Goal: Task Accomplishment & Management: Manage account settings

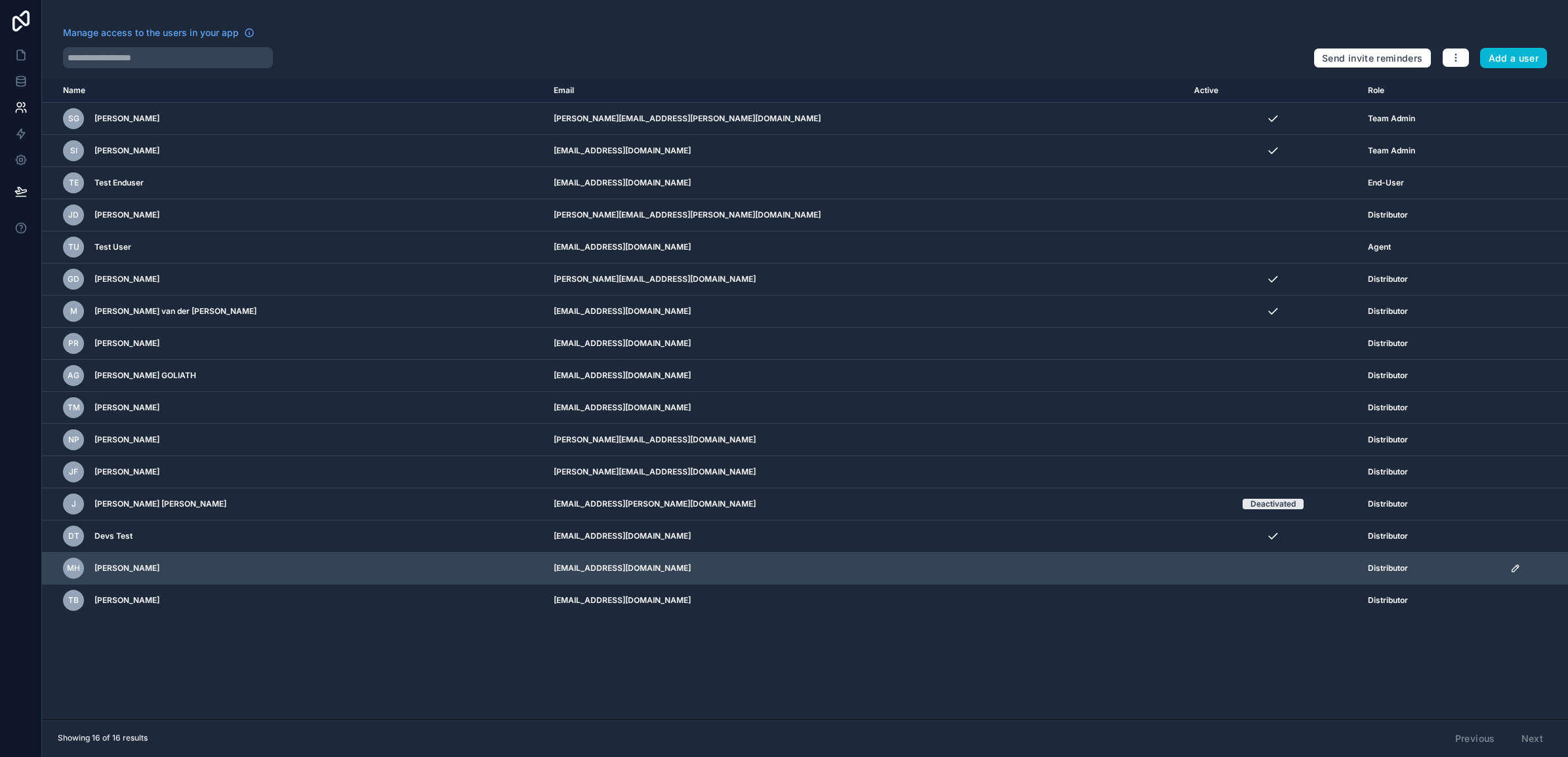
click at [562, 569] on td "[EMAIL_ADDRESS][DOMAIN_NAME]" at bounding box center [866, 569] width 640 height 32
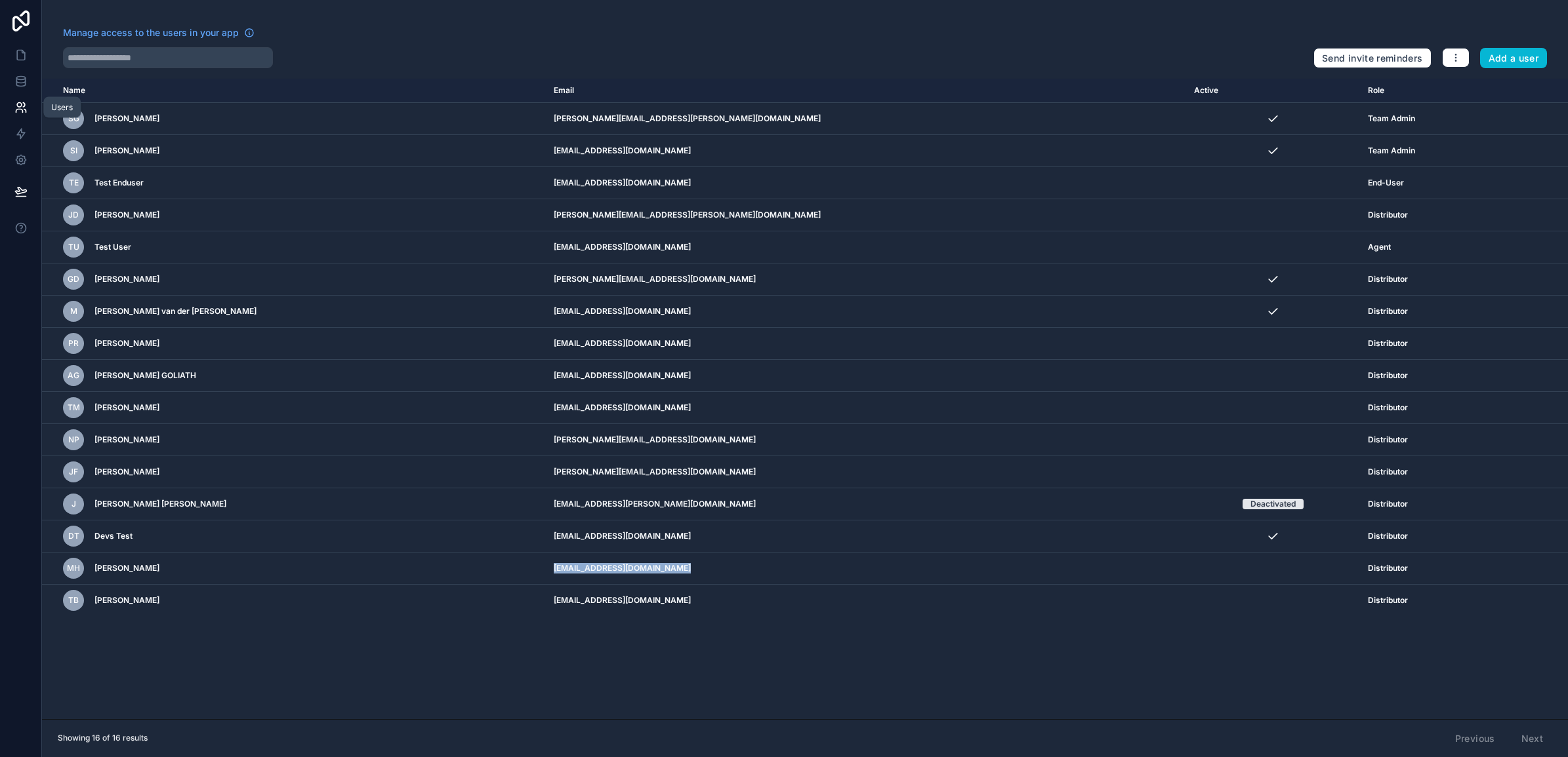
click at [18, 108] on icon at bounding box center [21, 107] width 13 height 13
click at [18, 86] on icon at bounding box center [21, 81] width 13 height 13
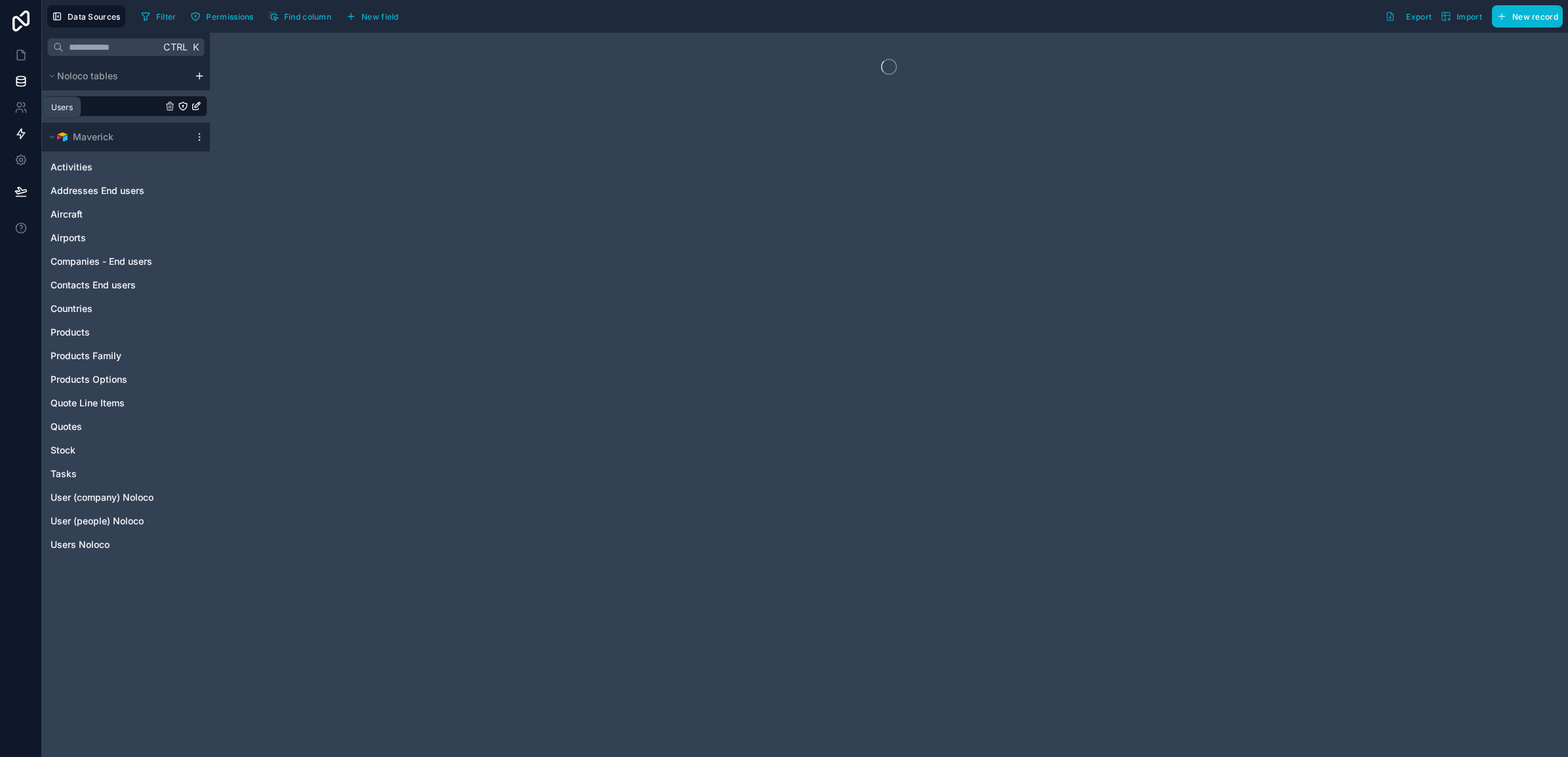
click at [22, 109] on icon at bounding box center [21, 107] width 13 height 13
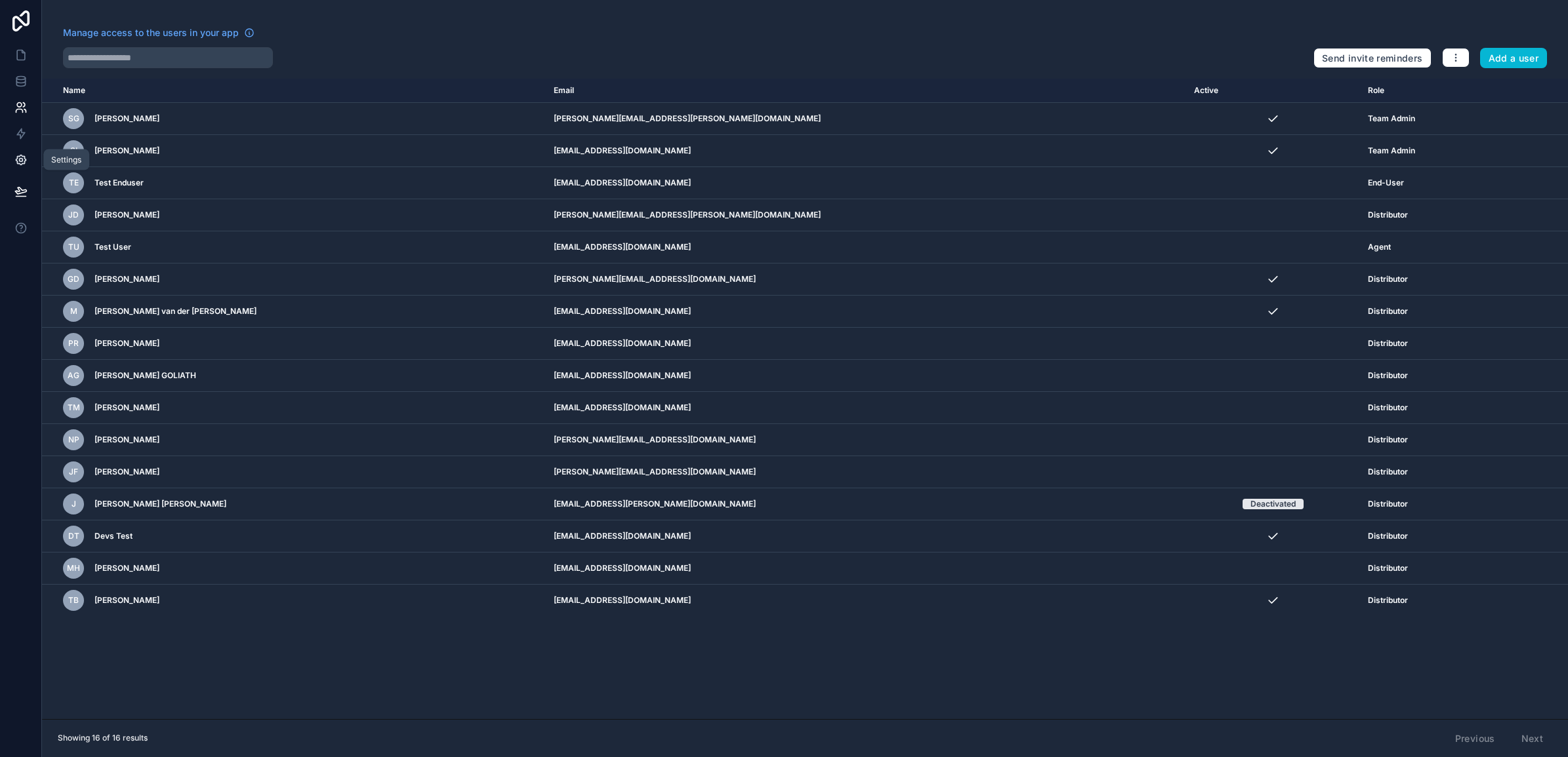
click at [22, 160] on icon at bounding box center [20, 160] width 4 height 4
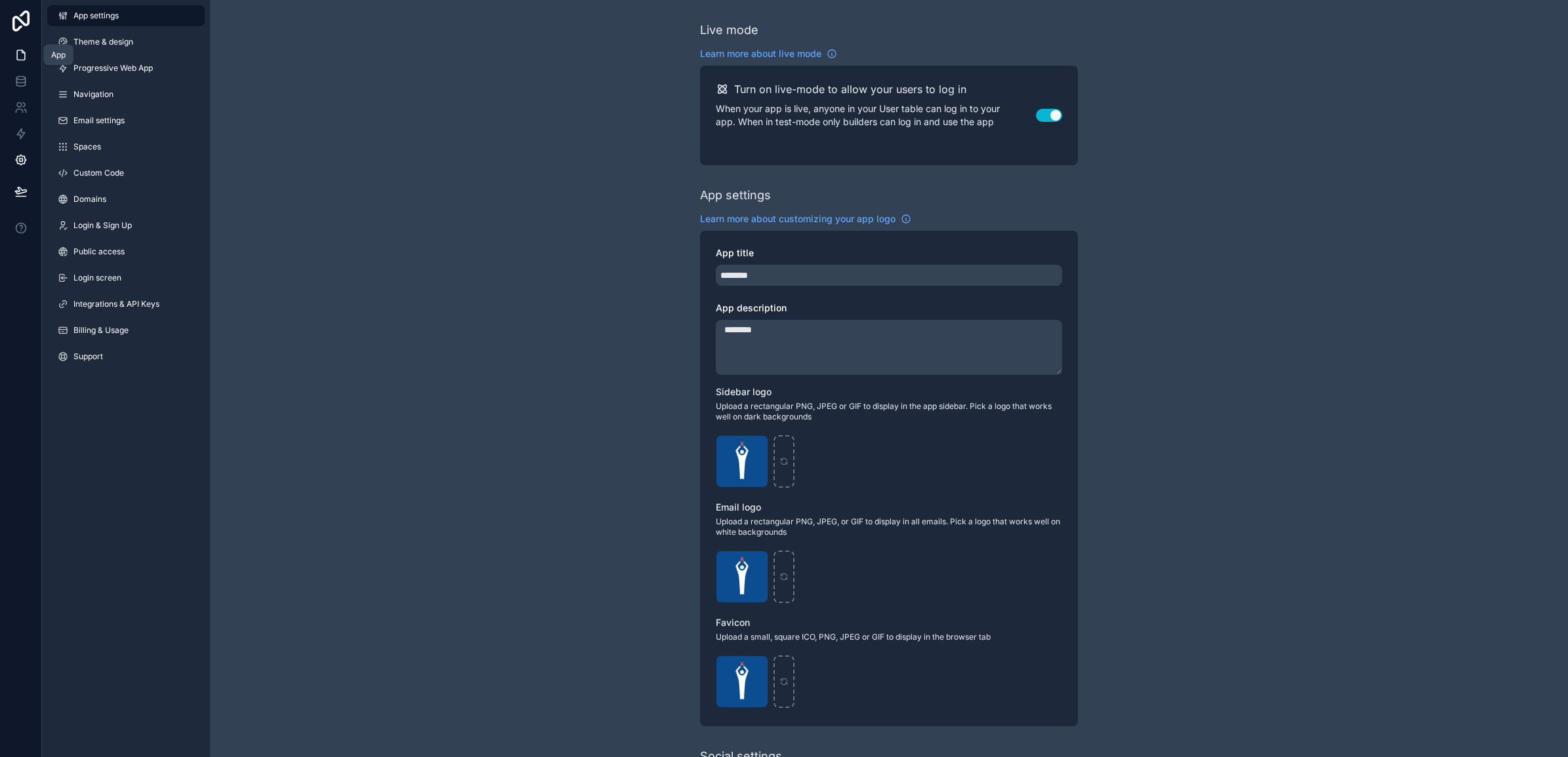
click at [17, 57] on icon at bounding box center [21, 55] width 8 height 10
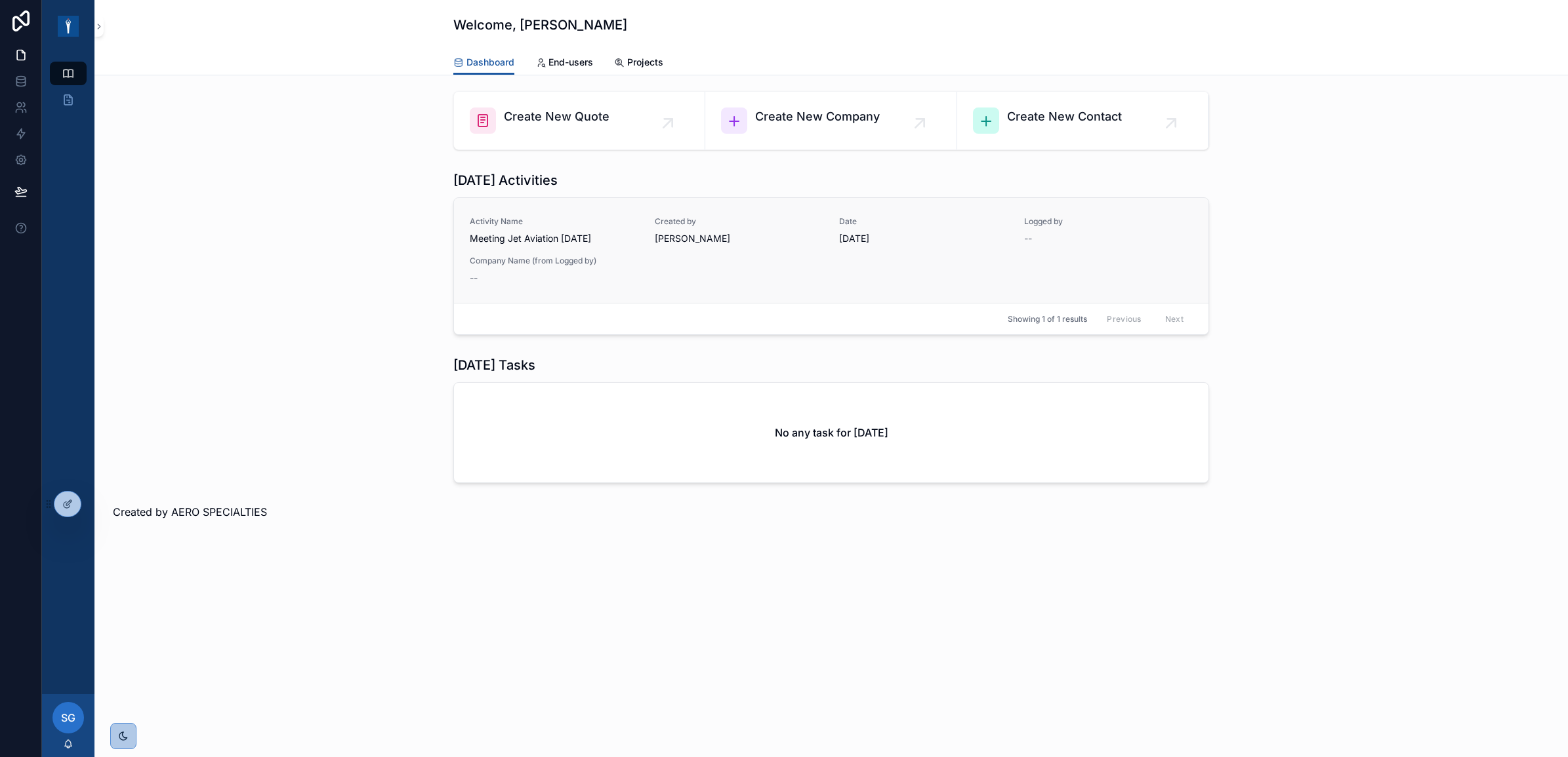
click at [910, 277] on div "Activity Name Meeting Jet Aviation [DATE] Created by [PERSON_NAME] Date [DATE] …" at bounding box center [831, 250] width 723 height 68
click at [921, 249] on div "Activity Name Meeting Jet Aviation [DATE] Created by [PERSON_NAME] Date [DATE] …" at bounding box center [831, 250] width 723 height 68
drag, startPoint x: 921, startPoint y: 249, endPoint x: 857, endPoint y: 259, distance: 64.8
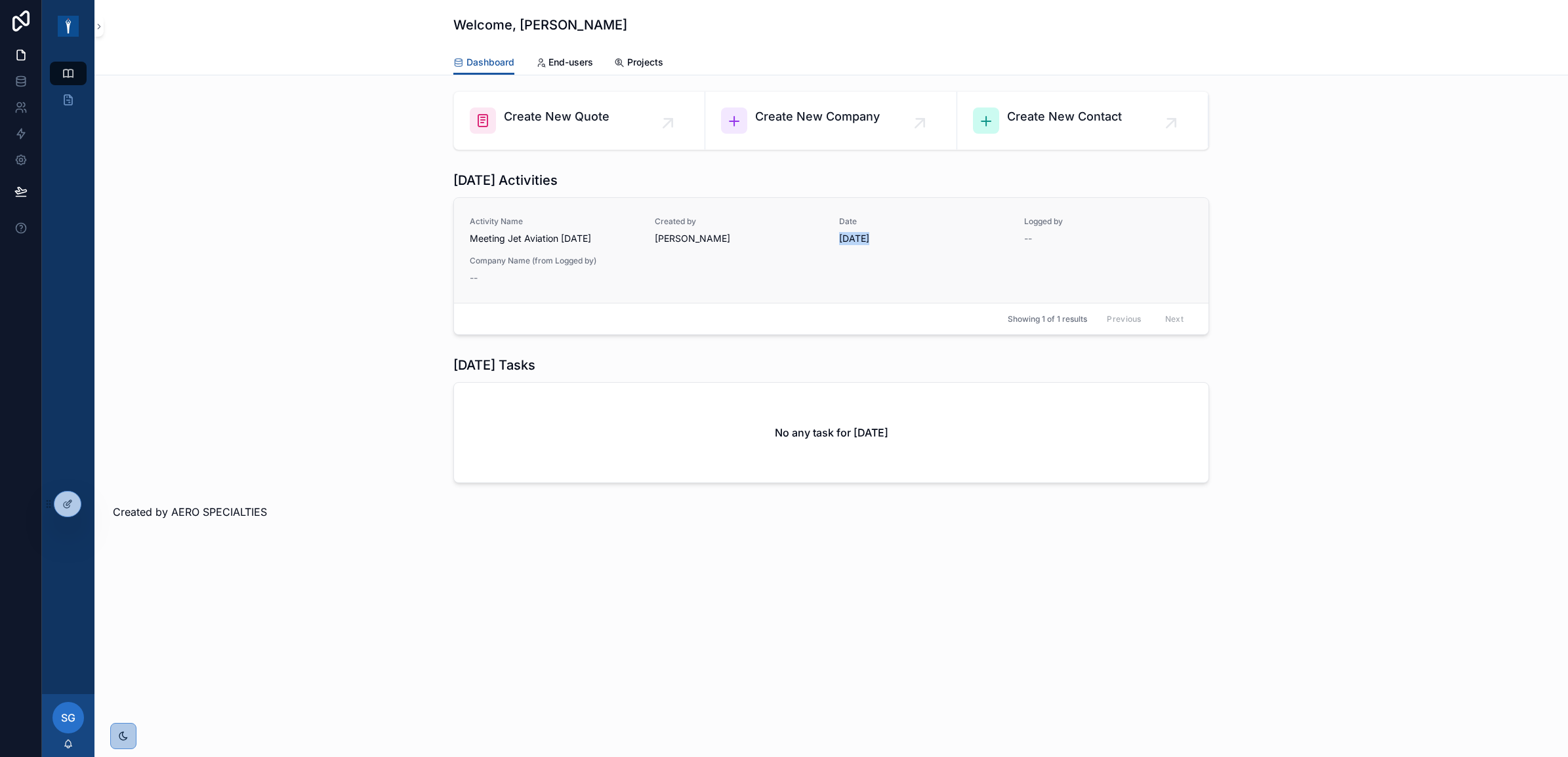
click at [854, 251] on div "Activity Name Meeting Jet Aviation [DATE] Created by [PERSON_NAME] Date [DATE] …" at bounding box center [831, 250] width 723 height 68
click at [832, 265] on div "Activity Name Meeting Jet Aviation [DATE] Created by [PERSON_NAME] Date [DATE] …" at bounding box center [831, 250] width 723 height 68
click at [332, 272] on div "Today's Activities Activity Name Meeting Jet Aviation 10/09/2025 Created by Sim…" at bounding box center [831, 253] width 1452 height 175
click at [561, 73] on link "End-users" at bounding box center [564, 63] width 58 height 26
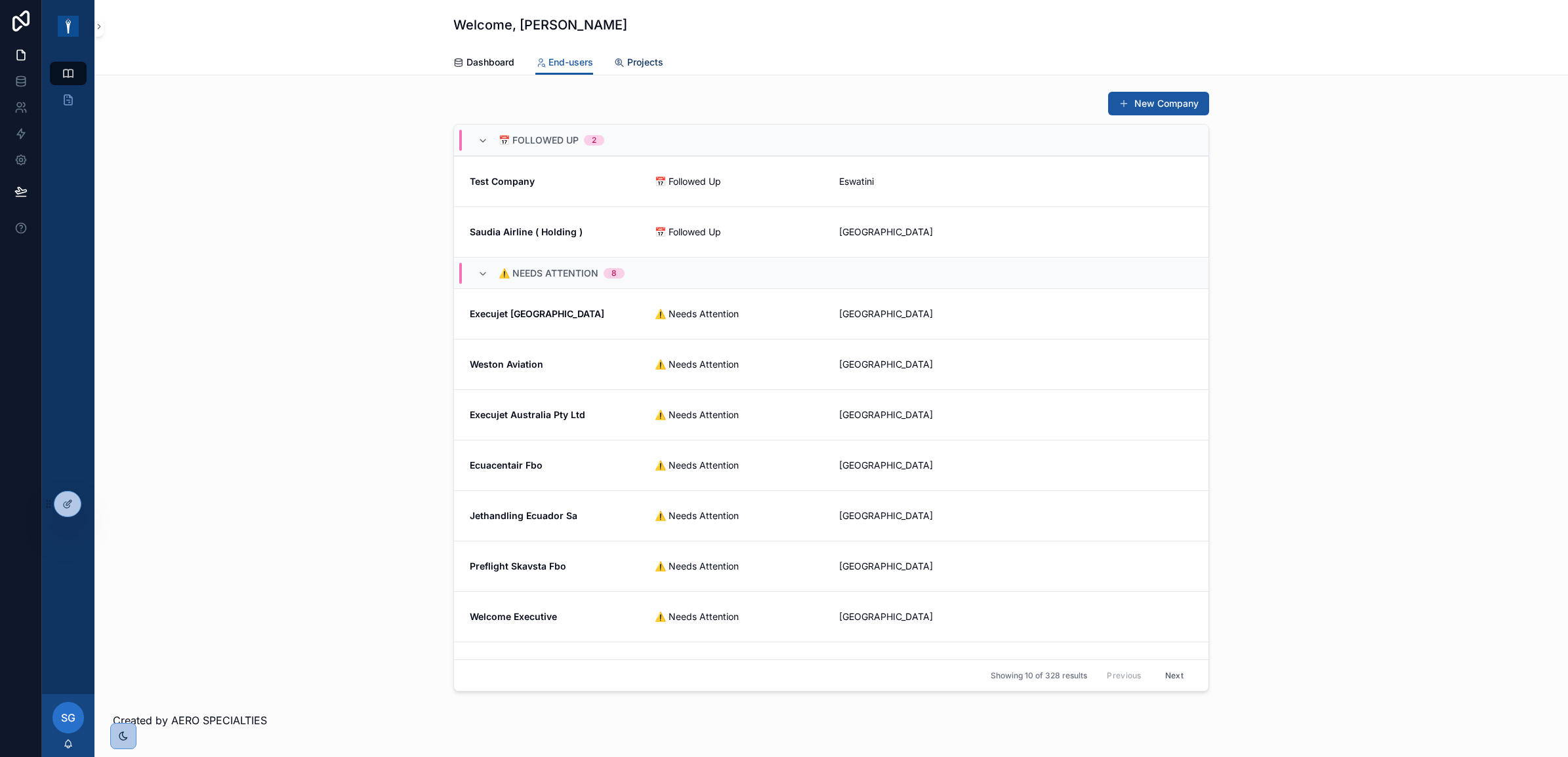
click at [634, 64] on span "Projects" at bounding box center [645, 63] width 36 height 13
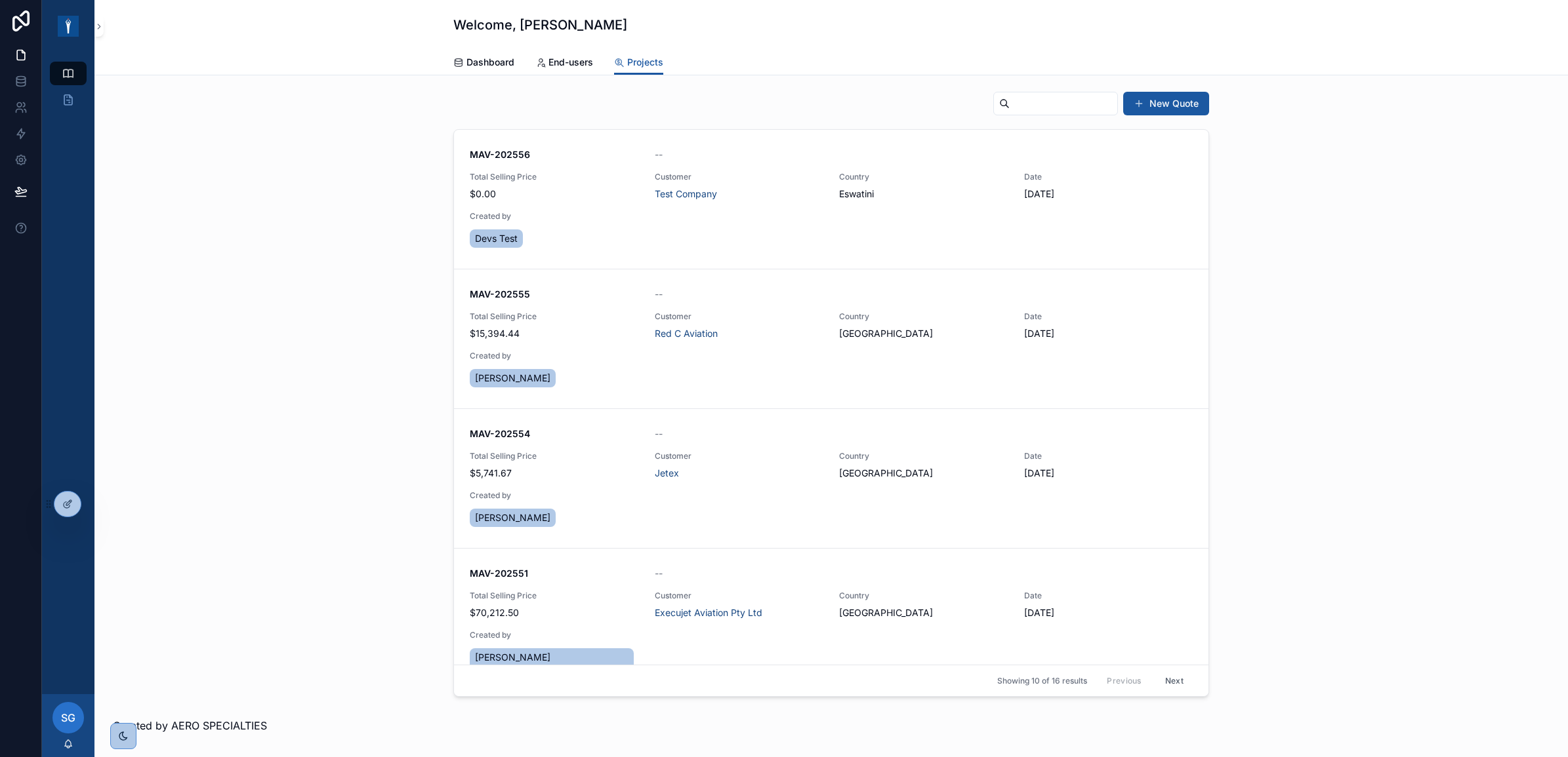
click at [356, 223] on div "New Quote MAV-202556 -- Total Selling Price $0.00 Customer Test Company Country…" at bounding box center [831, 393] width 1452 height 616
click at [23, 101] on icon at bounding box center [21, 107] width 13 height 13
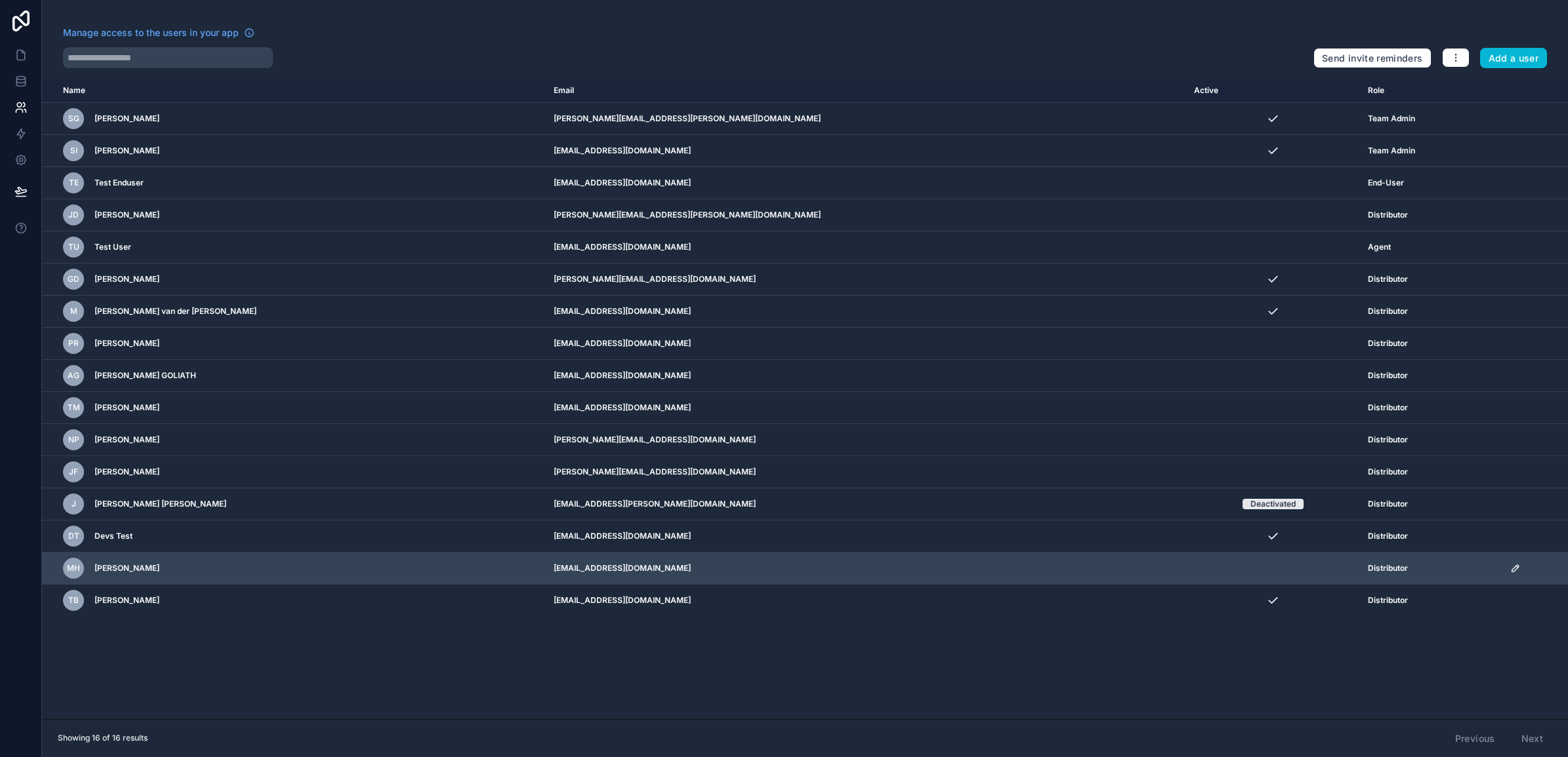
click at [1186, 572] on td "scrollable content" at bounding box center [1273, 569] width 174 height 32
click at [1512, 567] on icon "scrollable content" at bounding box center [1515, 568] width 6 height 6
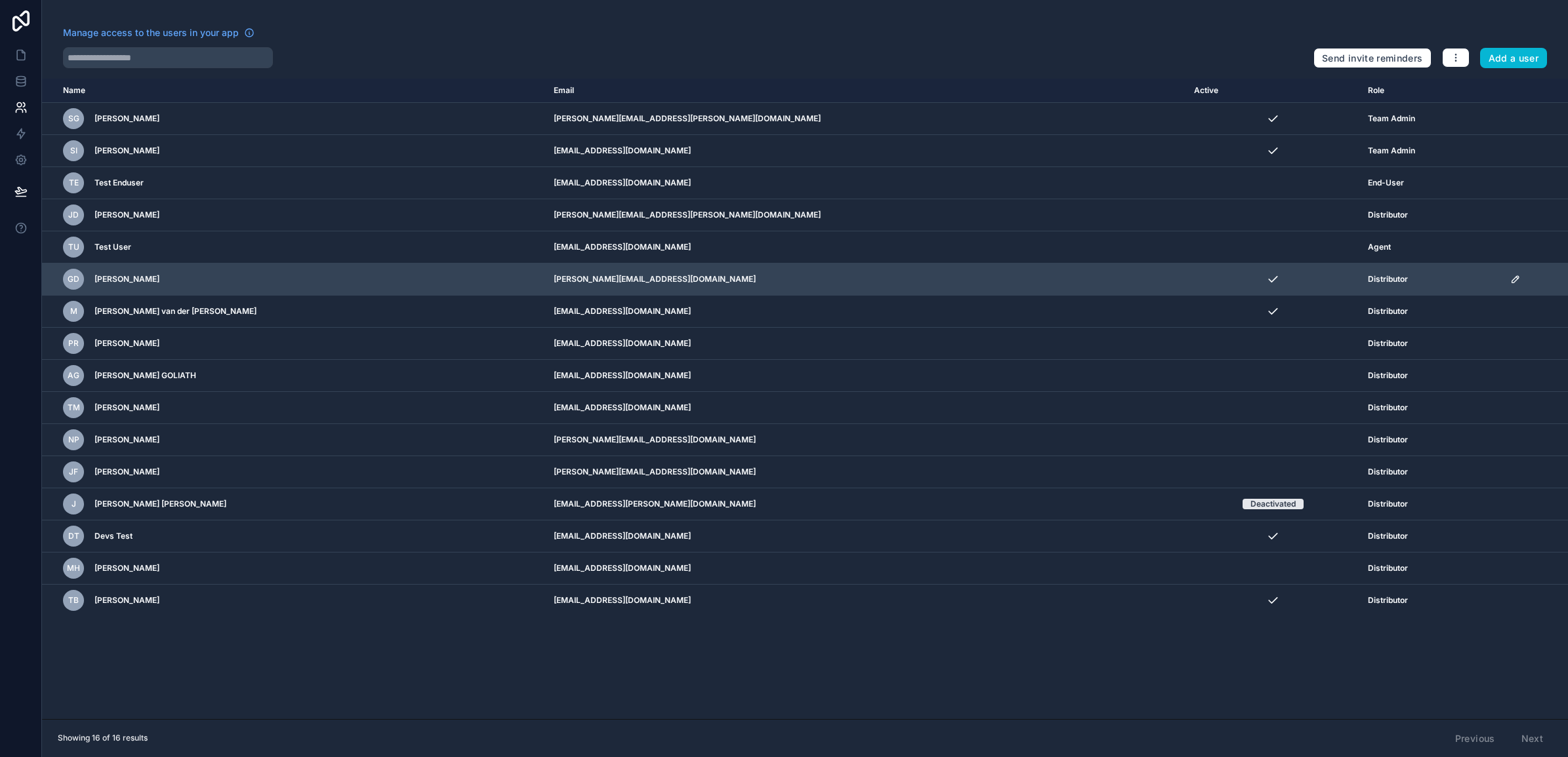
click at [1510, 279] on icon "scrollable content" at bounding box center [1515, 279] width 11 height 11
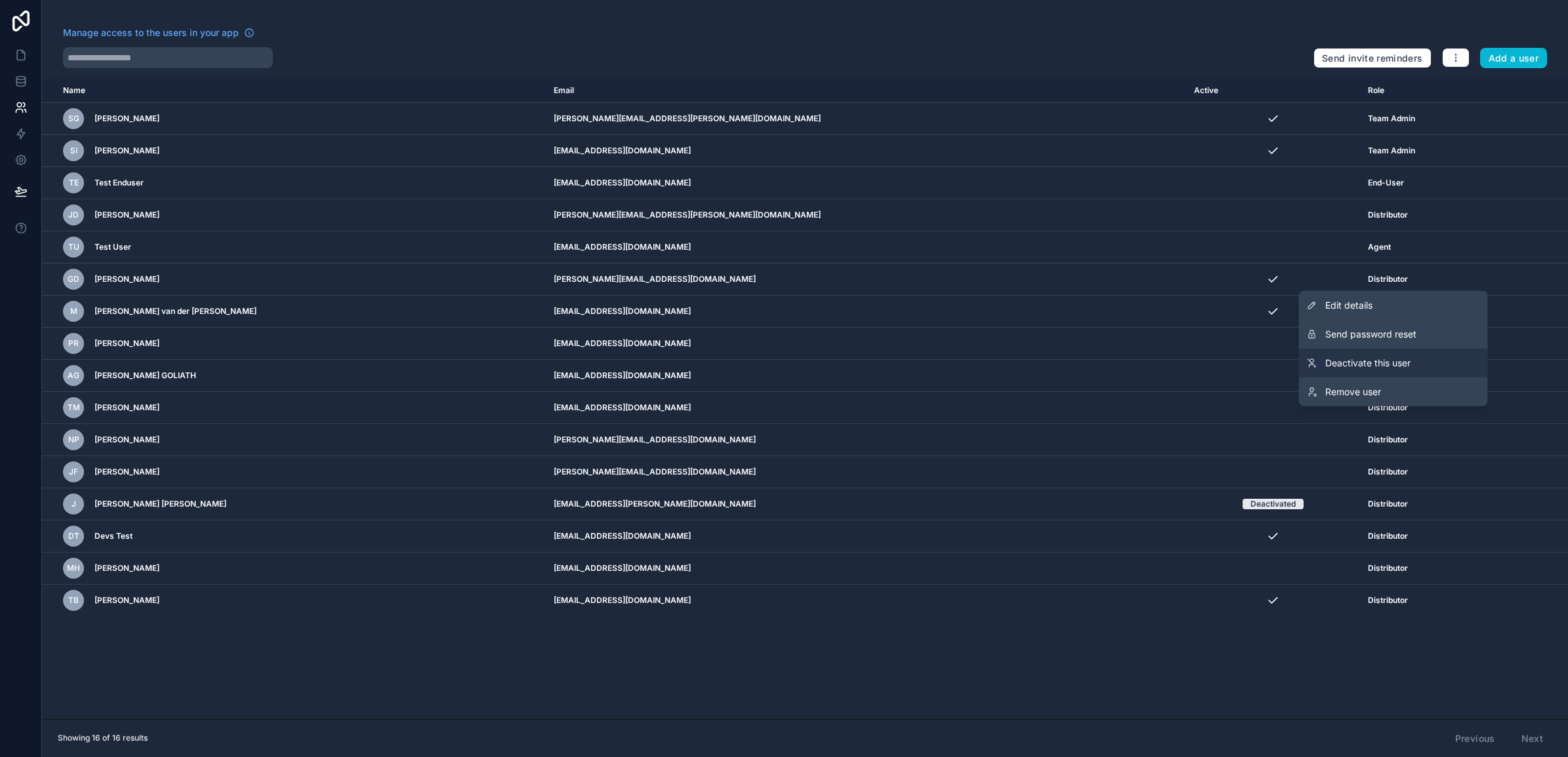
click at [1392, 365] on span "Deactivate this user" at bounding box center [1367, 363] width 86 height 13
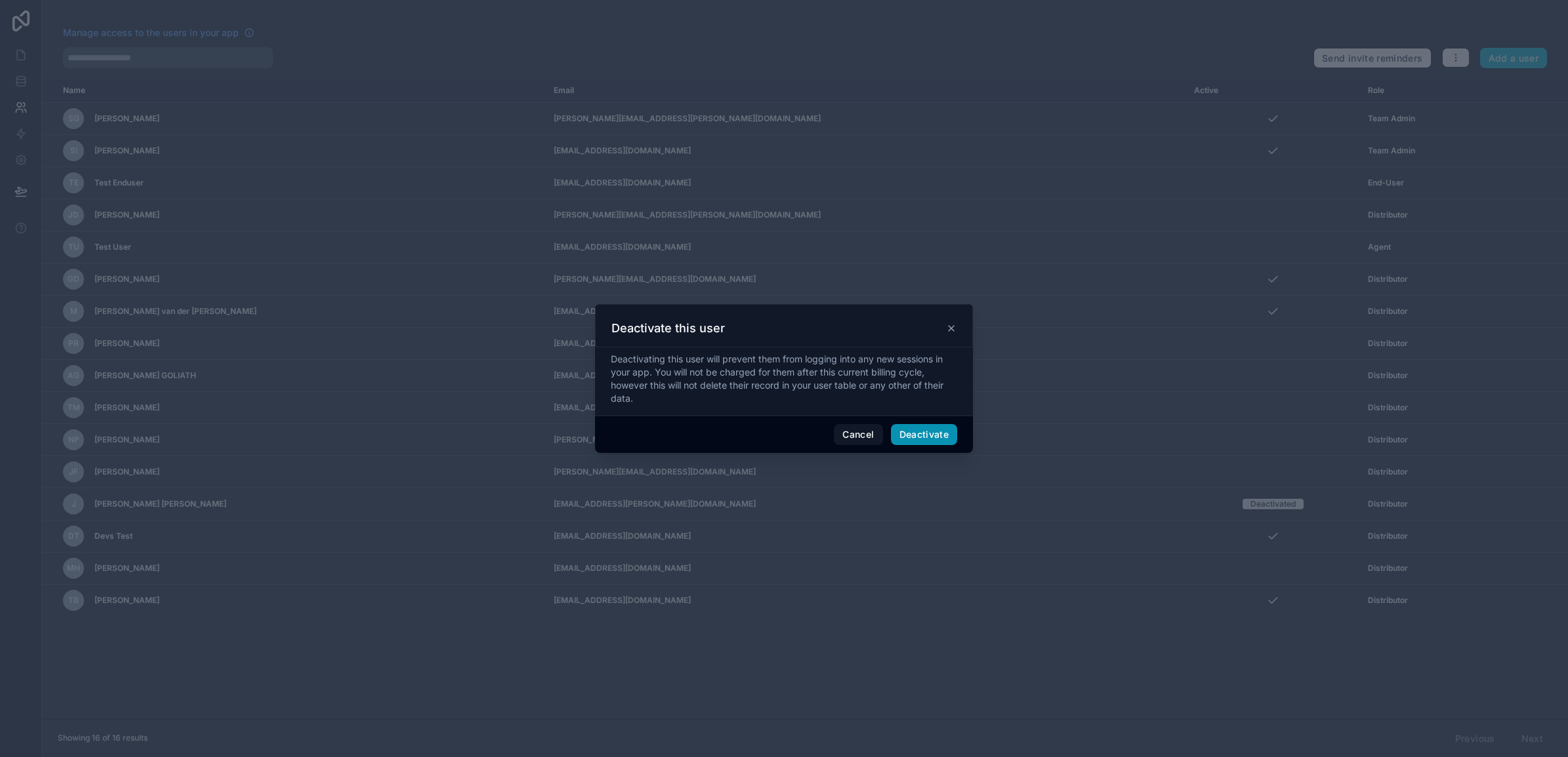
click at [940, 433] on button "Deactivate" at bounding box center [924, 434] width 67 height 21
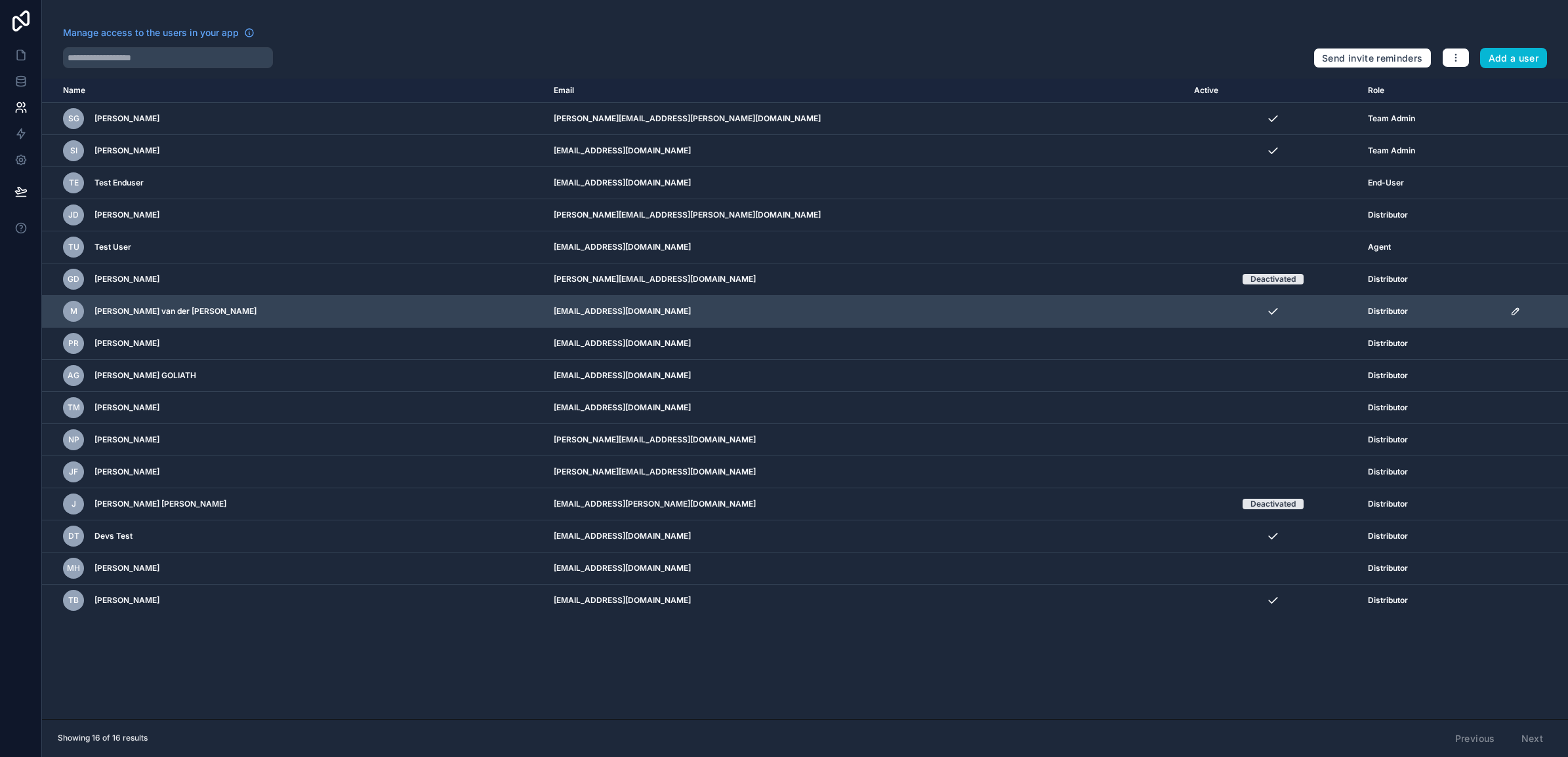
click at [1503, 306] on td "scrollable content" at bounding box center [1535, 311] width 65 height 32
click at [1510, 310] on icon "scrollable content" at bounding box center [1515, 311] width 11 height 11
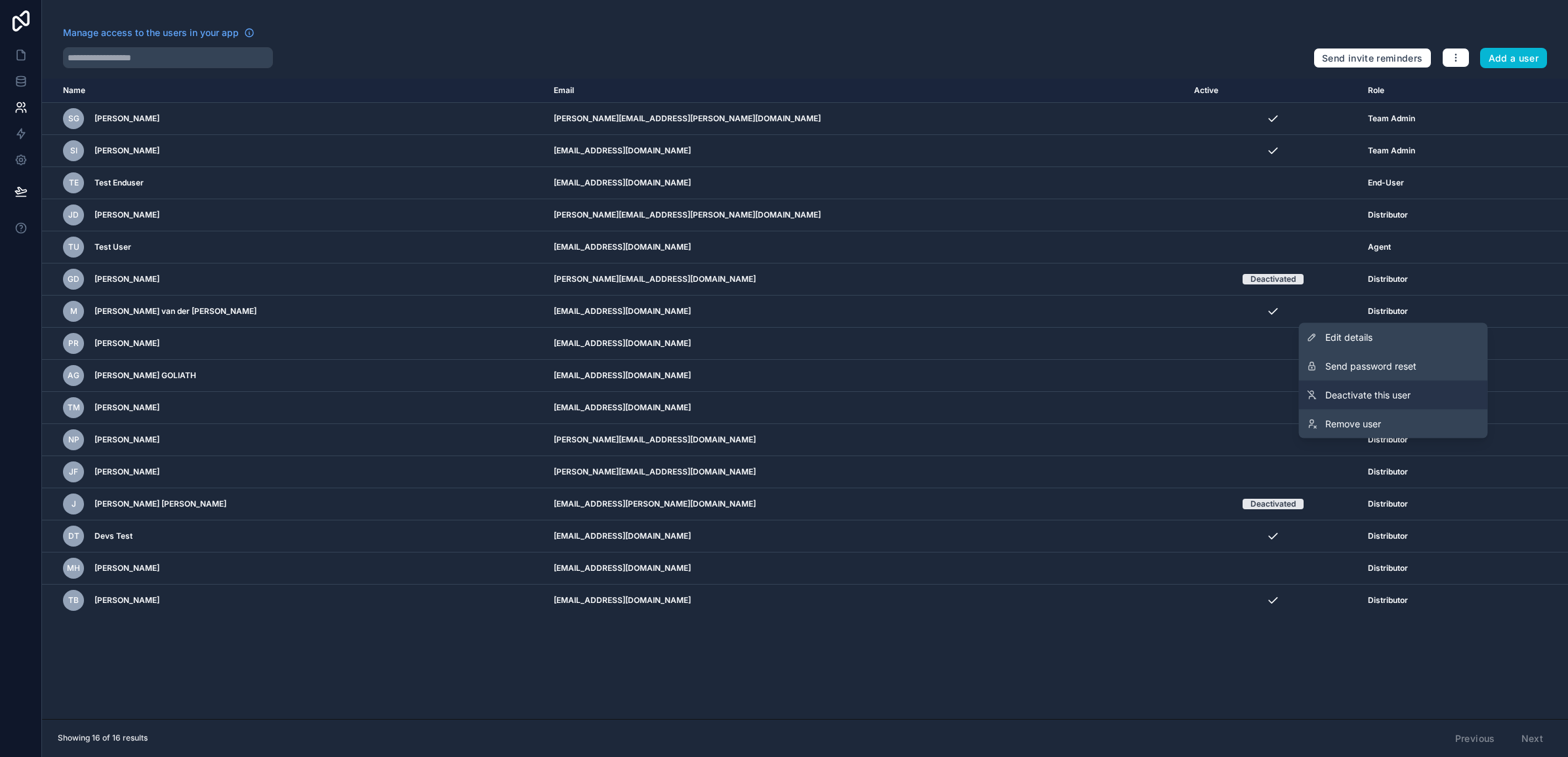
click at [1387, 400] on span "Deactivate this user" at bounding box center [1367, 395] width 86 height 13
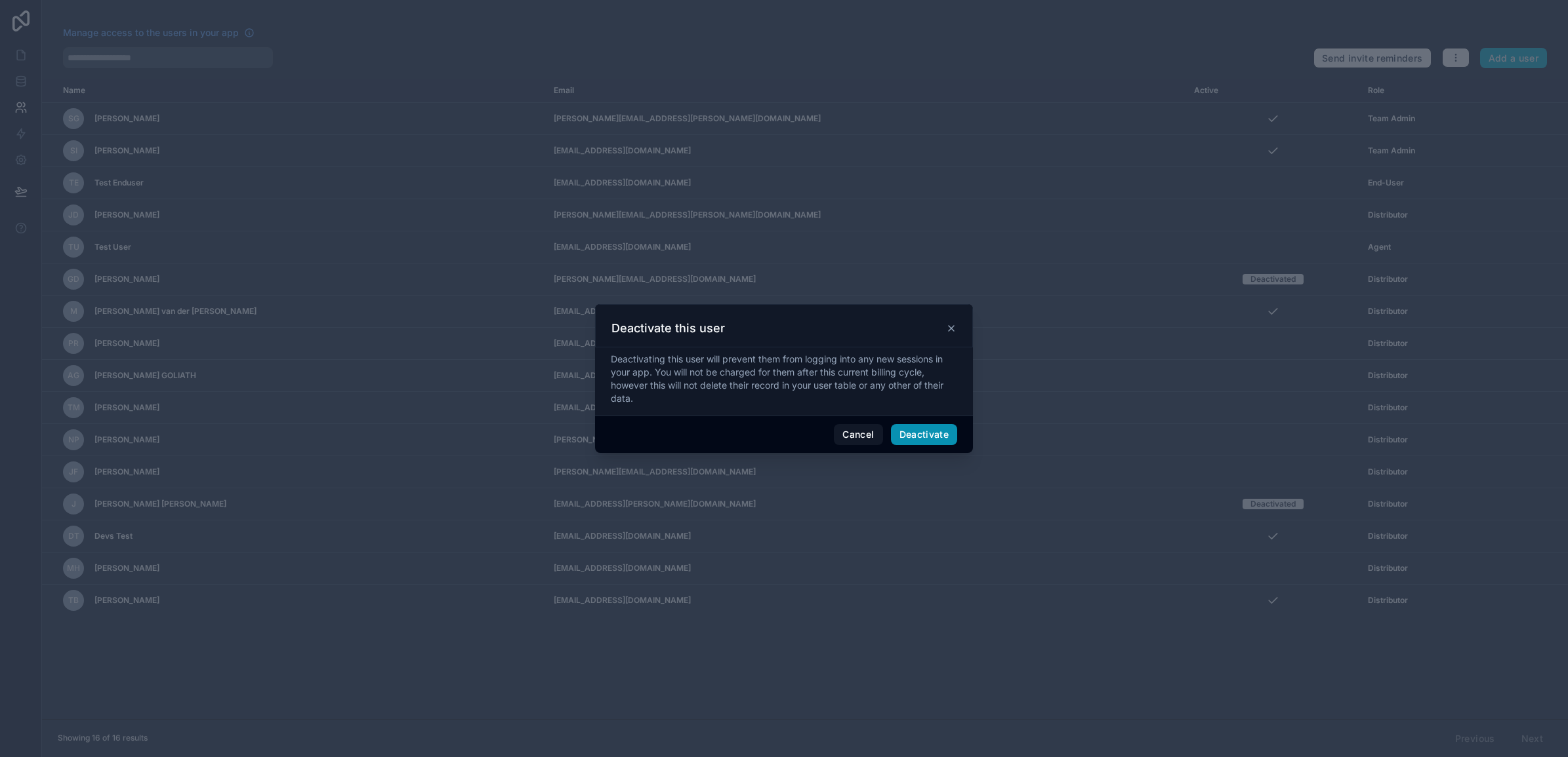
click at [906, 441] on button "Deactivate" at bounding box center [924, 434] width 67 height 21
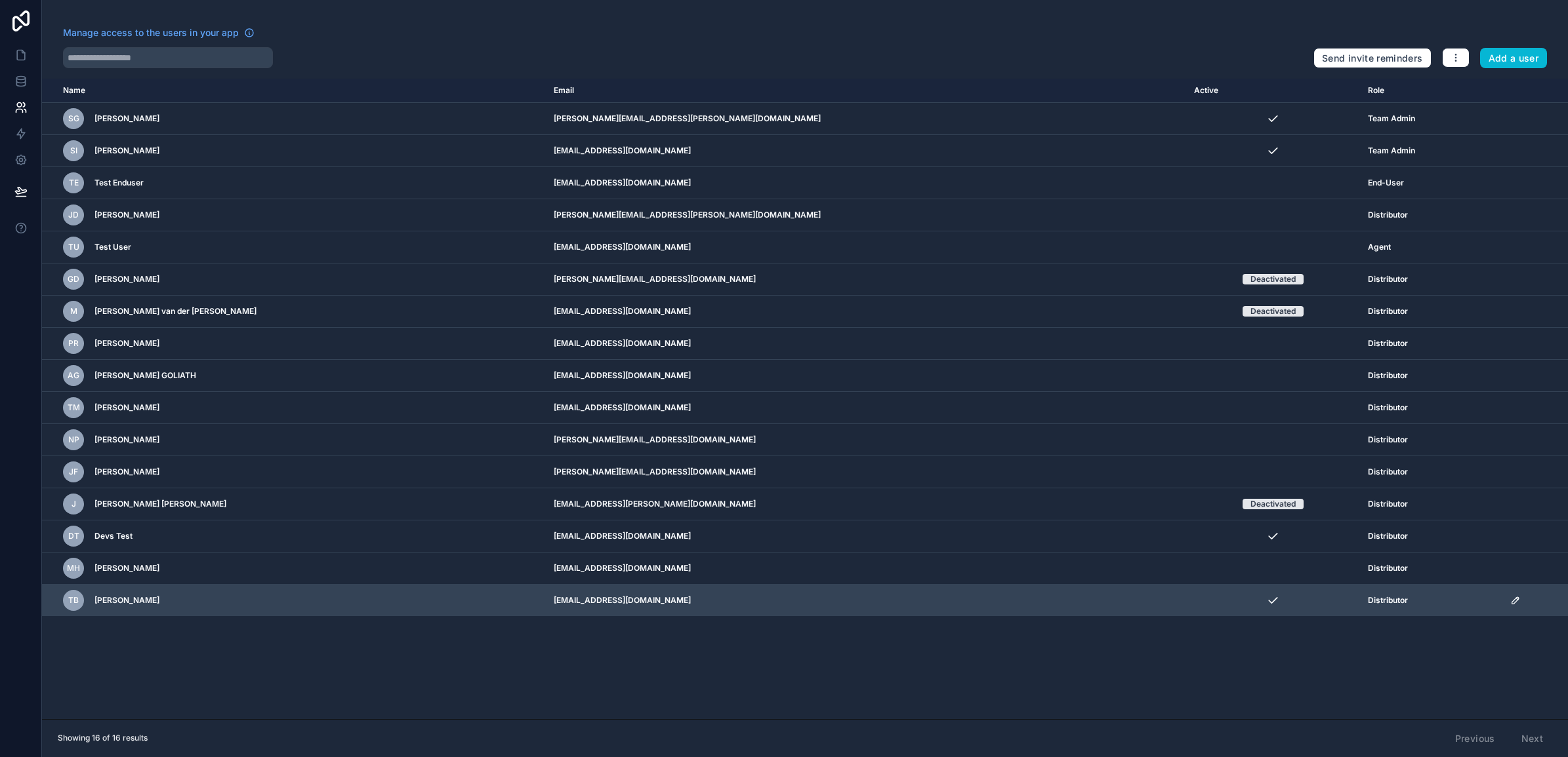
click at [1510, 600] on icon "scrollable content" at bounding box center [1515, 600] width 11 height 11
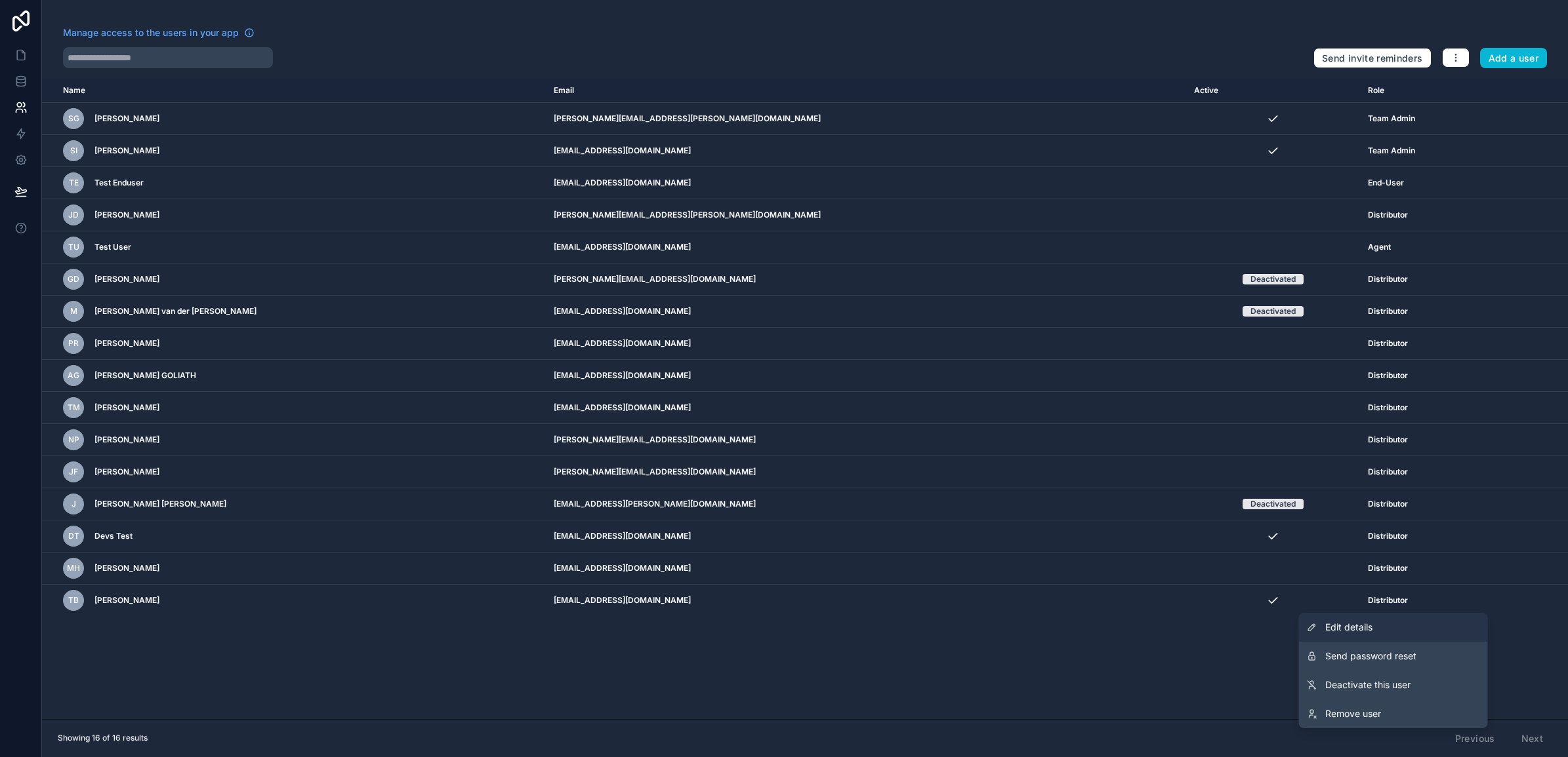
click at [1398, 623] on link "Edit details" at bounding box center [1393, 628] width 189 height 29
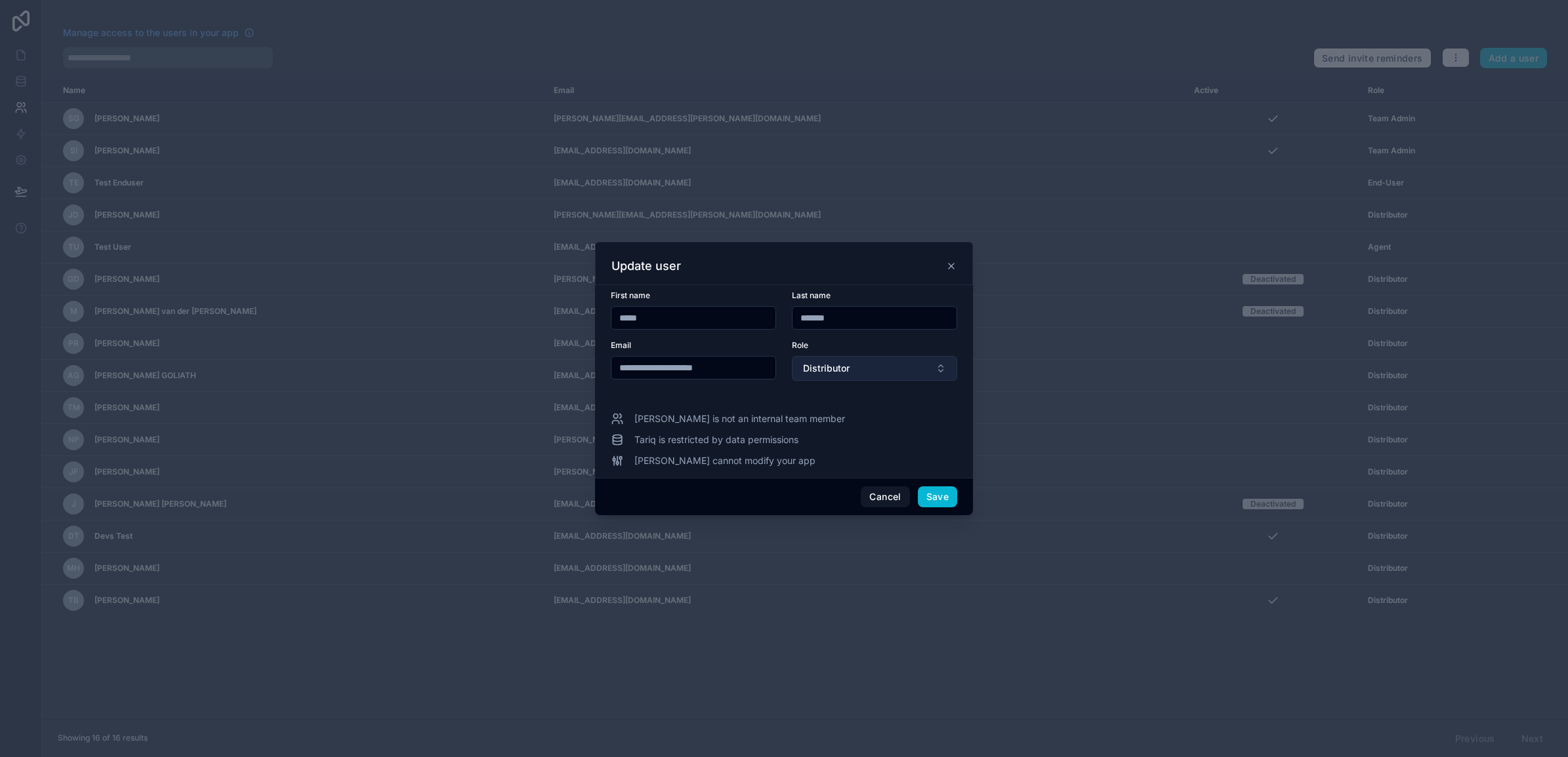
click at [929, 370] on button "Distributor" at bounding box center [875, 368] width 165 height 25
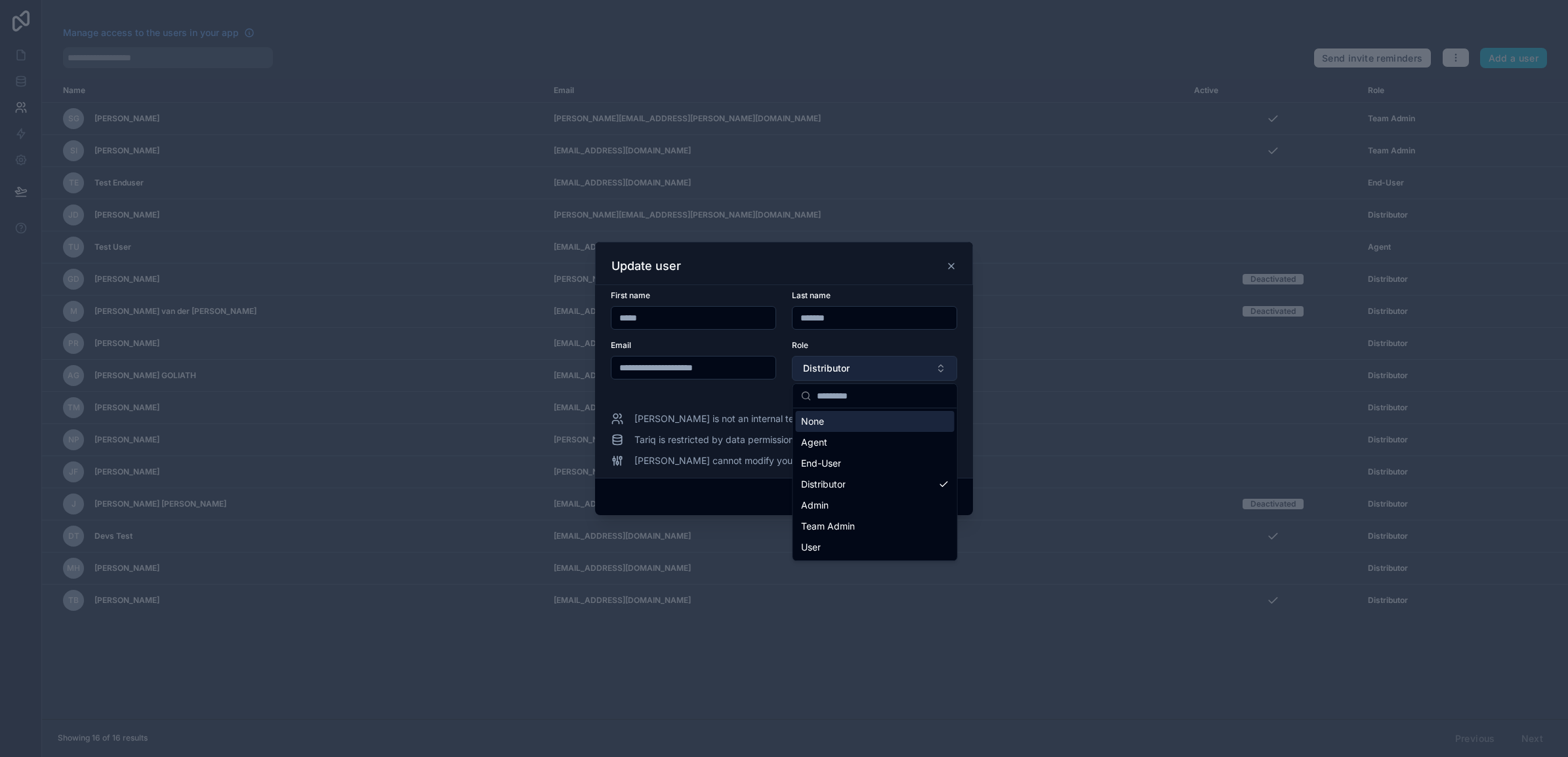
click at [929, 370] on button "Distributor" at bounding box center [875, 368] width 165 height 25
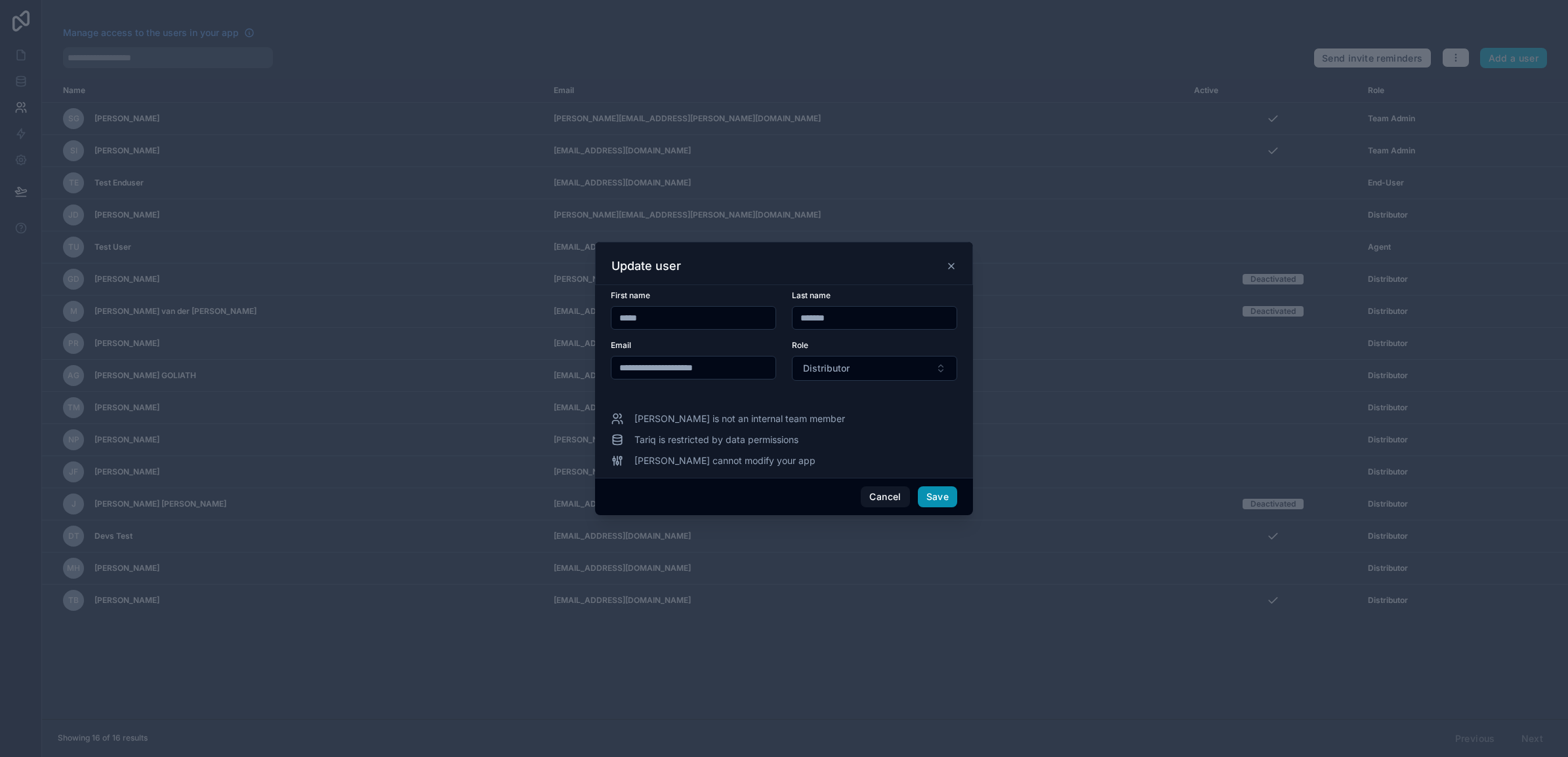
click at [945, 497] on button "Save" at bounding box center [937, 497] width 40 height 21
click at [942, 492] on button "Save" at bounding box center [937, 497] width 40 height 21
click at [944, 496] on button "Save" at bounding box center [937, 497] width 40 height 21
click at [949, 265] on icon at bounding box center [951, 266] width 11 height 11
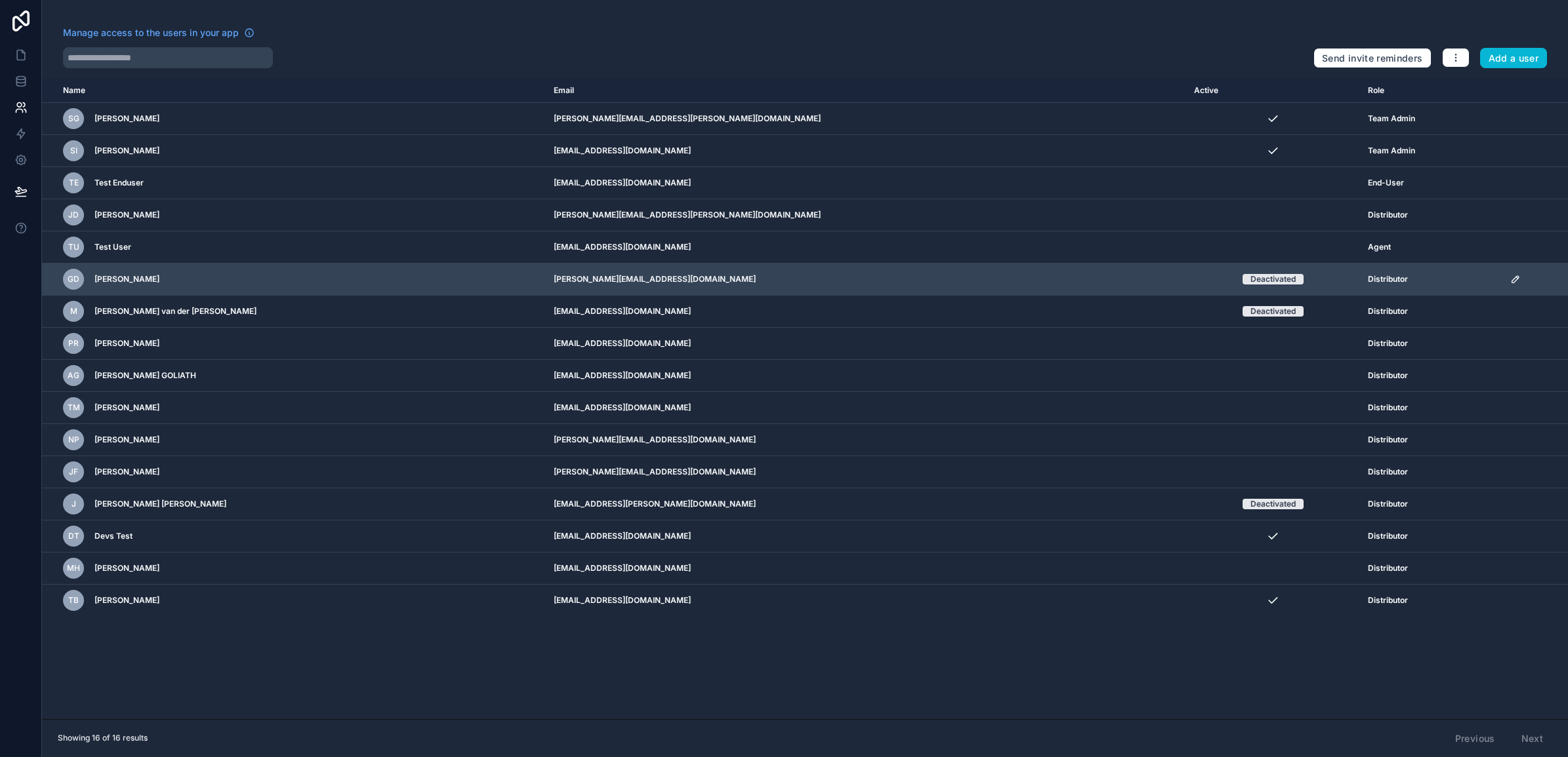
click at [561, 279] on td "[PERSON_NAME][EMAIL_ADDRESS][DOMAIN_NAME]" at bounding box center [866, 280] width 640 height 32
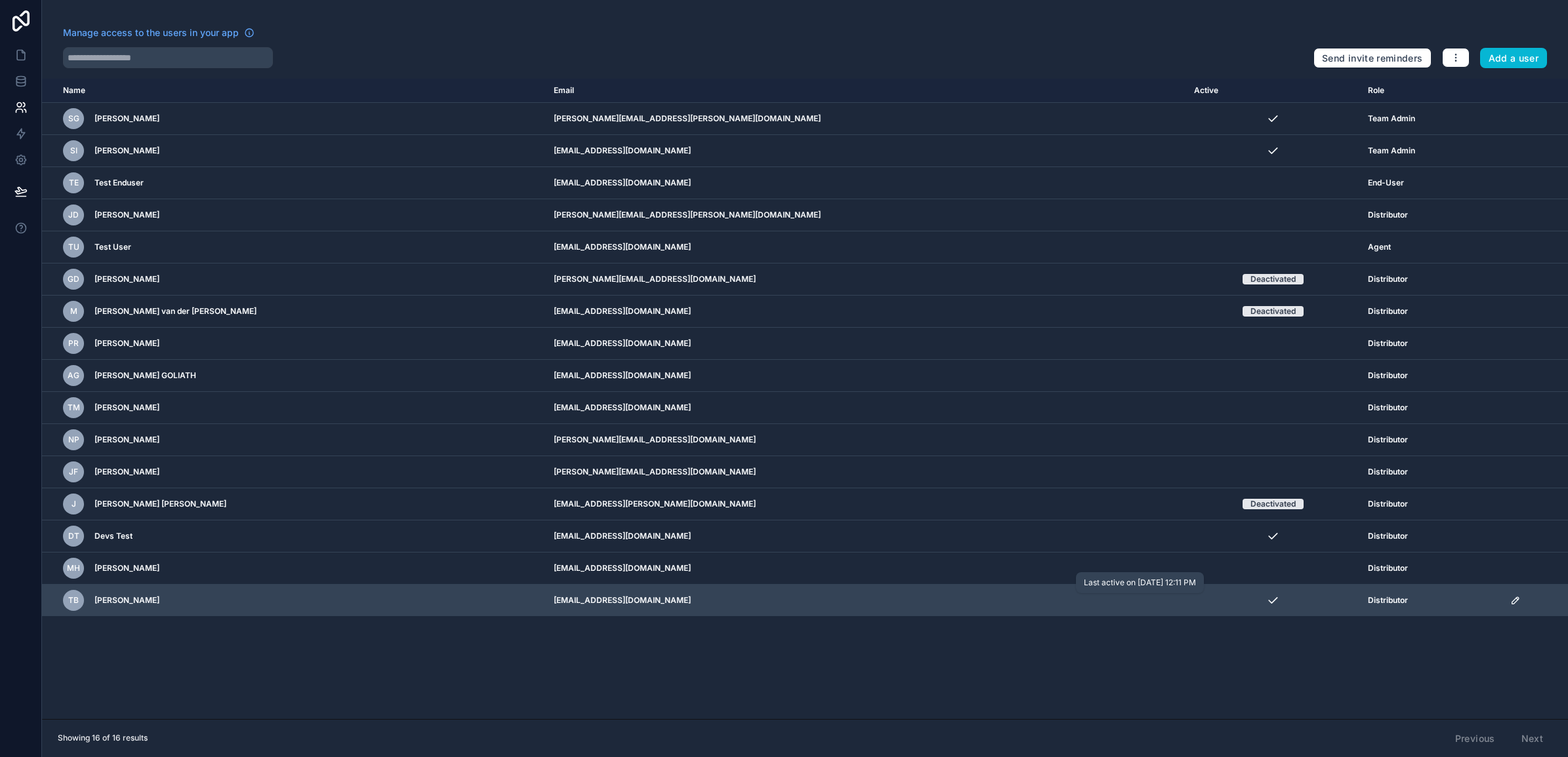
click at [1266, 605] on icon "scrollable content" at bounding box center [1272, 600] width 13 height 13
drag, startPoint x: 1152, startPoint y: 605, endPoint x: 1208, endPoint y: 615, distance: 56.9
click at [1208, 615] on td "scrollable content" at bounding box center [1273, 601] width 174 height 32
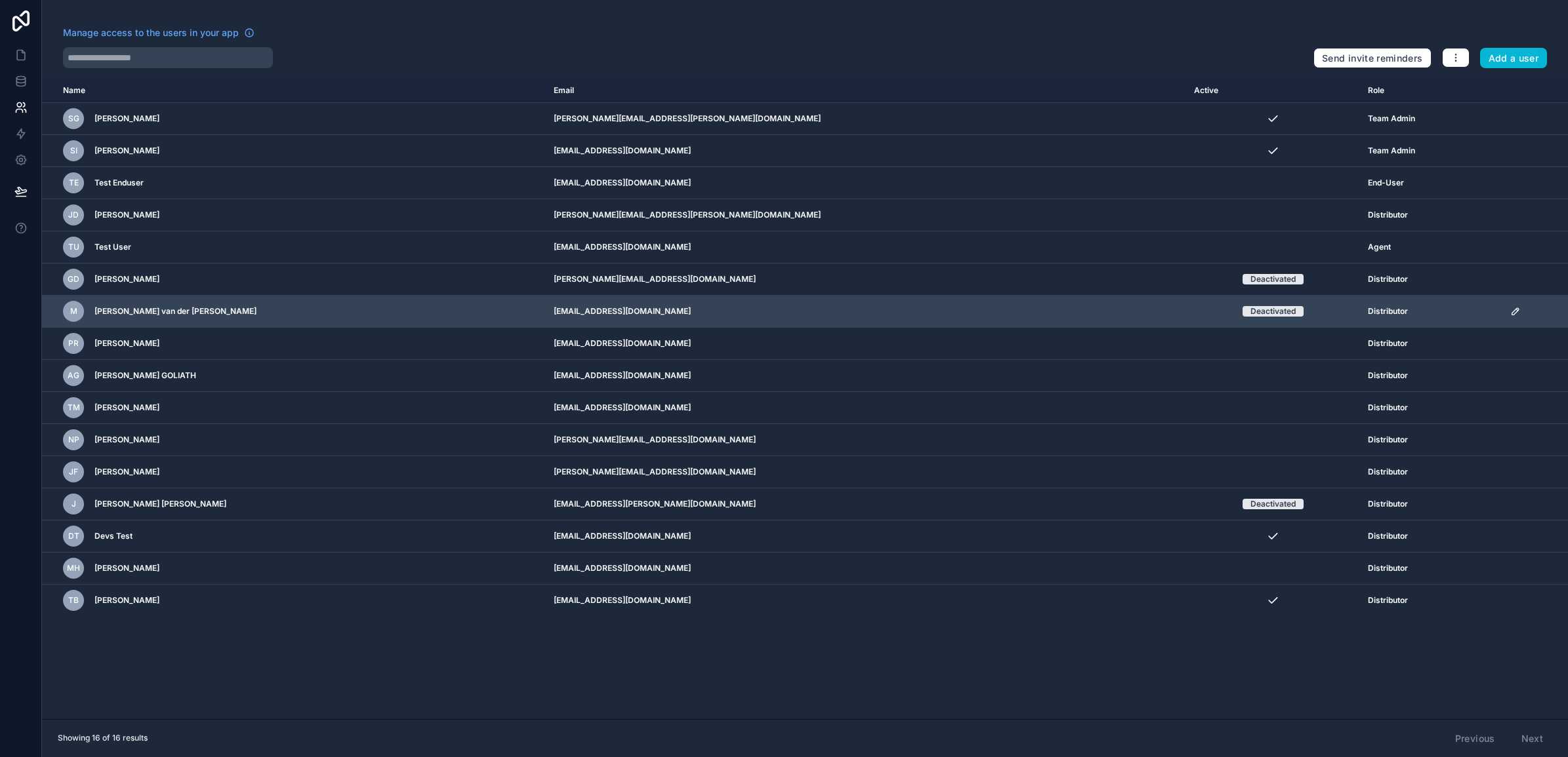
click at [611, 310] on td "[EMAIL_ADDRESS][DOMAIN_NAME]" at bounding box center [866, 311] width 640 height 32
copy td "[EMAIL_ADDRESS][DOMAIN_NAME]"
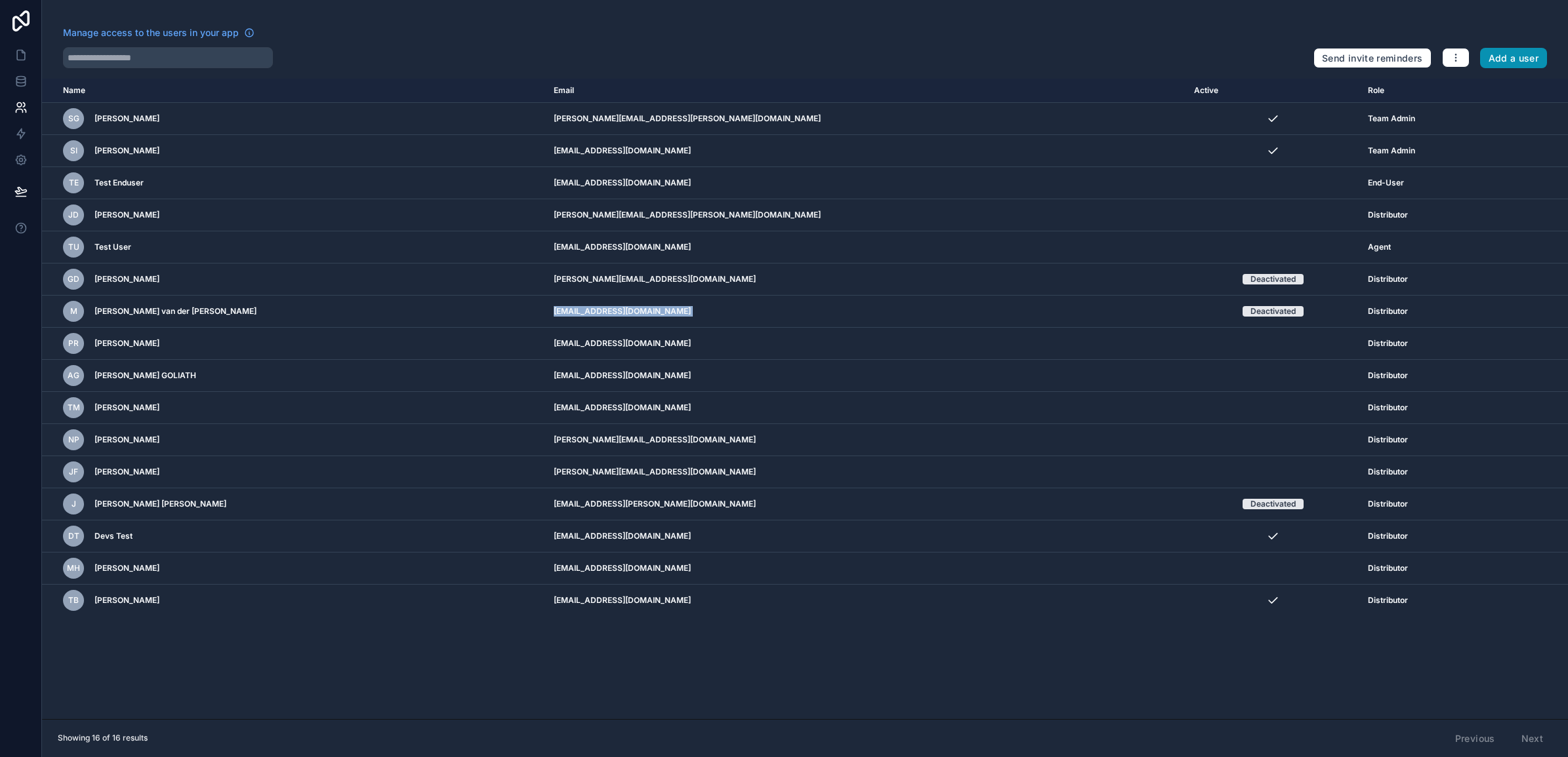
click at [1503, 61] on button "Add a user" at bounding box center [1514, 58] width 68 height 21
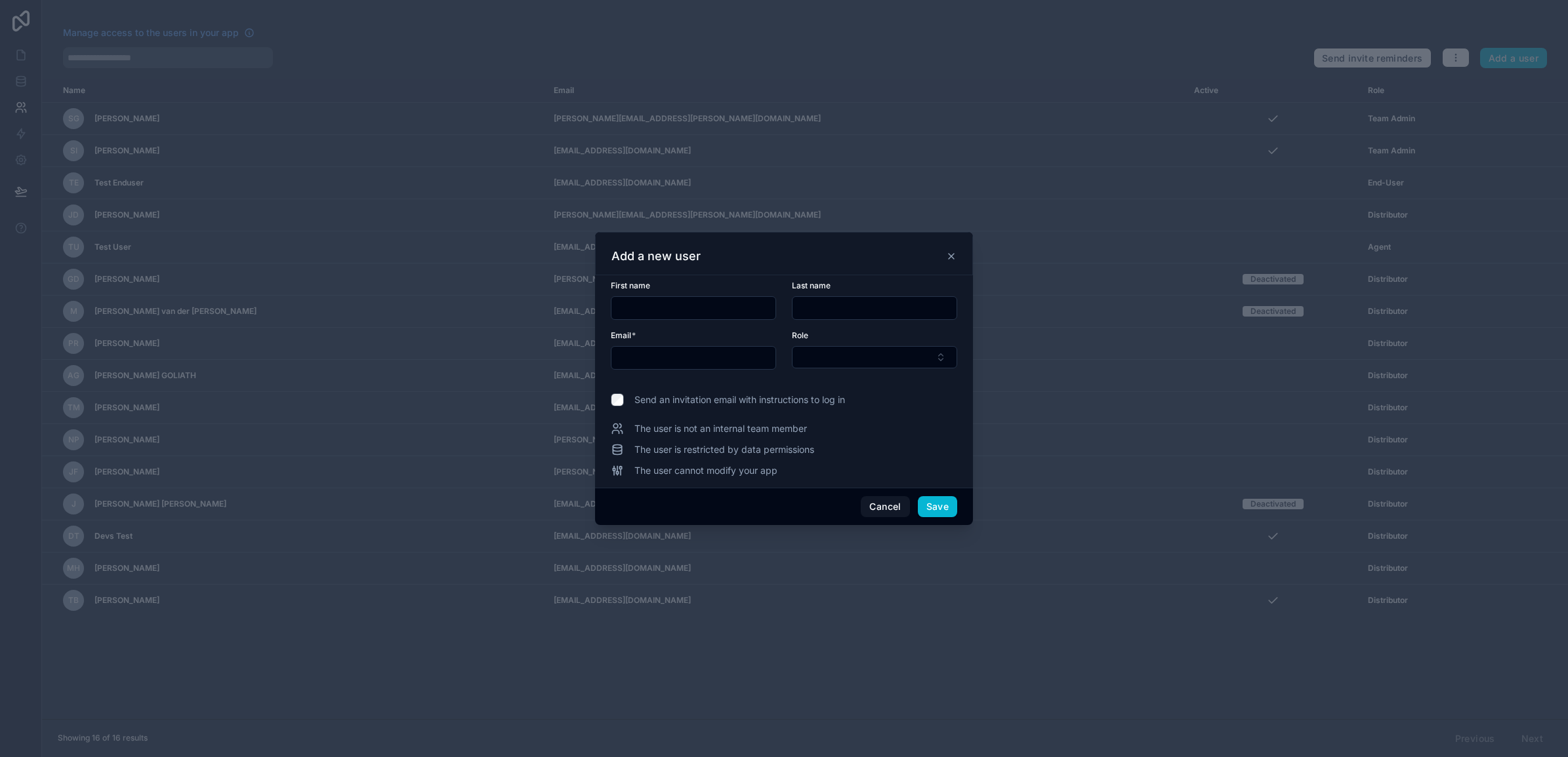
click at [950, 254] on icon at bounding box center [951, 256] width 11 height 11
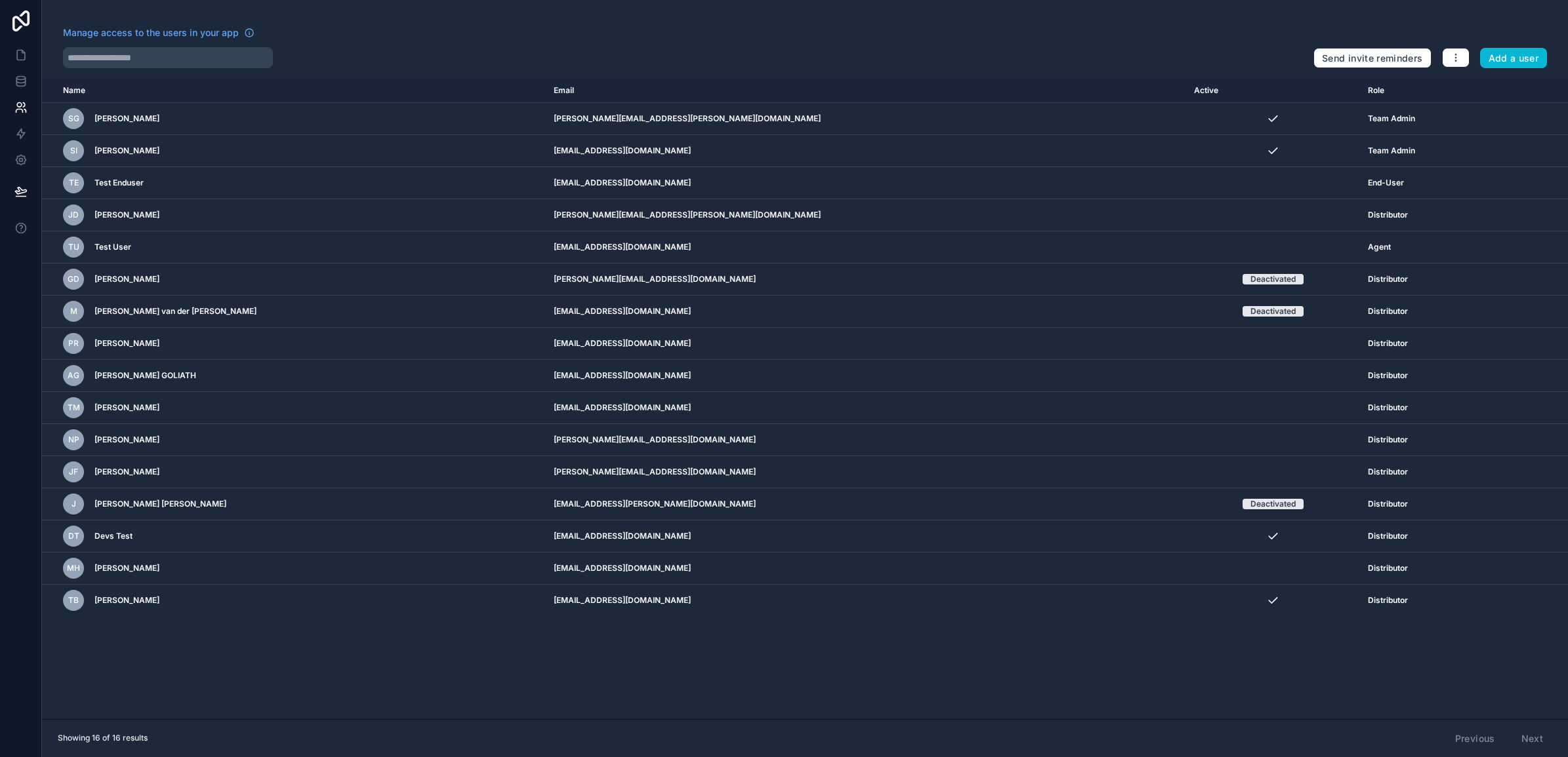
click at [729, 698] on div "Name Email Active Role userTable.email SG Simon Graber simon.graber@aerospecial…" at bounding box center [805, 398] width 1526 height 641
click at [523, 667] on div "Name Email Active Role userTable.email SG Simon Graber simon.graber@aerospecial…" at bounding box center [805, 398] width 1526 height 641
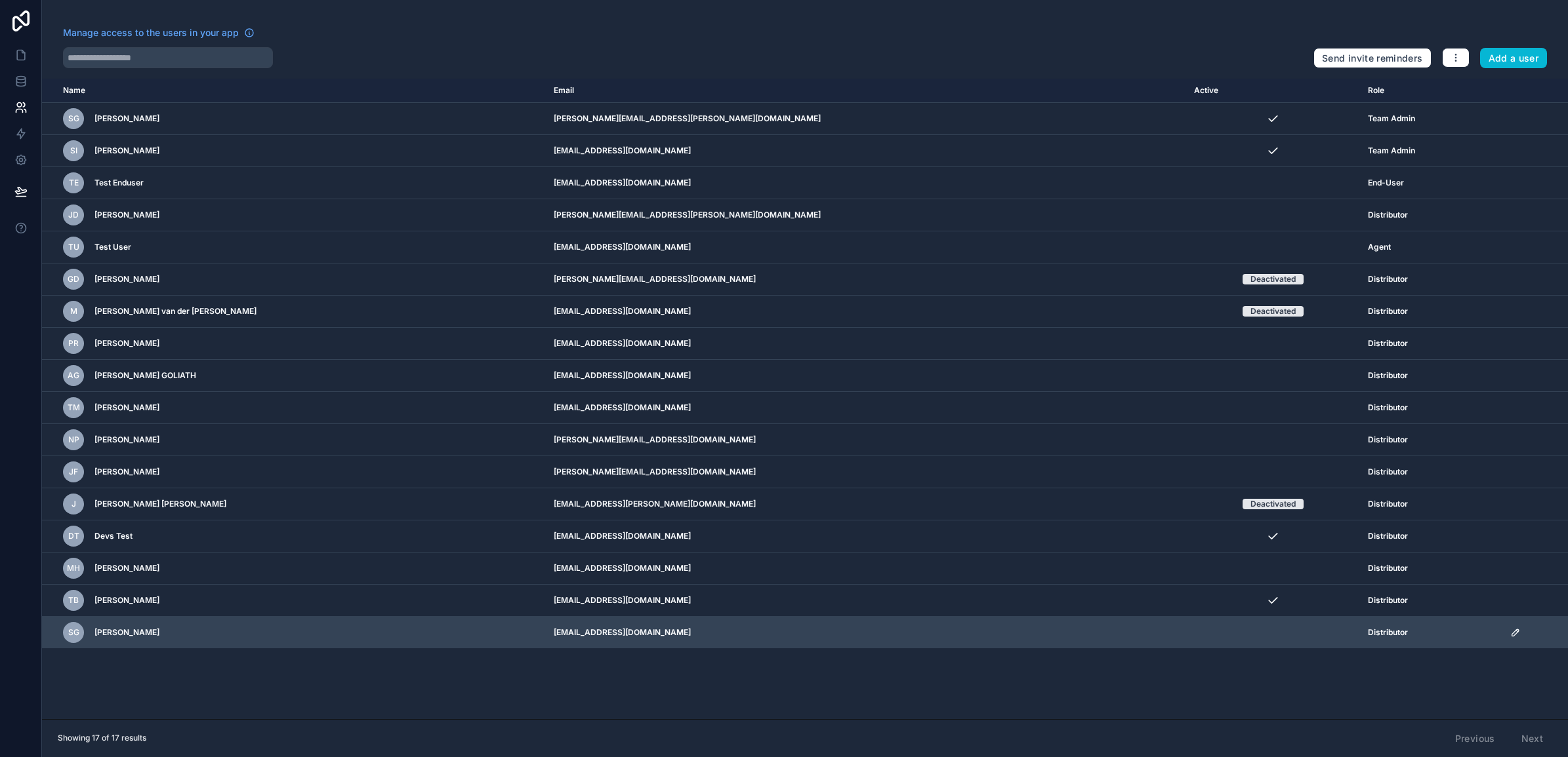
click at [1510, 633] on icon "scrollable content" at bounding box center [1515, 633] width 11 height 11
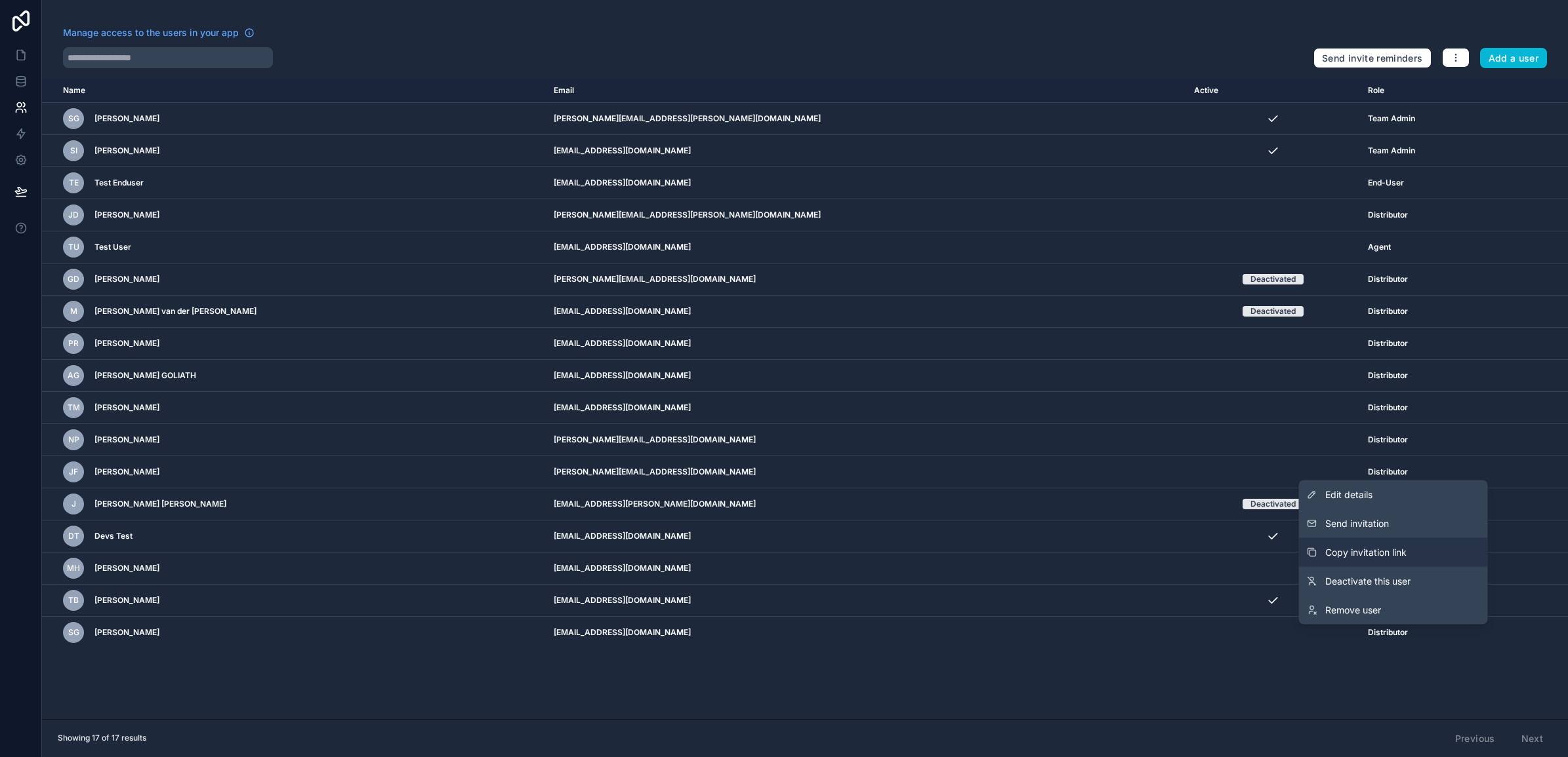
click at [1388, 553] on span "Copy invitation link" at bounding box center [1365, 553] width 81 height 13
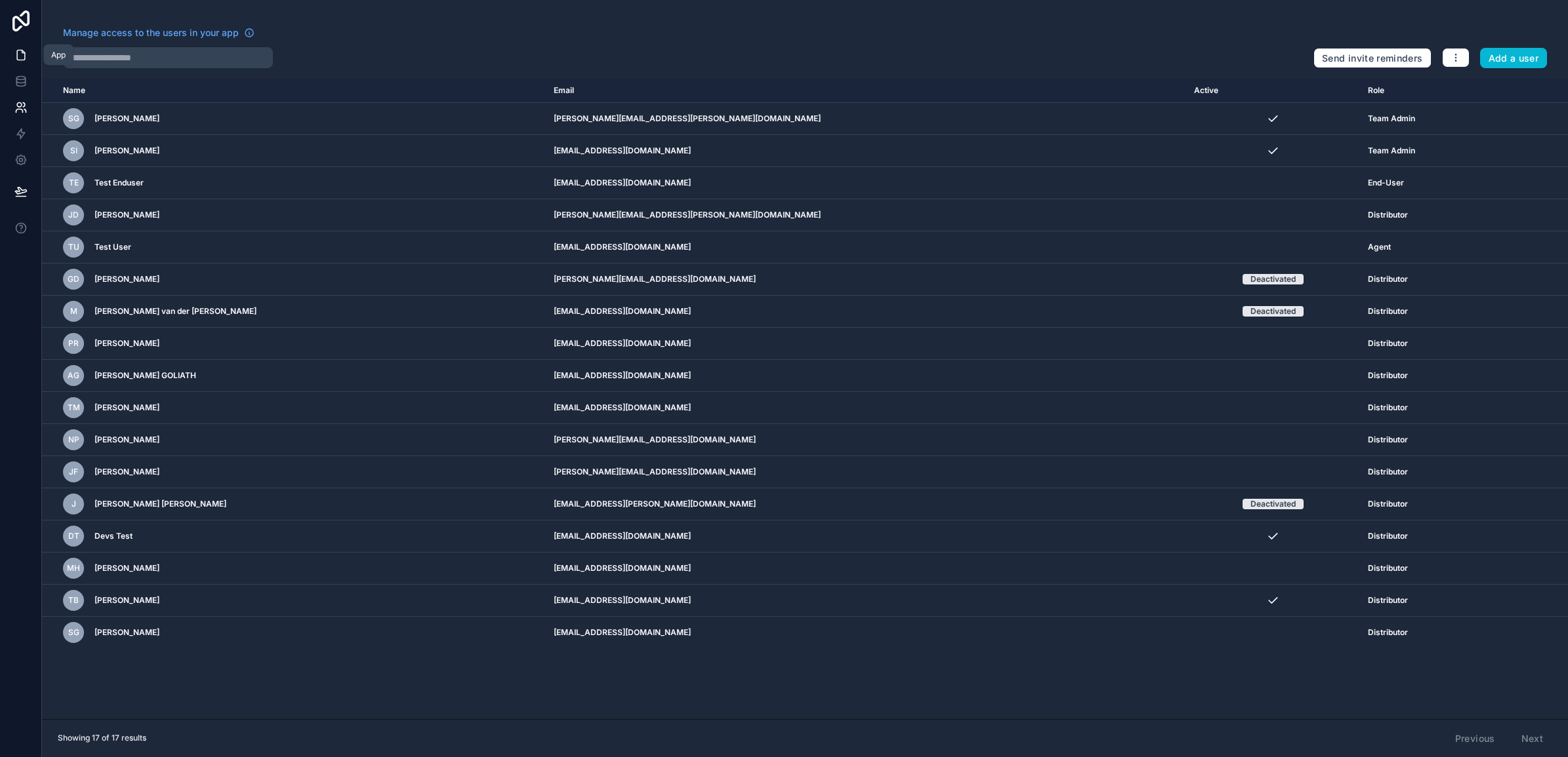
click at [17, 57] on icon at bounding box center [21, 55] width 8 height 10
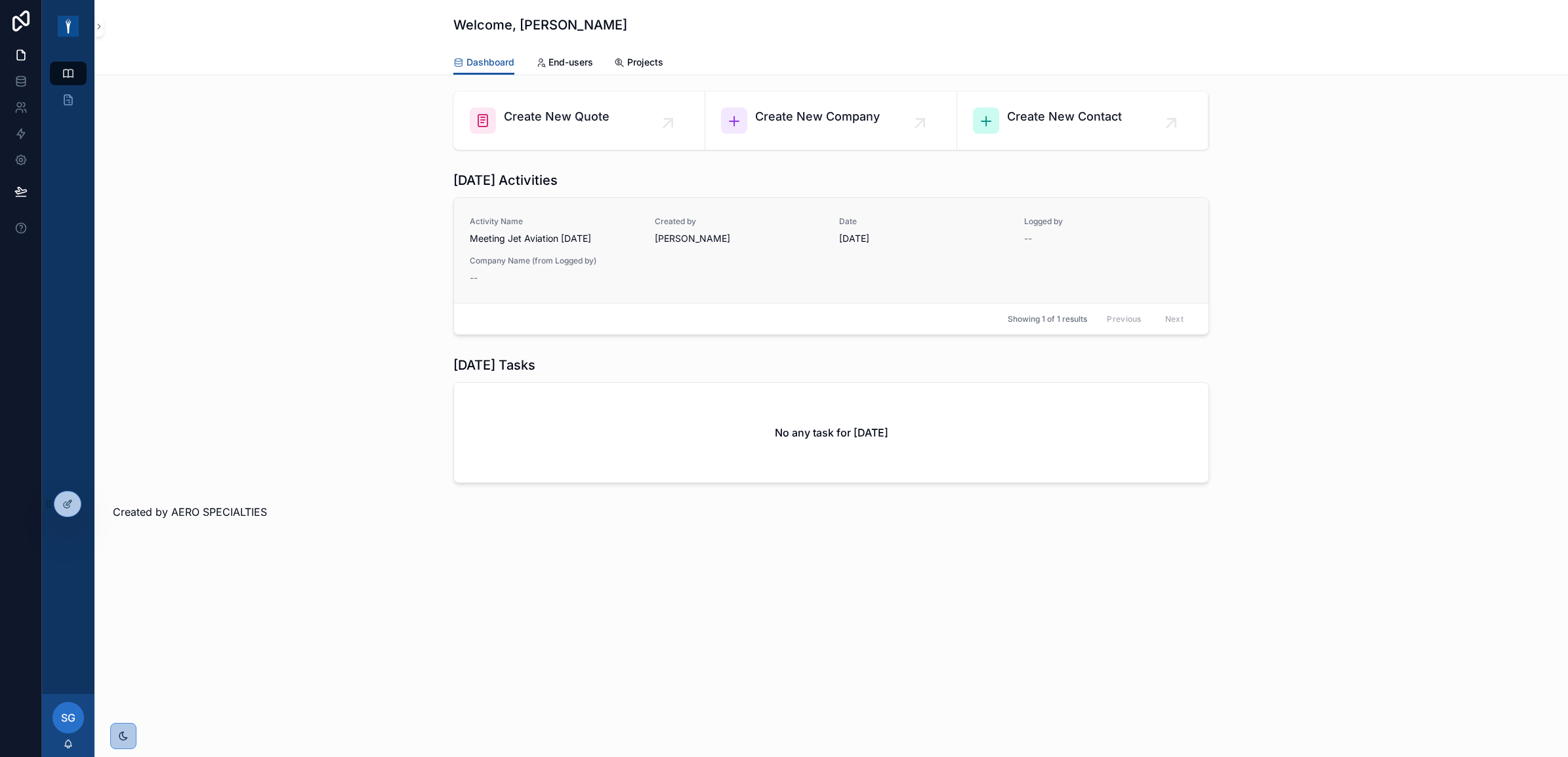
click at [809, 241] on div "[PERSON_NAME]" at bounding box center [739, 239] width 169 height 13
click at [806, 256] on div "Activity Name Meeting Jet Aviation [DATE] Created by [PERSON_NAME] Date [DATE] …" at bounding box center [831, 250] width 723 height 68
click at [782, 224] on span "Created by" at bounding box center [739, 221] width 169 height 11
click at [65, 511] on div at bounding box center [68, 504] width 26 height 25
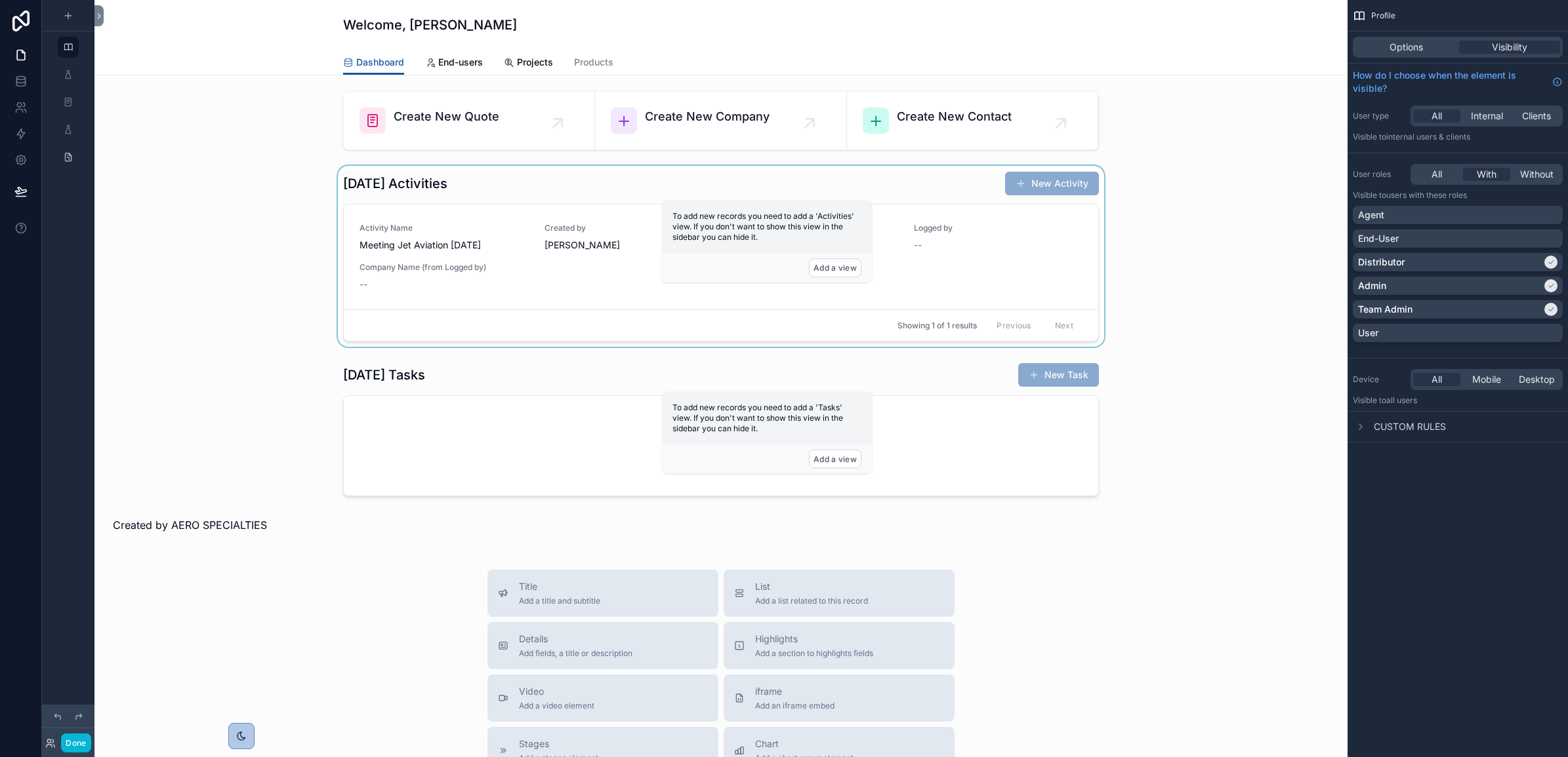
click at [637, 257] on div "scrollable content" at bounding box center [721, 257] width 1232 height 181
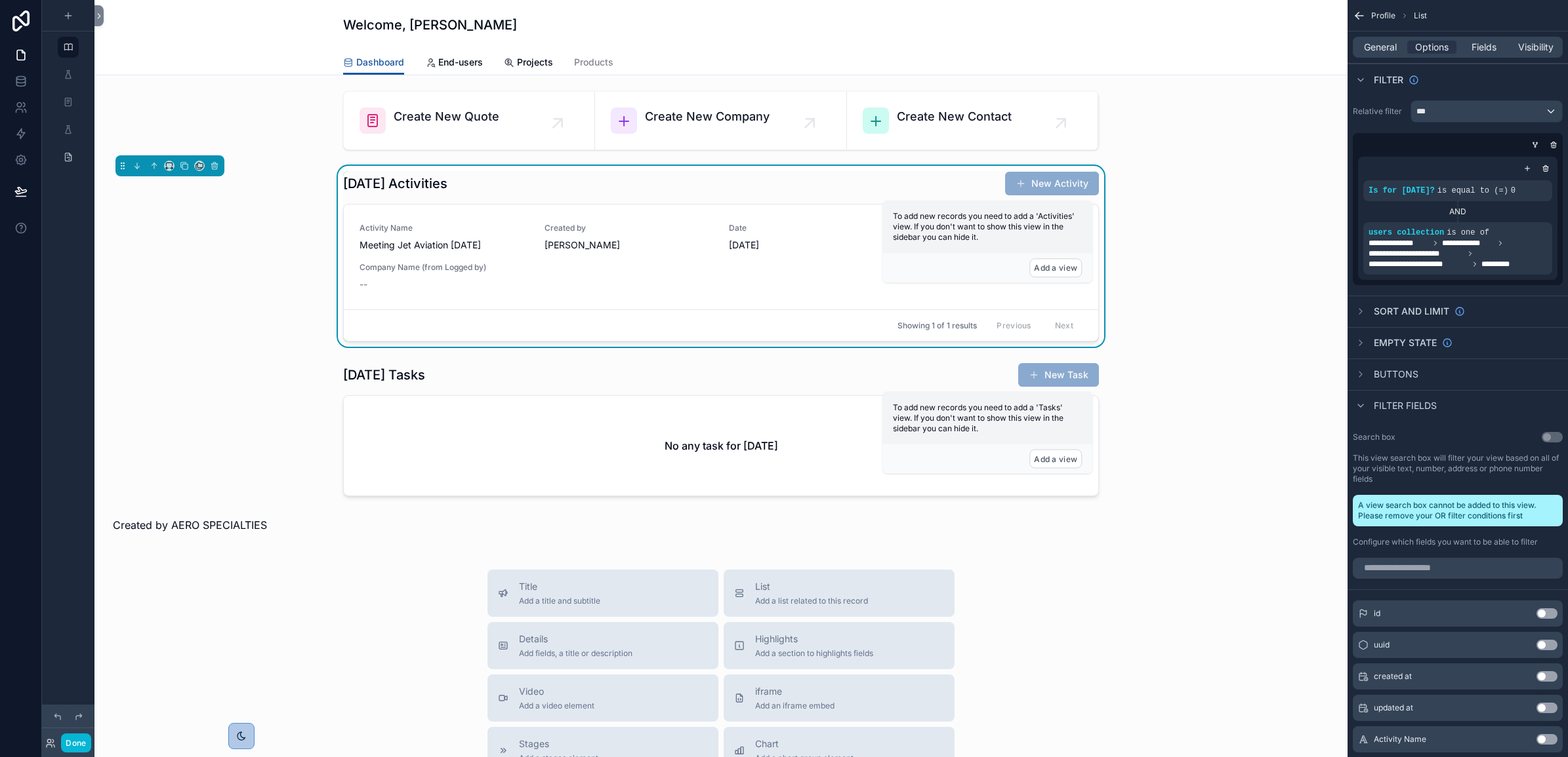
click at [247, 50] on div "Dashboard End-users Projects Products" at bounding box center [721, 62] width 1237 height 25
click at [247, 47] on div "Welcome, [PERSON_NAME] Dashboard End-users Projects Products" at bounding box center [721, 37] width 1253 height 75
click at [1178, 123] on div "scrollable content" at bounding box center [721, 120] width 1232 height 70
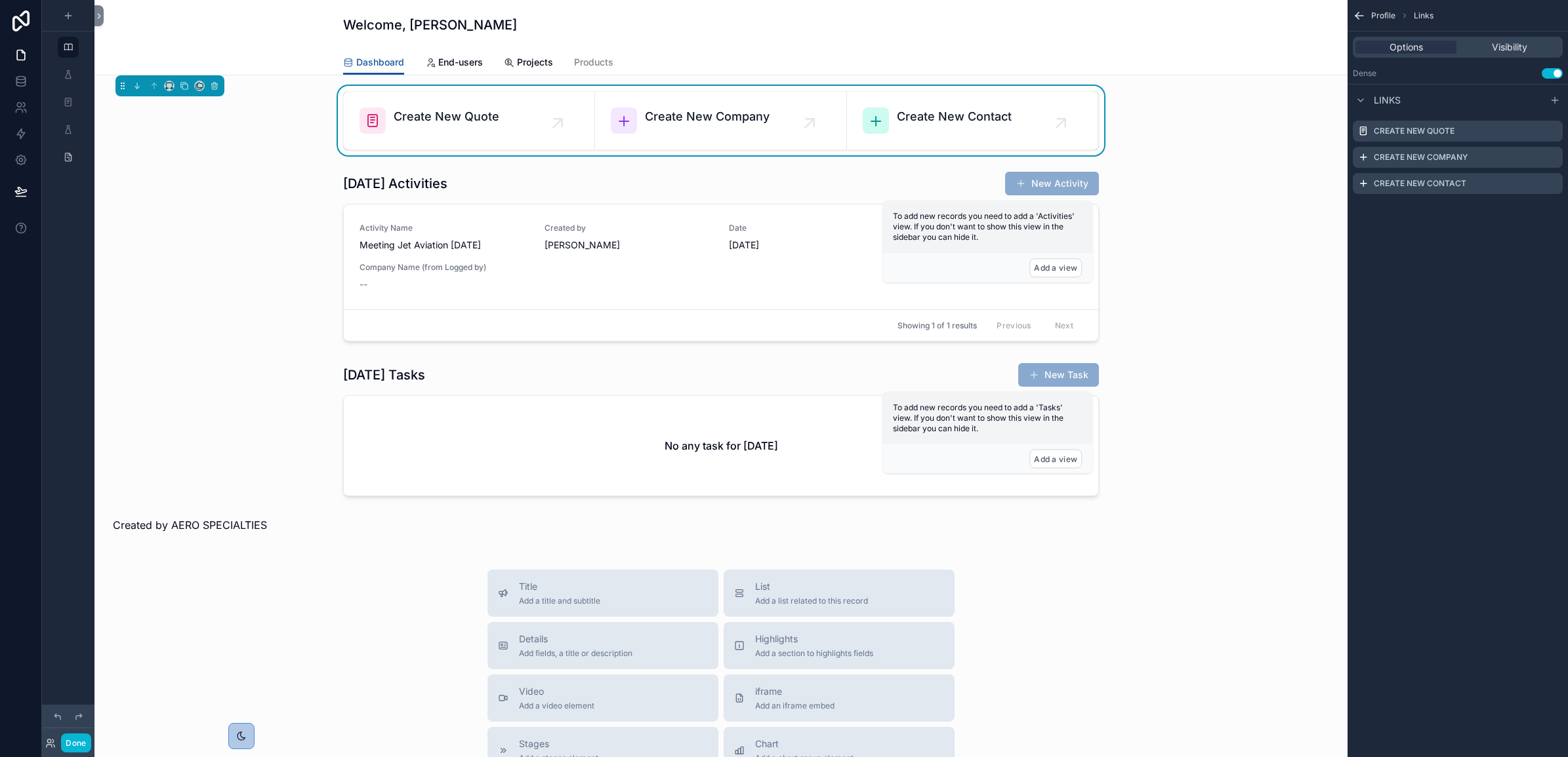
click at [1145, 32] on div "Welcome, [PERSON_NAME] Dashboard End-users Projects Products" at bounding box center [721, 37] width 1253 height 75
drag, startPoint x: 1145, startPoint y: 32, endPoint x: 1359, endPoint y: 6, distance: 215.6
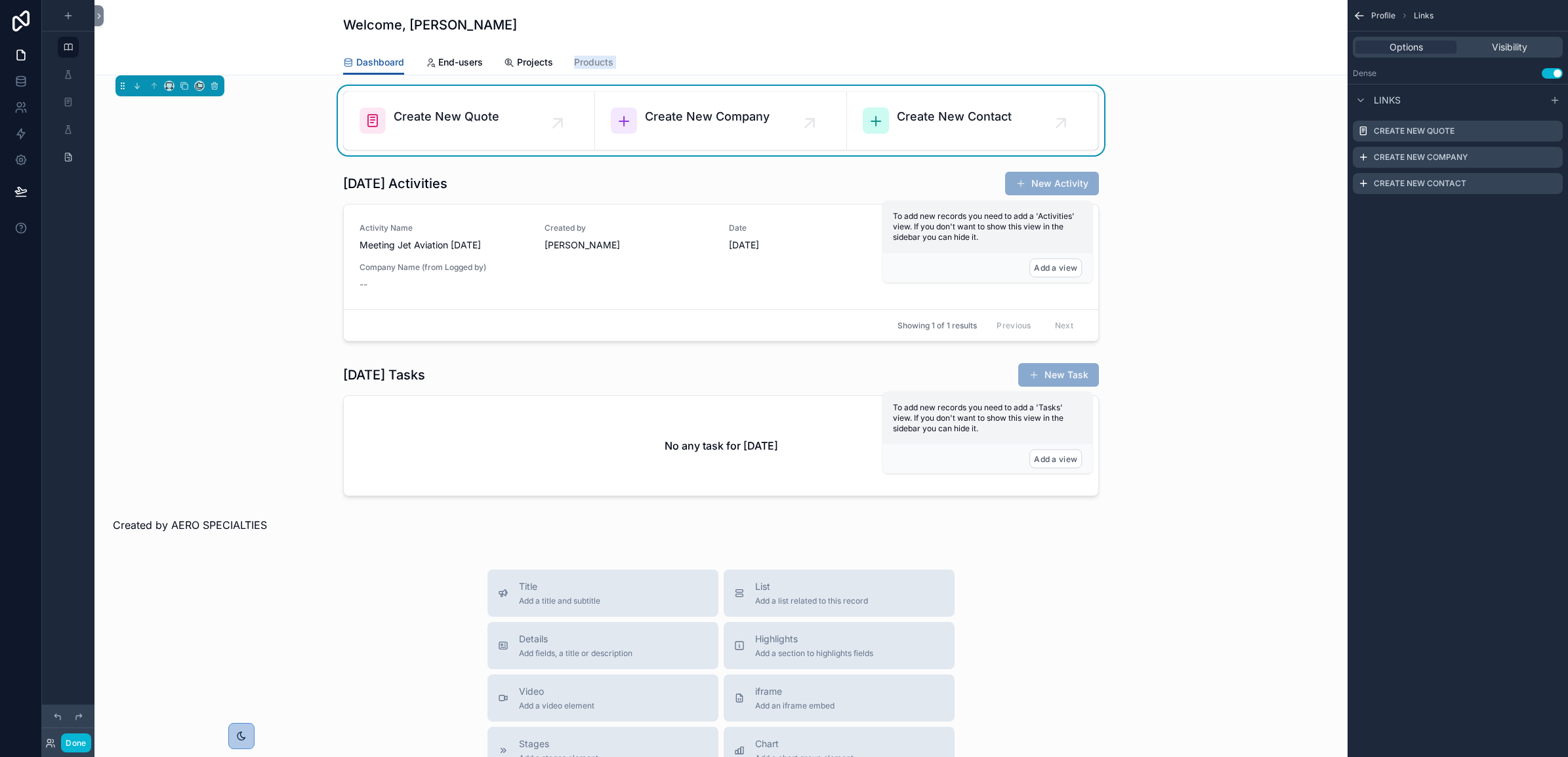
click at [1356, 17] on icon "scrollable content" at bounding box center [1359, 16] width 13 height 13
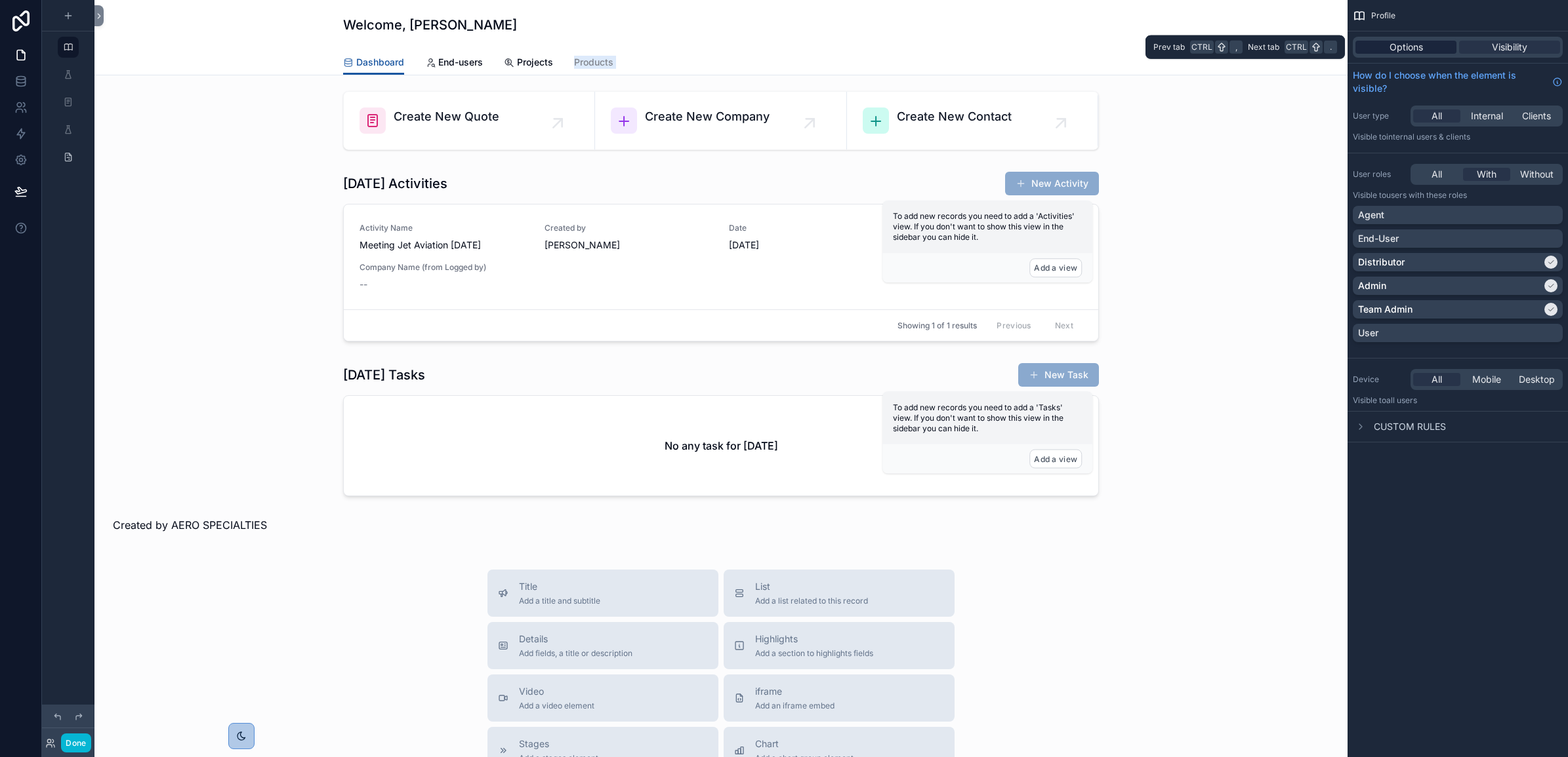
click at [1441, 47] on div "Options" at bounding box center [1405, 47] width 101 height 13
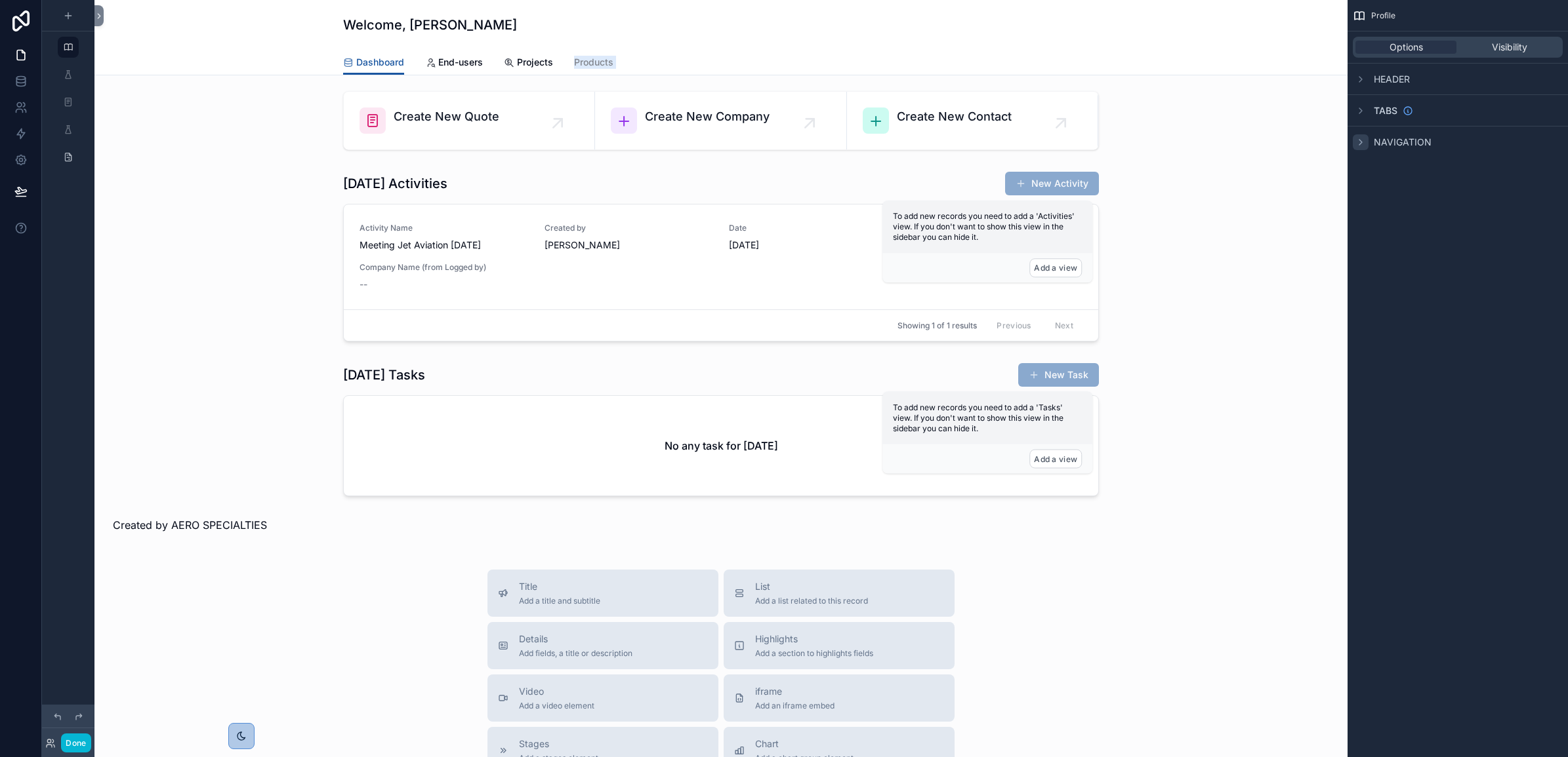
click at [1362, 142] on icon "scrollable content" at bounding box center [1361, 142] width 3 height 5
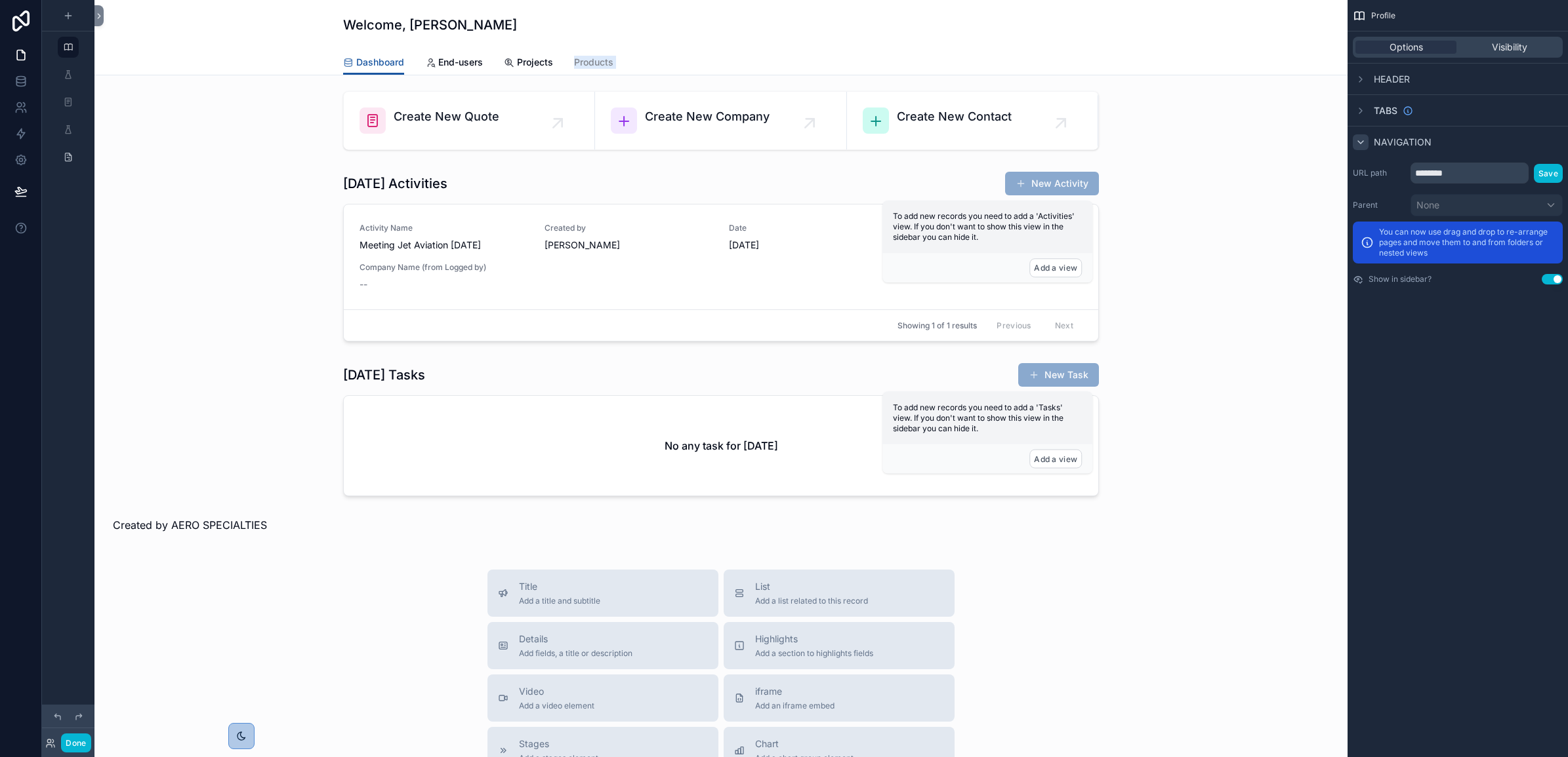
click at [1362, 139] on icon "scrollable content" at bounding box center [1360, 142] width 11 height 11
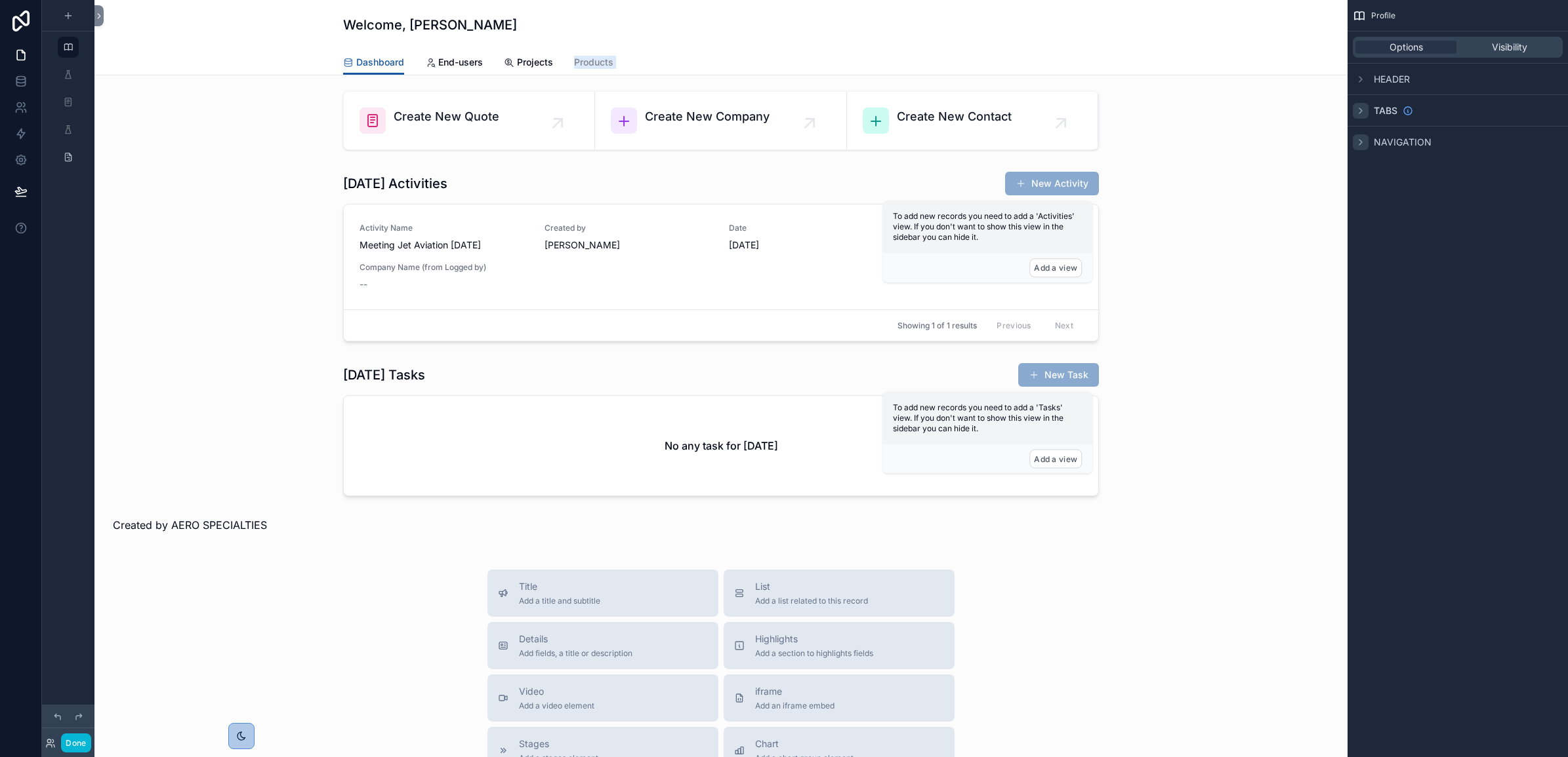
click at [1363, 112] on icon "scrollable content" at bounding box center [1360, 111] width 11 height 11
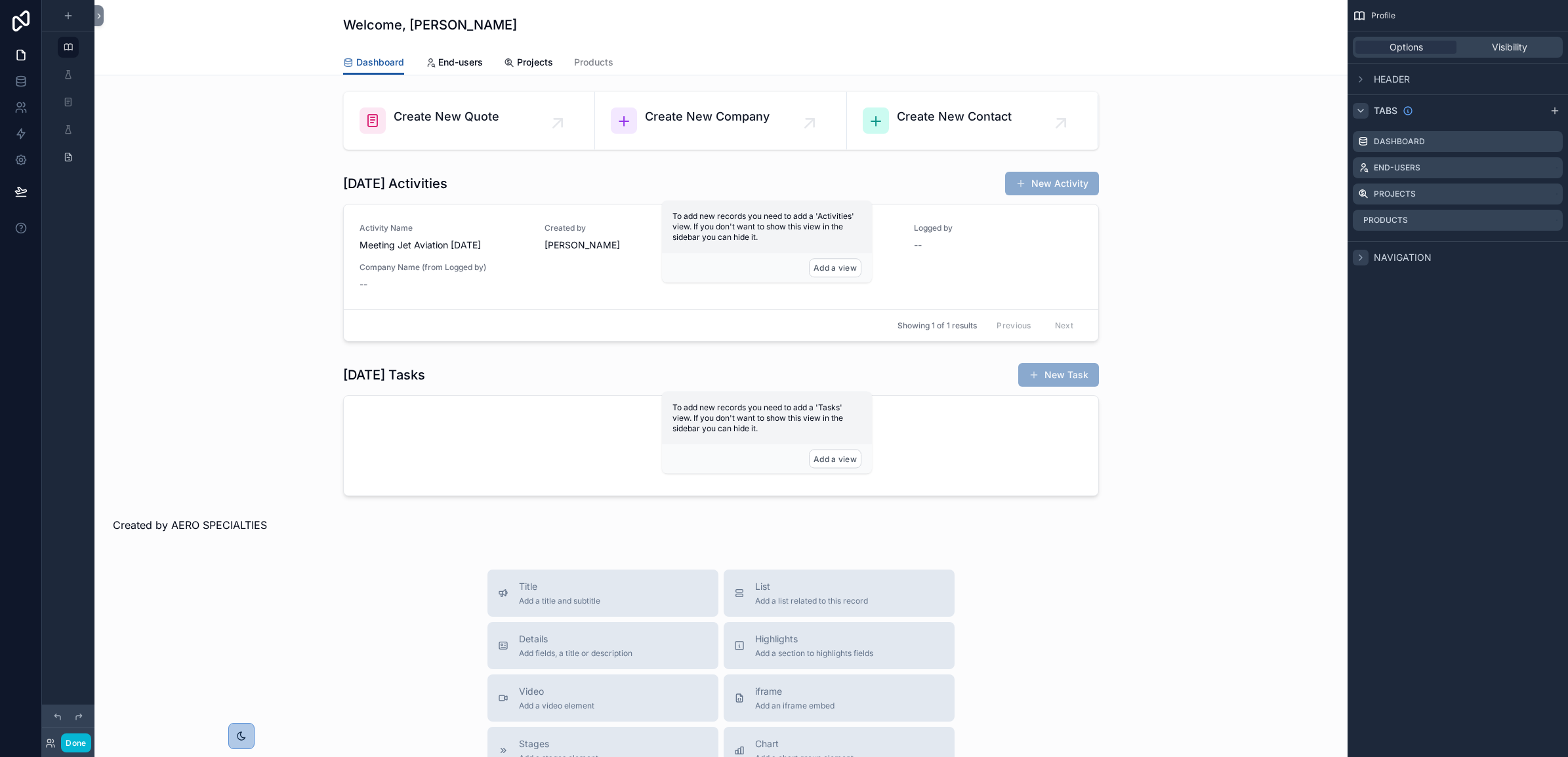
click at [1363, 112] on icon "scrollable content" at bounding box center [1360, 111] width 11 height 11
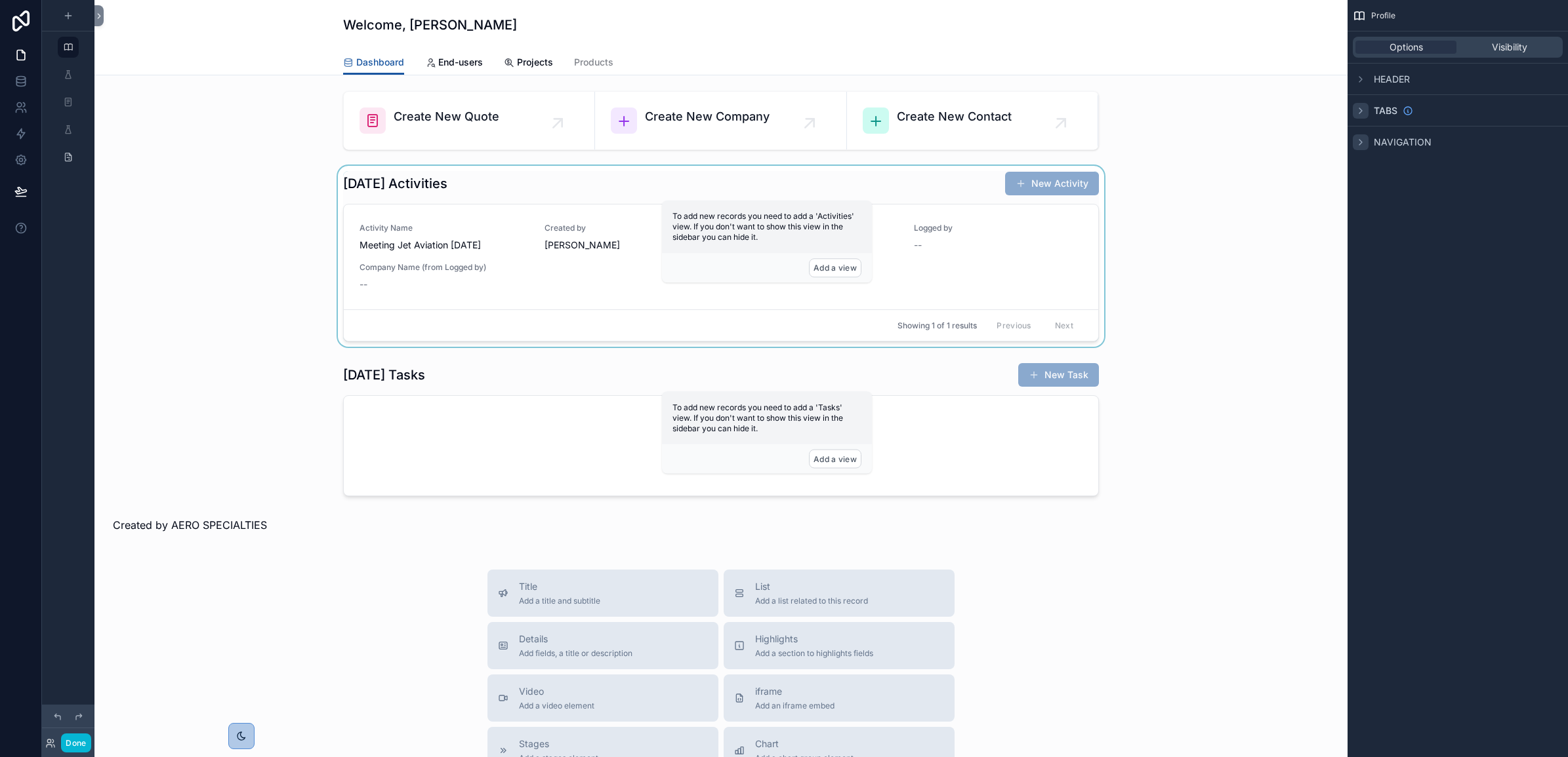
click at [1029, 270] on div "scrollable content" at bounding box center [721, 257] width 1232 height 181
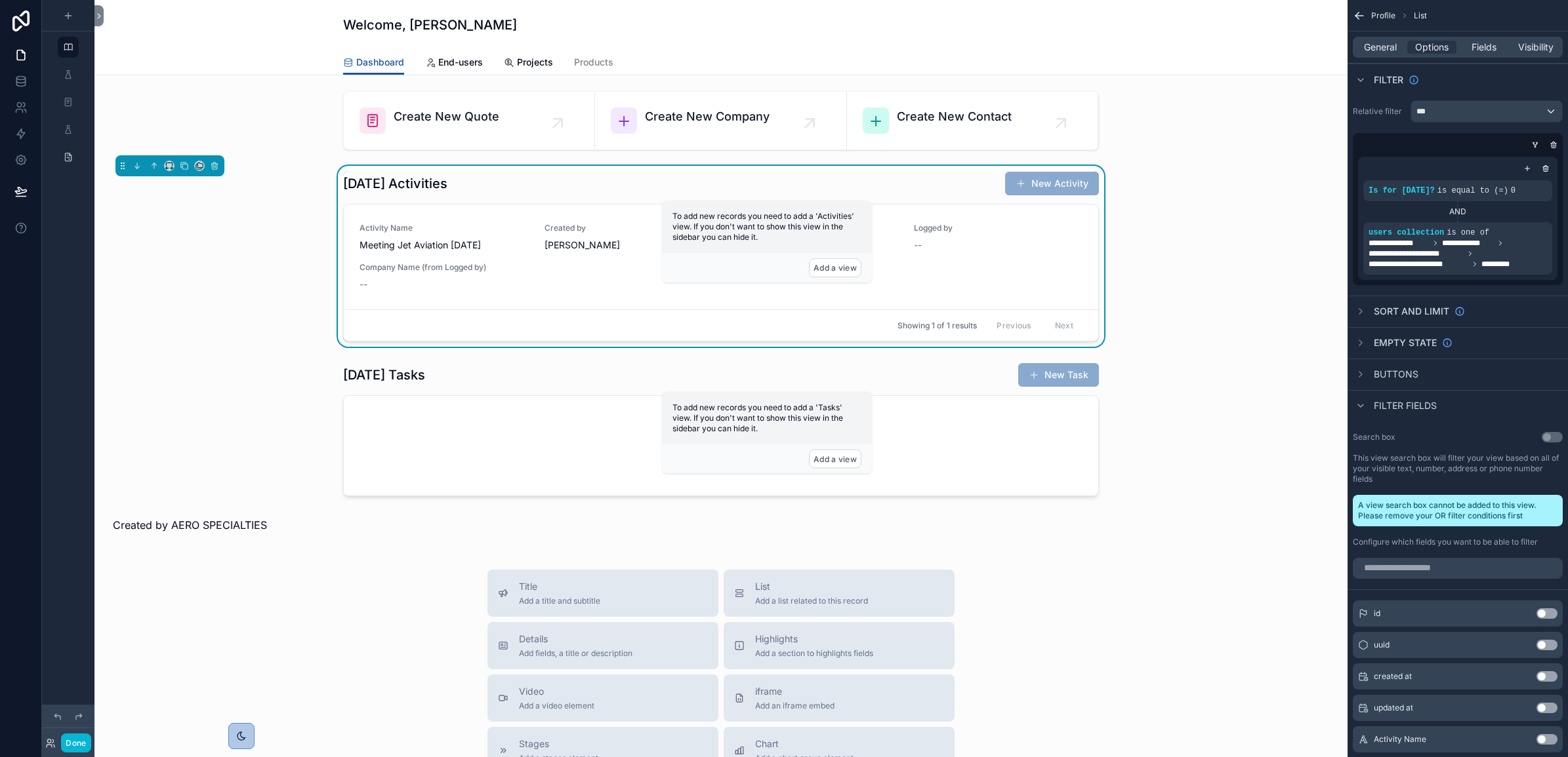
click at [1029, 270] on div "Activity Name Meeting Jet Aviation [DATE] Created by [PERSON_NAME] Date [DATE] …" at bounding box center [721, 257] width 723 height 68
click at [992, 270] on div "Activity Name Meeting Jet Aviation [DATE] Created by [PERSON_NAME] Date [DATE] …" at bounding box center [721, 257] width 723 height 68
click at [660, 184] on div "[DATE] Activities New Activity" at bounding box center [721, 183] width 756 height 25
click at [610, 252] on div "Activity Name Meeting Jet Aviation [DATE] Created by [PERSON_NAME] Date [DATE] …" at bounding box center [721, 257] width 723 height 68
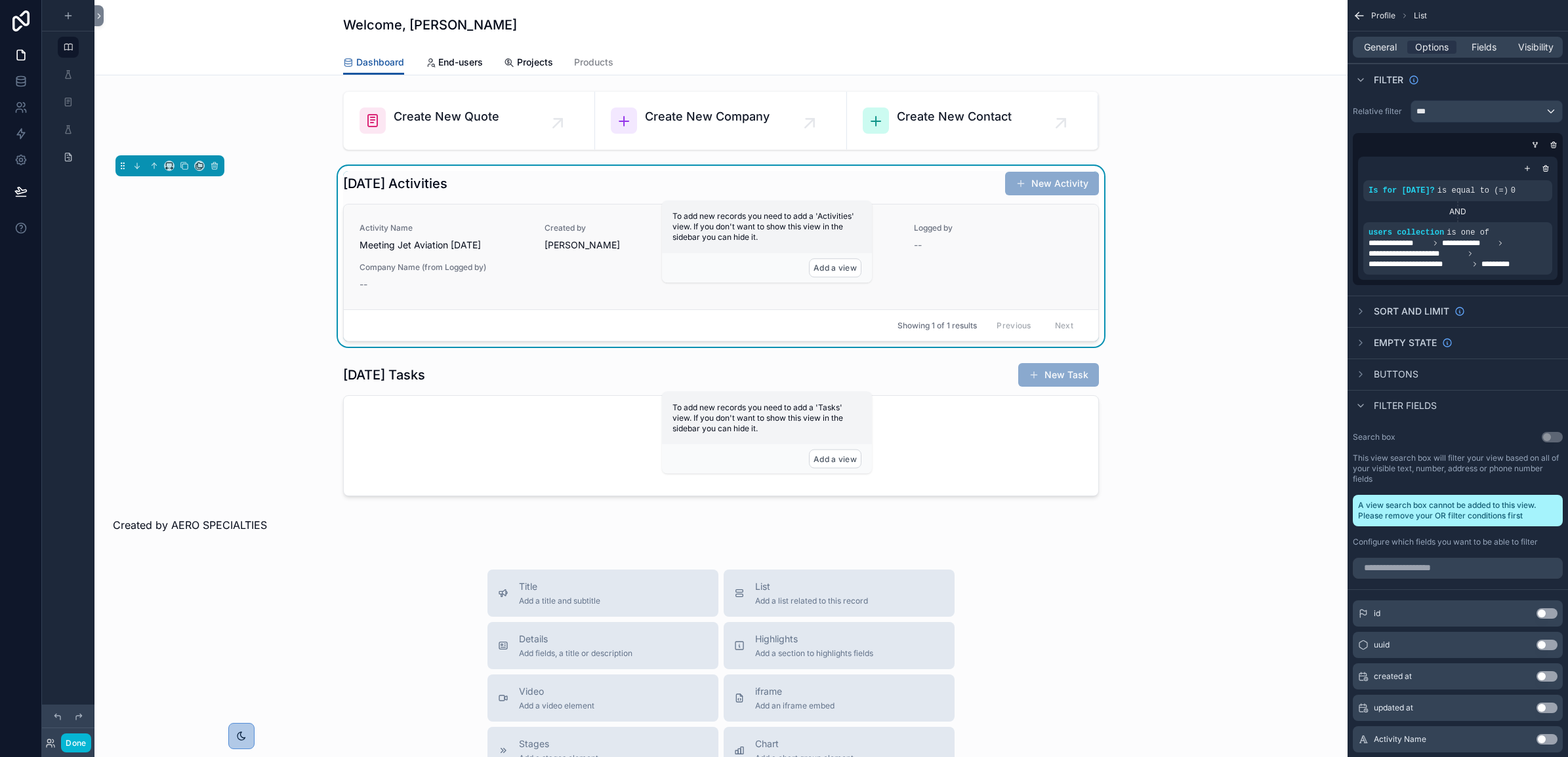
click at [621, 280] on div "Activity Name Meeting Jet Aviation [DATE] Created by [PERSON_NAME] Date [DATE] …" at bounding box center [721, 257] width 723 height 68
click at [70, 74] on icon "scrollable content" at bounding box center [68, 75] width 11 height 11
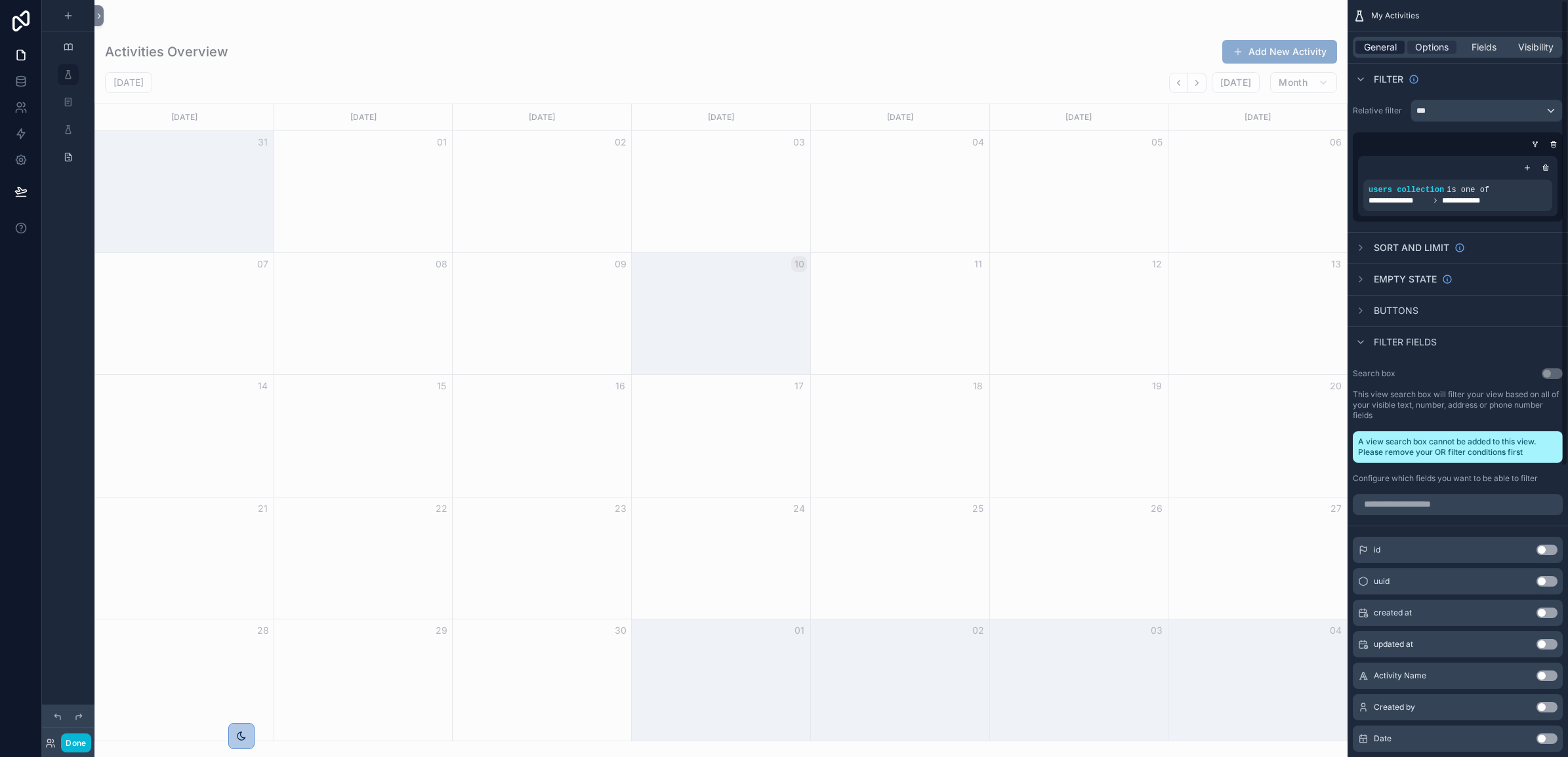
click at [1364, 43] on span "General" at bounding box center [1380, 47] width 33 height 13
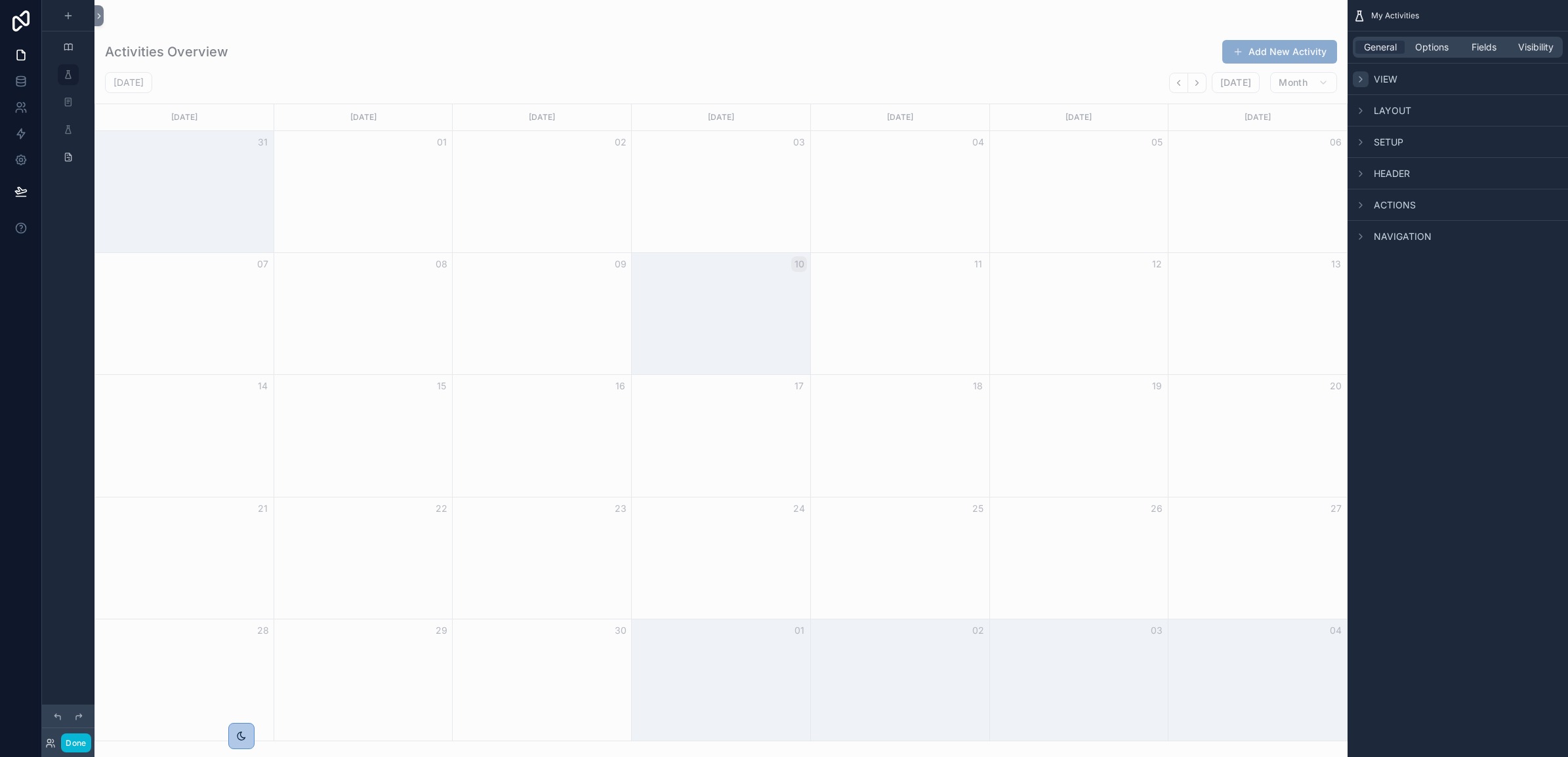
click at [1362, 79] on icon "scrollable content" at bounding box center [1361, 79] width 3 height 5
click at [1362, 79] on icon "scrollable content" at bounding box center [1360, 80] width 5 height 3
click at [1359, 110] on icon "scrollable content" at bounding box center [1360, 111] width 11 height 11
click at [1359, 110] on icon "scrollable content" at bounding box center [1360, 111] width 5 height 3
click at [1362, 139] on icon "scrollable content" at bounding box center [1360, 142] width 11 height 11
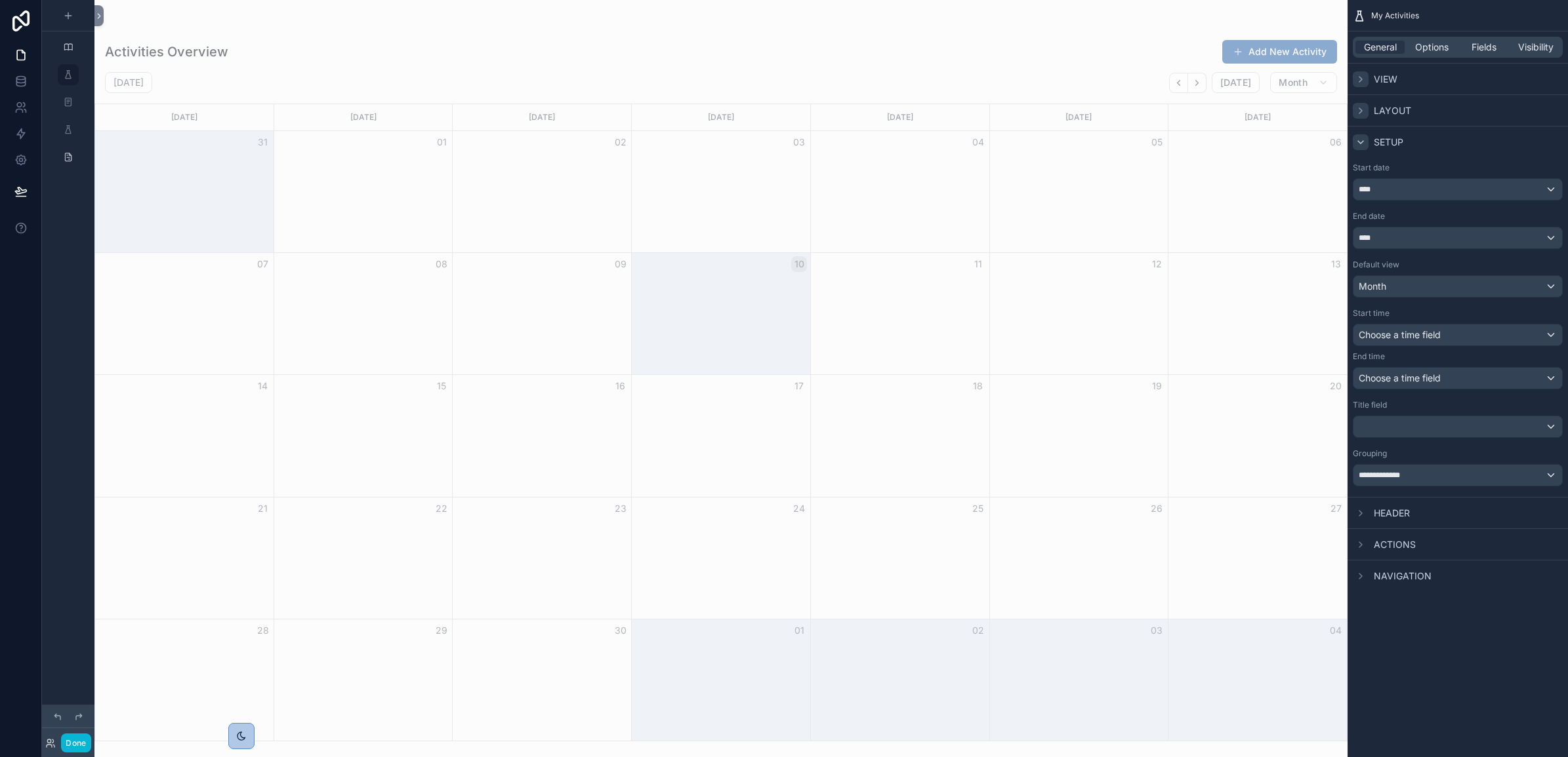
click at [1362, 139] on icon "scrollable content" at bounding box center [1360, 142] width 11 height 11
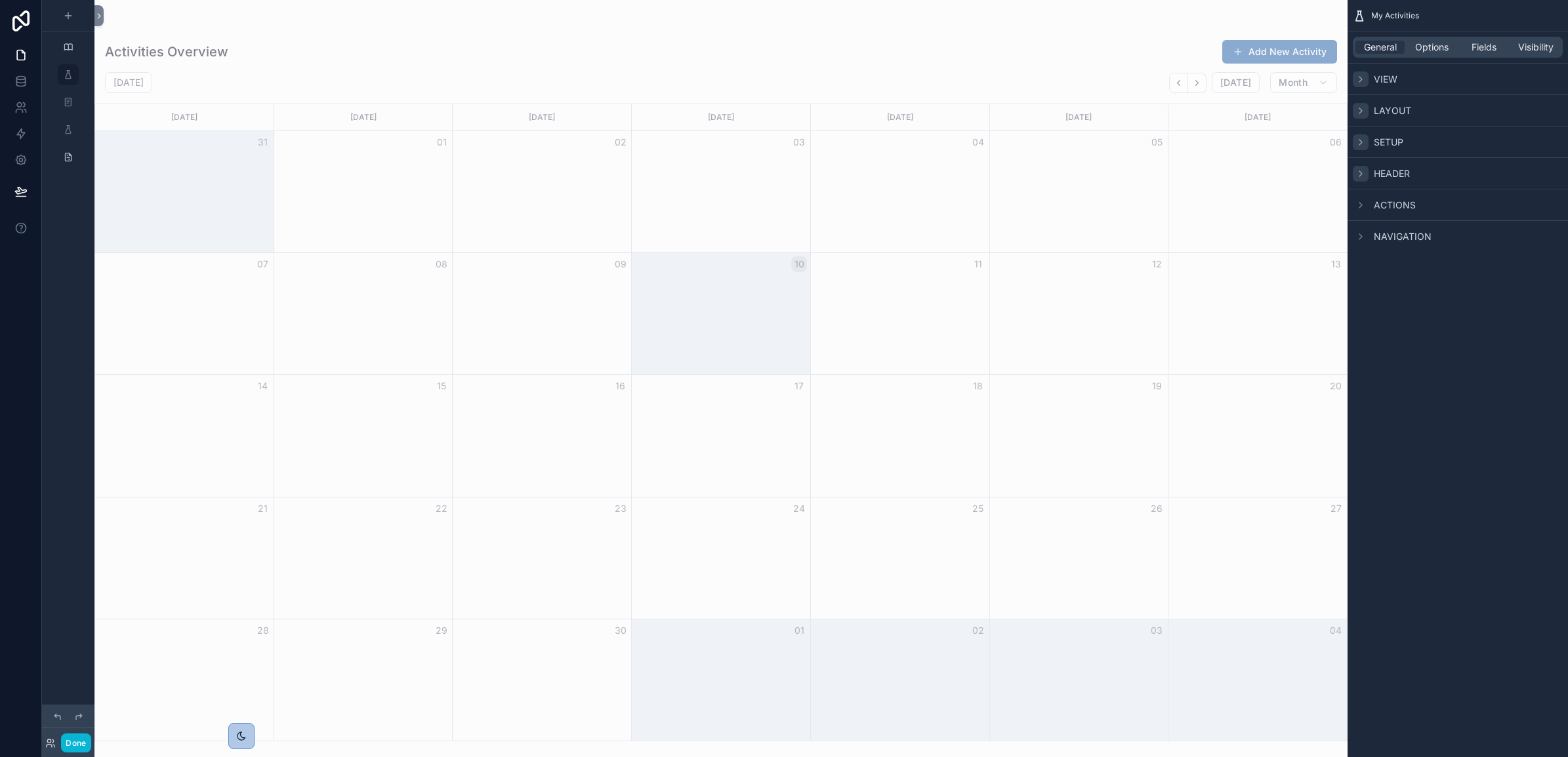
click at [1365, 180] on div "scrollable content" at bounding box center [1361, 174] width 16 height 16
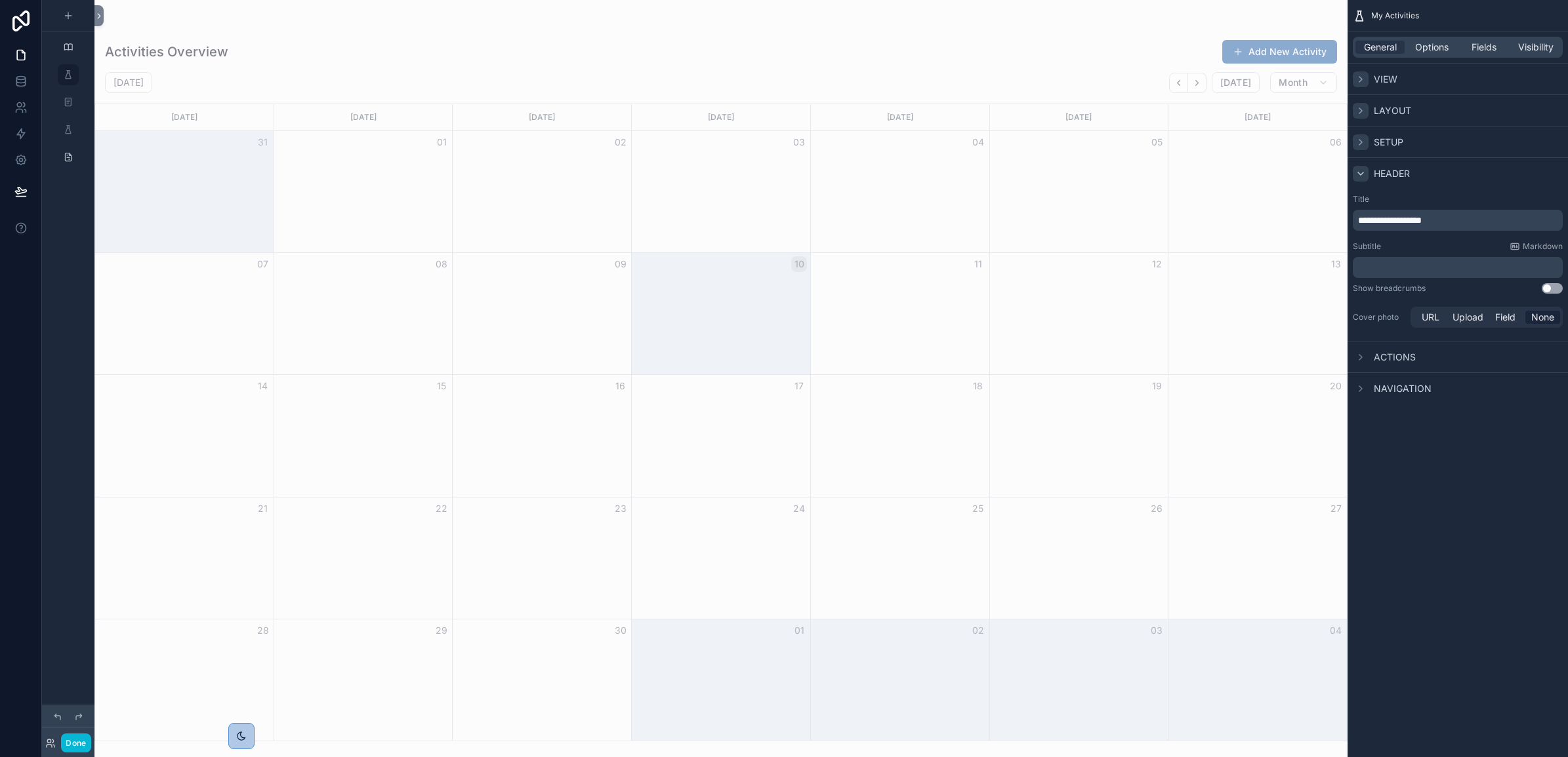
click at [1365, 179] on div "scrollable content" at bounding box center [1361, 174] width 16 height 16
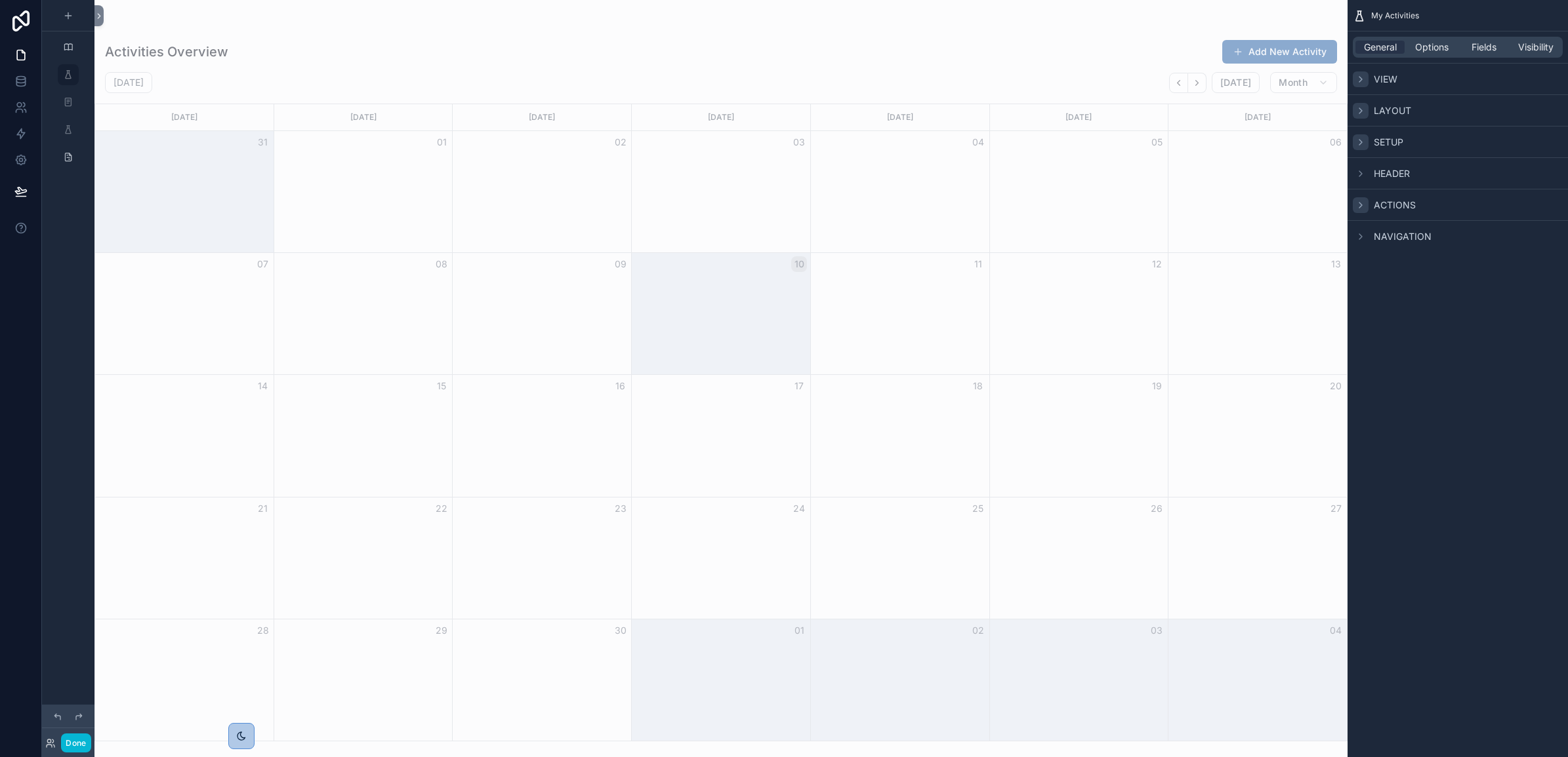
click at [1365, 202] on icon "scrollable content" at bounding box center [1360, 205] width 11 height 11
click at [1362, 200] on icon "scrollable content" at bounding box center [1360, 205] width 11 height 11
click at [1371, 240] on div "Navigation" at bounding box center [1392, 237] width 78 height 16
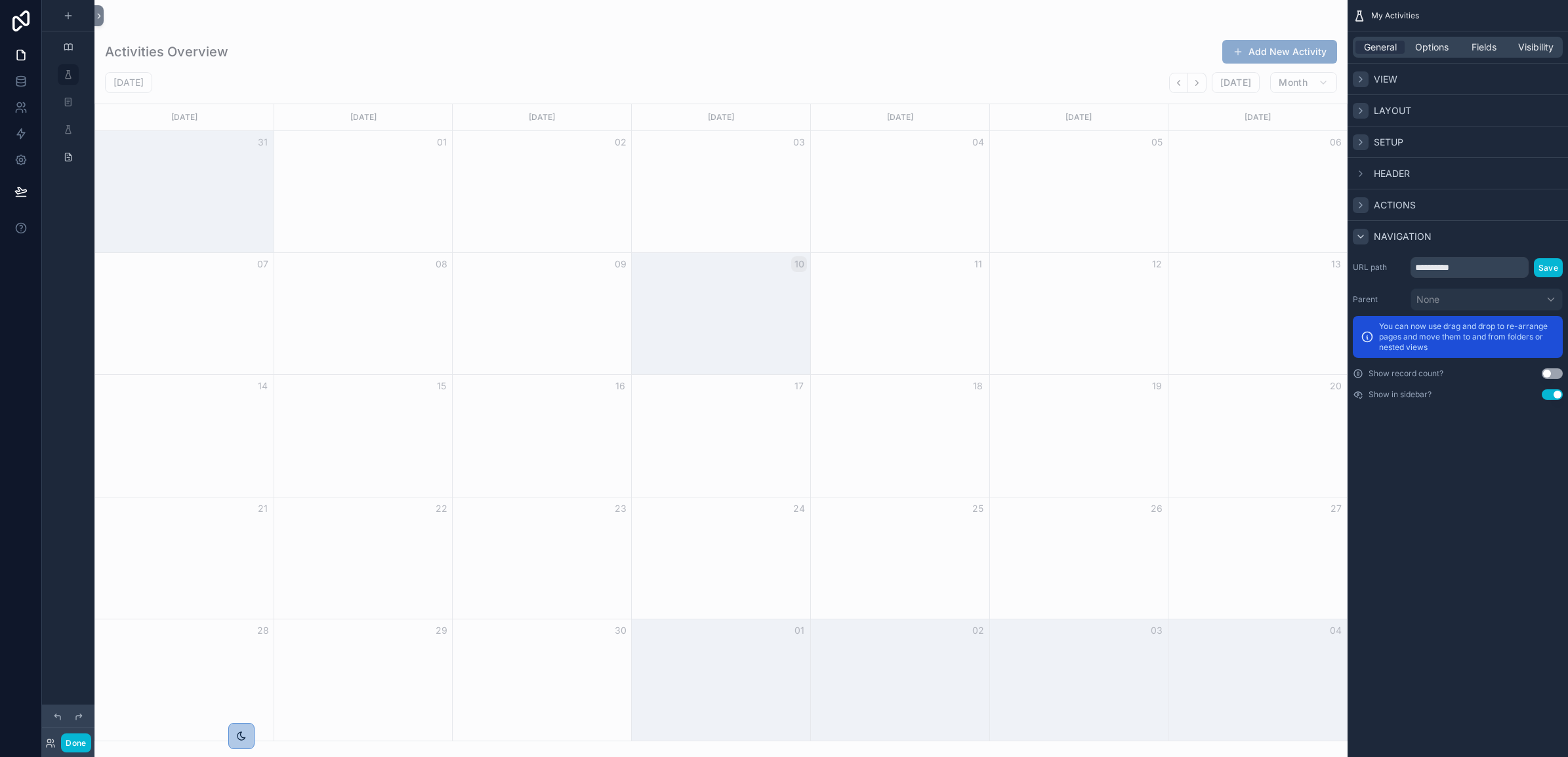
click at [1359, 233] on icon "scrollable content" at bounding box center [1360, 237] width 11 height 11
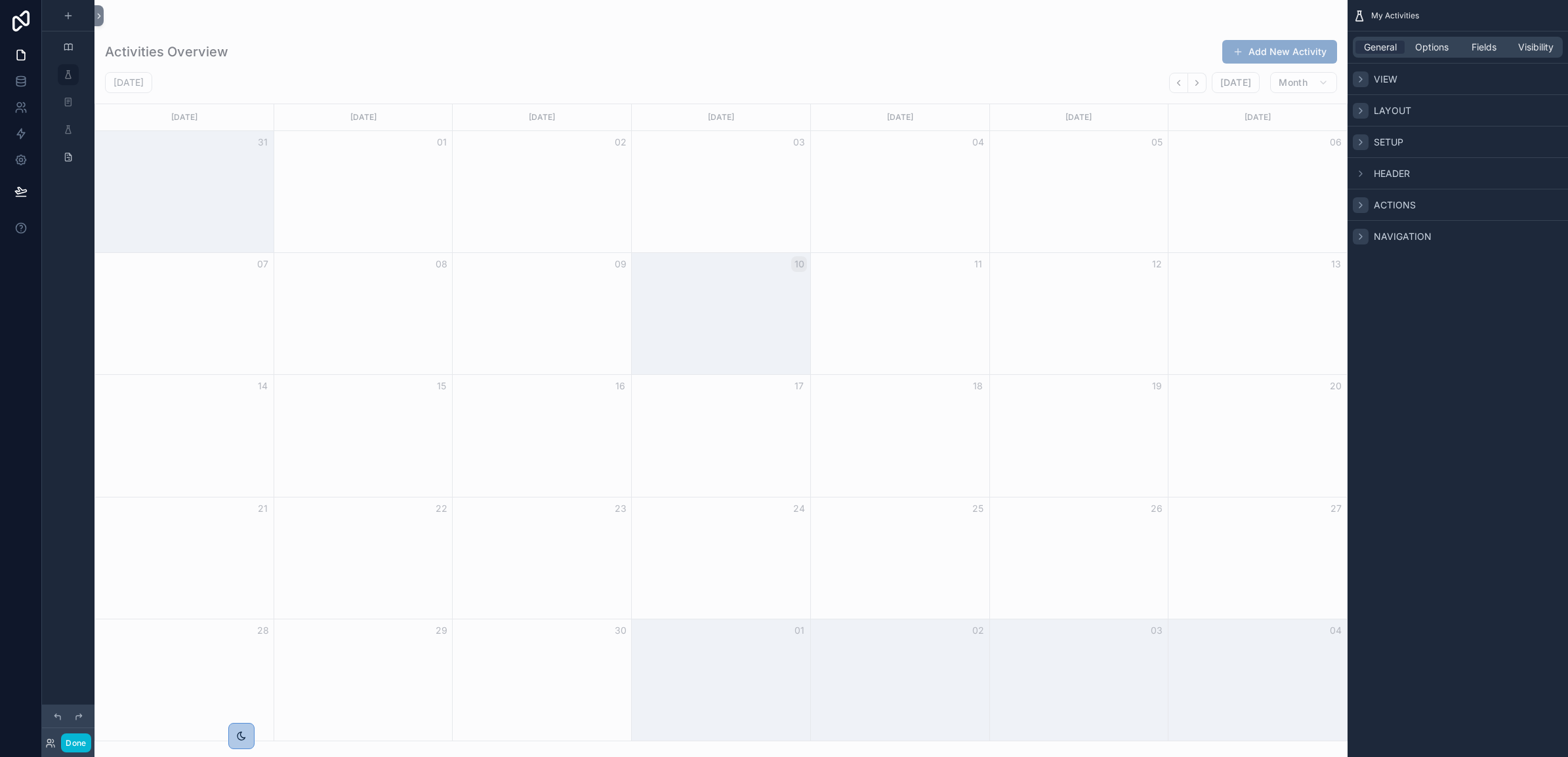
click at [1359, 233] on icon "scrollable content" at bounding box center [1360, 237] width 11 height 11
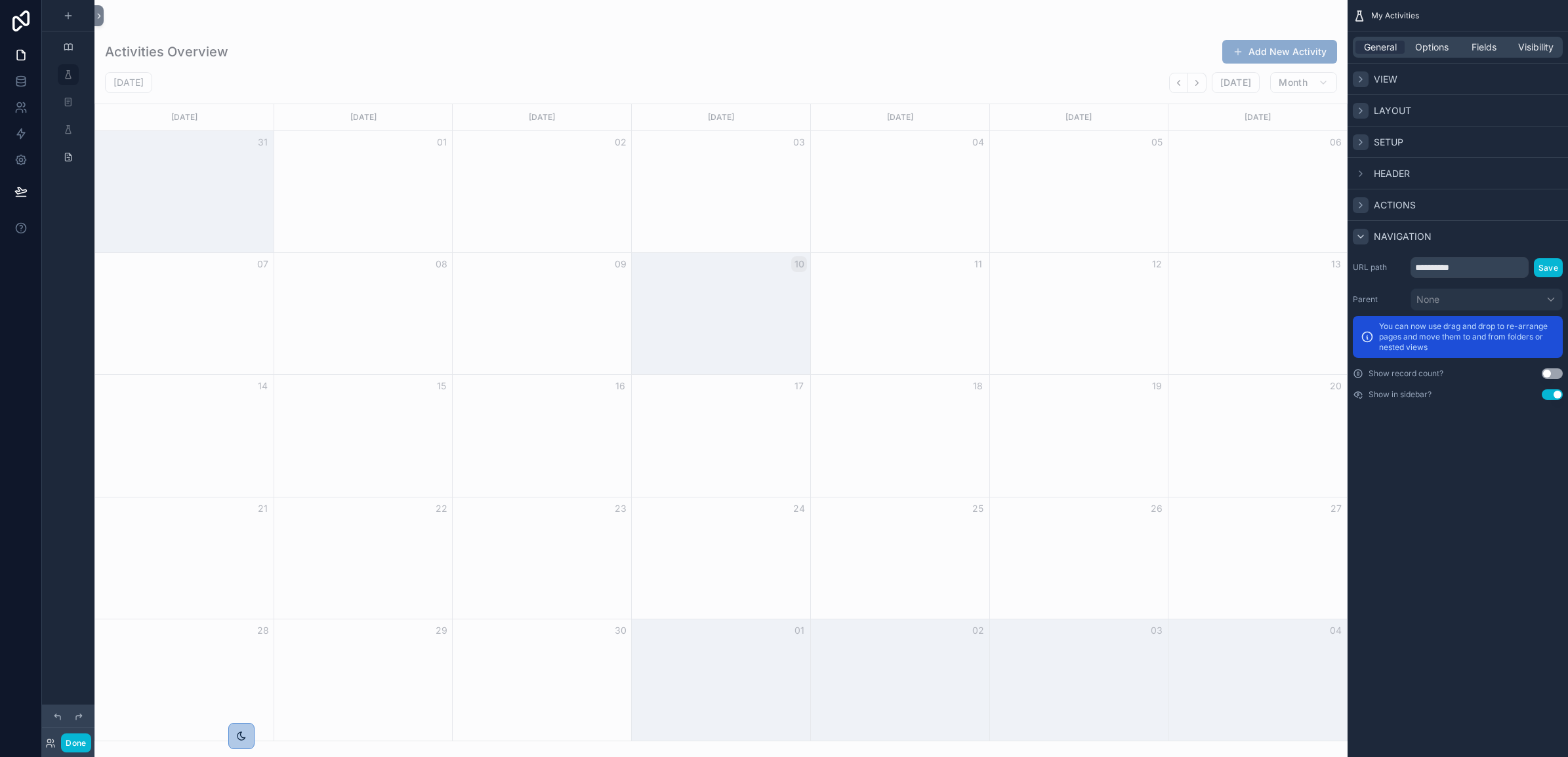
click at [1551, 375] on button "Use setting" at bounding box center [1551, 374] width 21 height 11
click at [1358, 234] on icon "scrollable content" at bounding box center [1360, 237] width 11 height 11
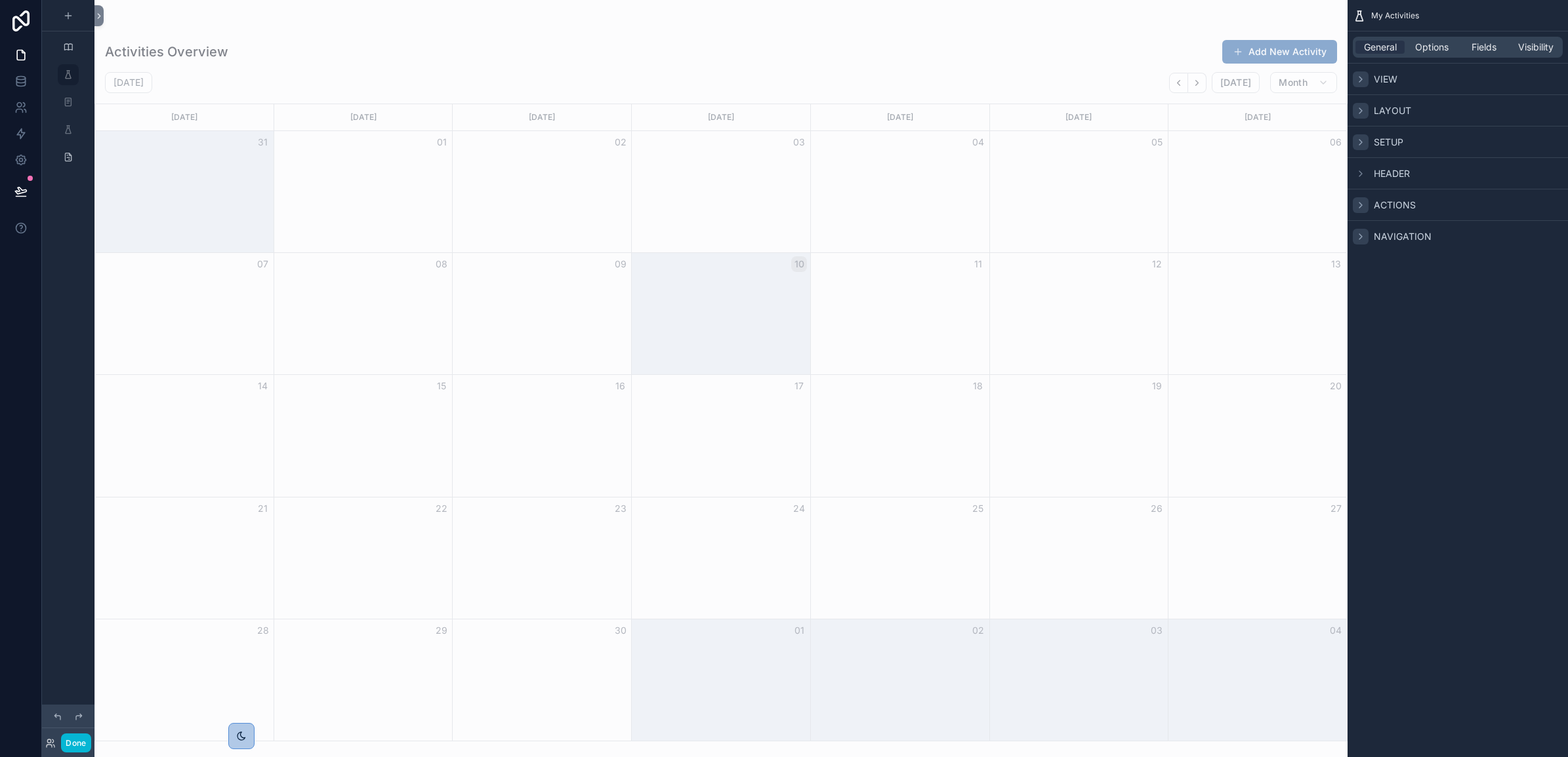
click at [1359, 203] on icon "scrollable content" at bounding box center [1361, 205] width 3 height 5
click at [1359, 202] on icon "scrollable content" at bounding box center [1360, 205] width 11 height 11
click at [1356, 171] on icon "scrollable content" at bounding box center [1360, 173] width 11 height 11
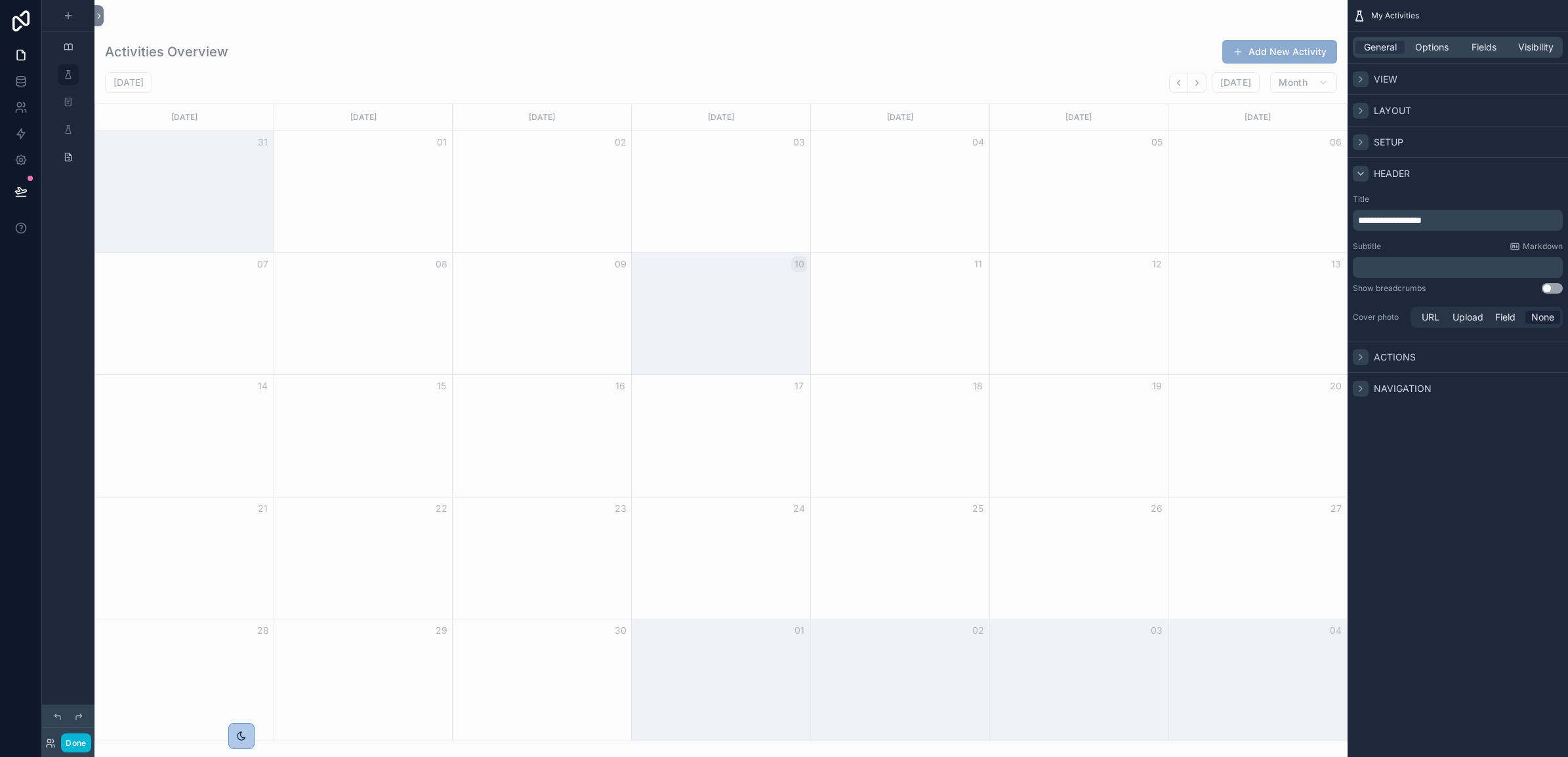
click at [1356, 171] on icon "scrollable content" at bounding box center [1360, 173] width 11 height 11
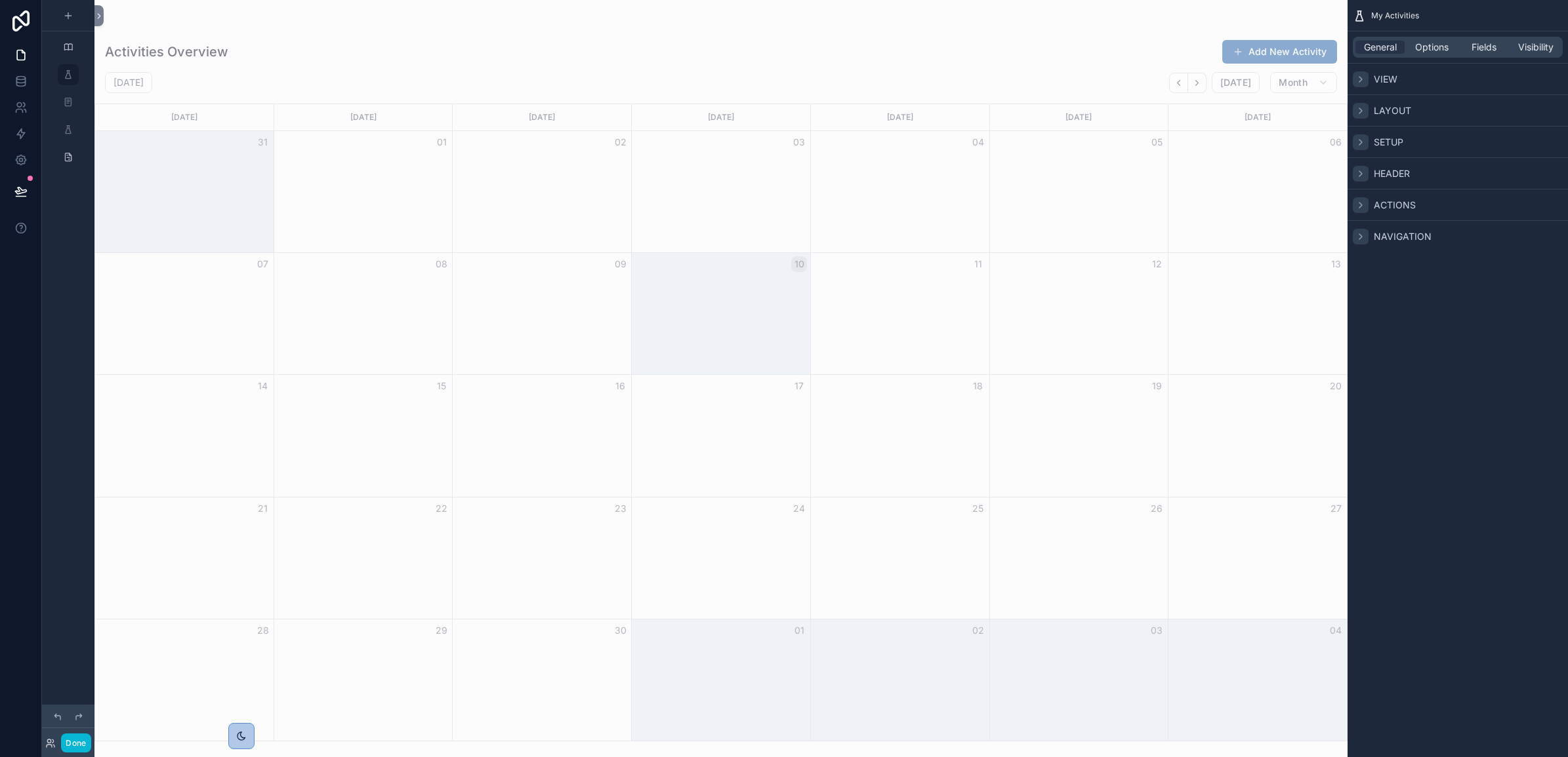
click at [1360, 143] on icon "scrollable content" at bounding box center [1361, 142] width 3 height 5
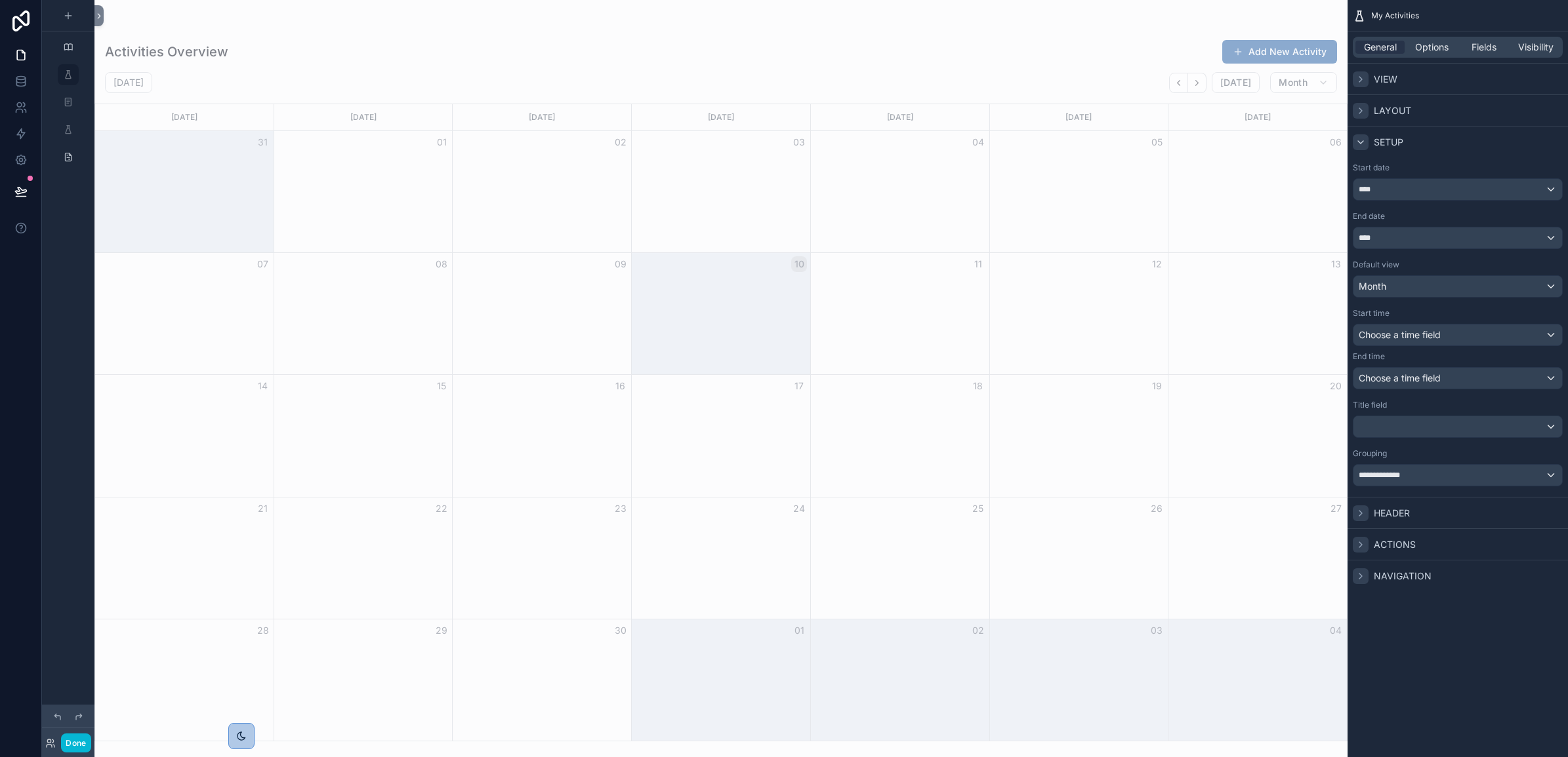
click at [1360, 143] on icon "scrollable content" at bounding box center [1360, 142] width 5 height 3
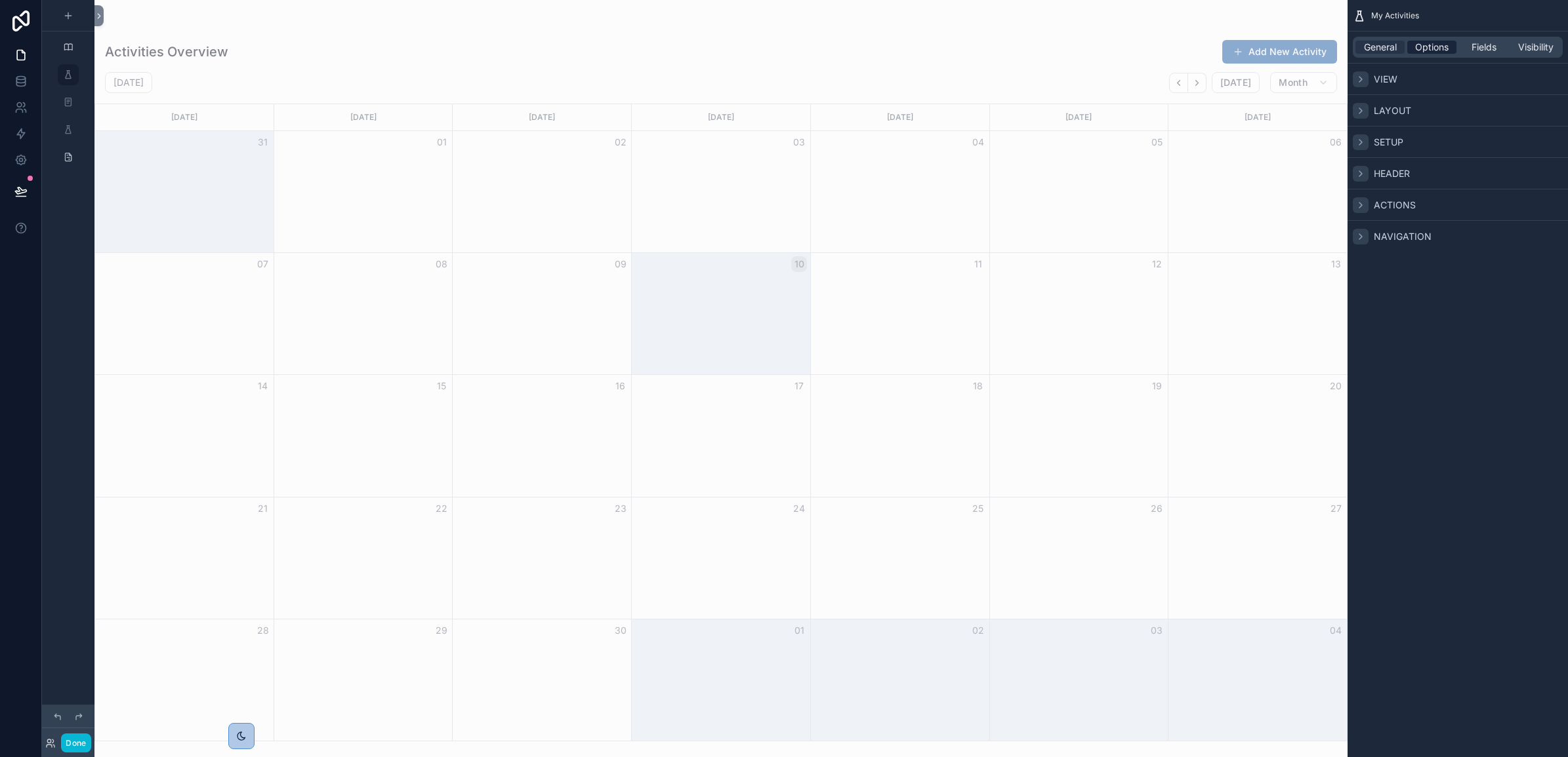
click at [1433, 46] on span "Options" at bounding box center [1431, 47] width 34 height 13
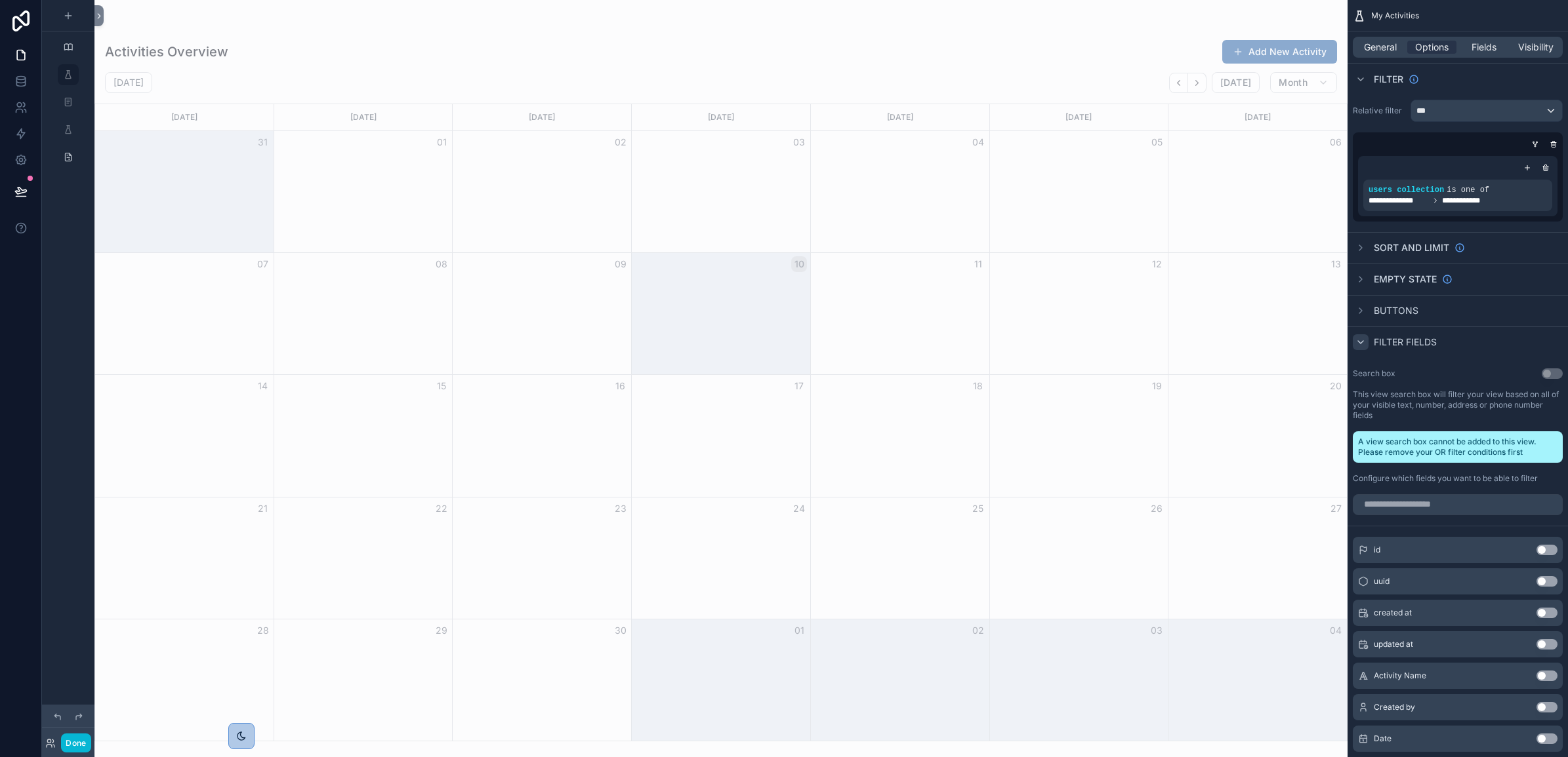
click at [1357, 341] on icon "scrollable content" at bounding box center [1360, 342] width 11 height 11
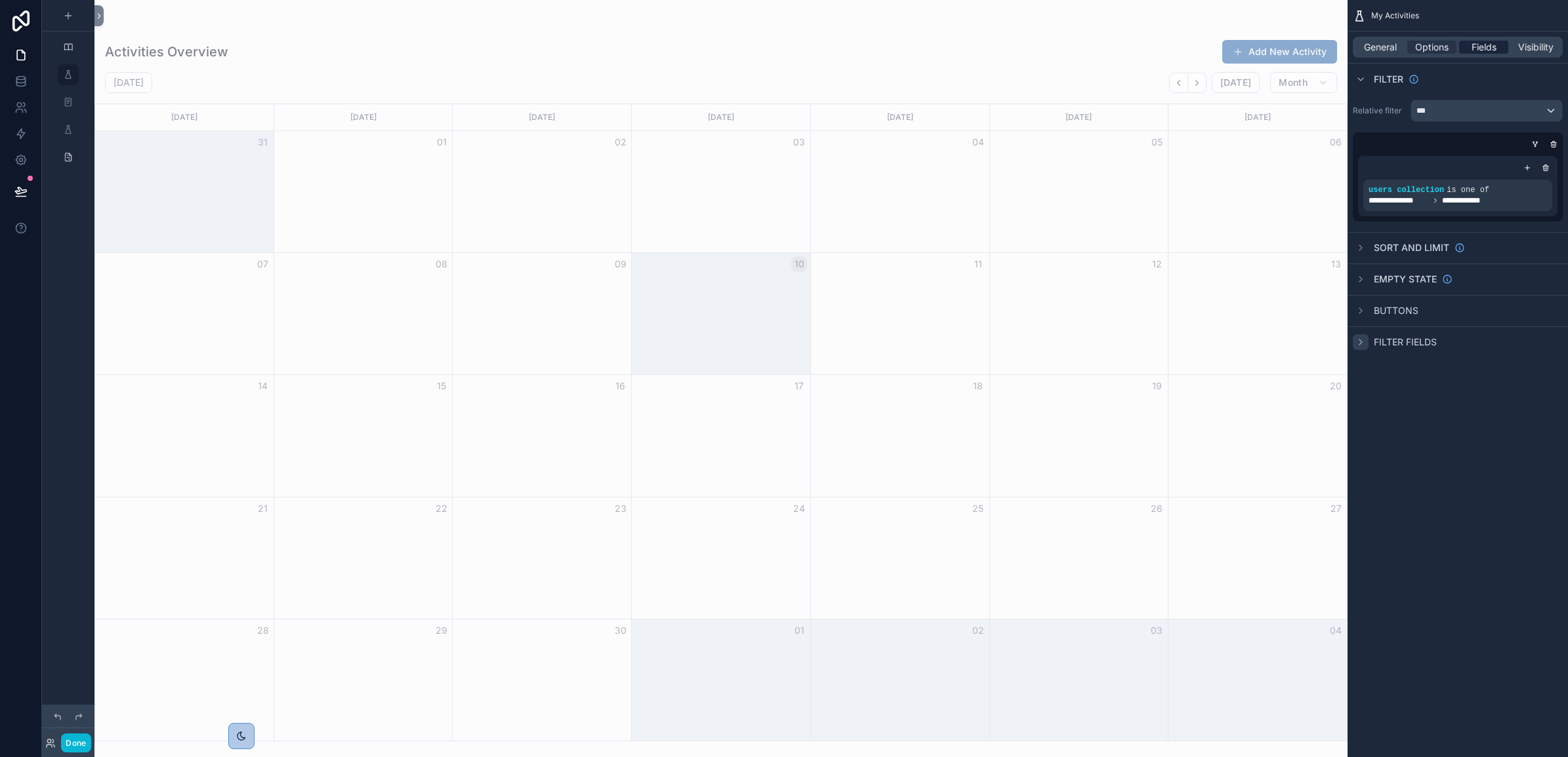
click at [1474, 50] on span "Fields" at bounding box center [1484, 47] width 25 height 13
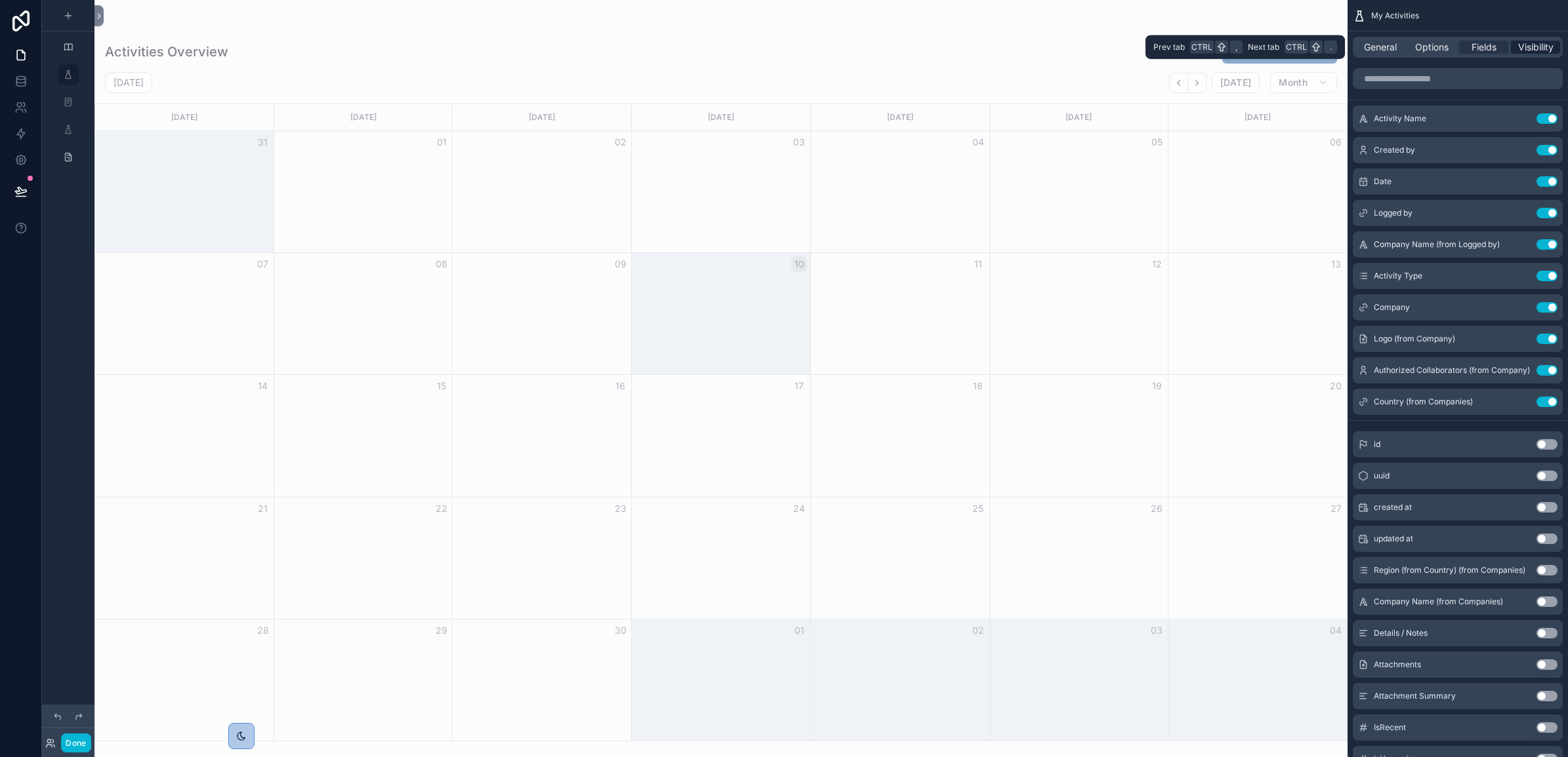
click at [1539, 45] on span "Visibility" at bounding box center [1536, 47] width 35 height 13
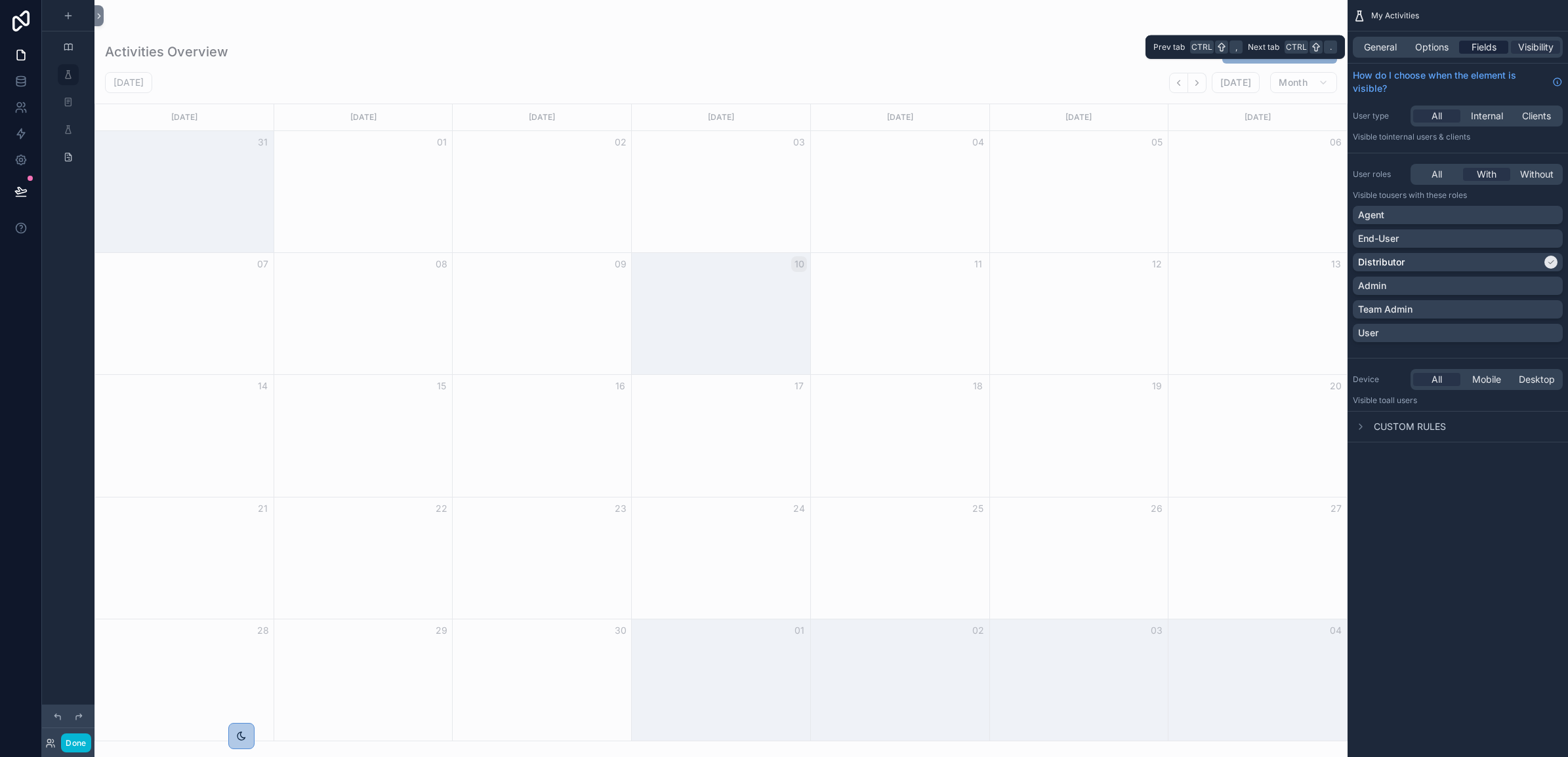
click at [1473, 47] on span "Fields" at bounding box center [1484, 47] width 25 height 13
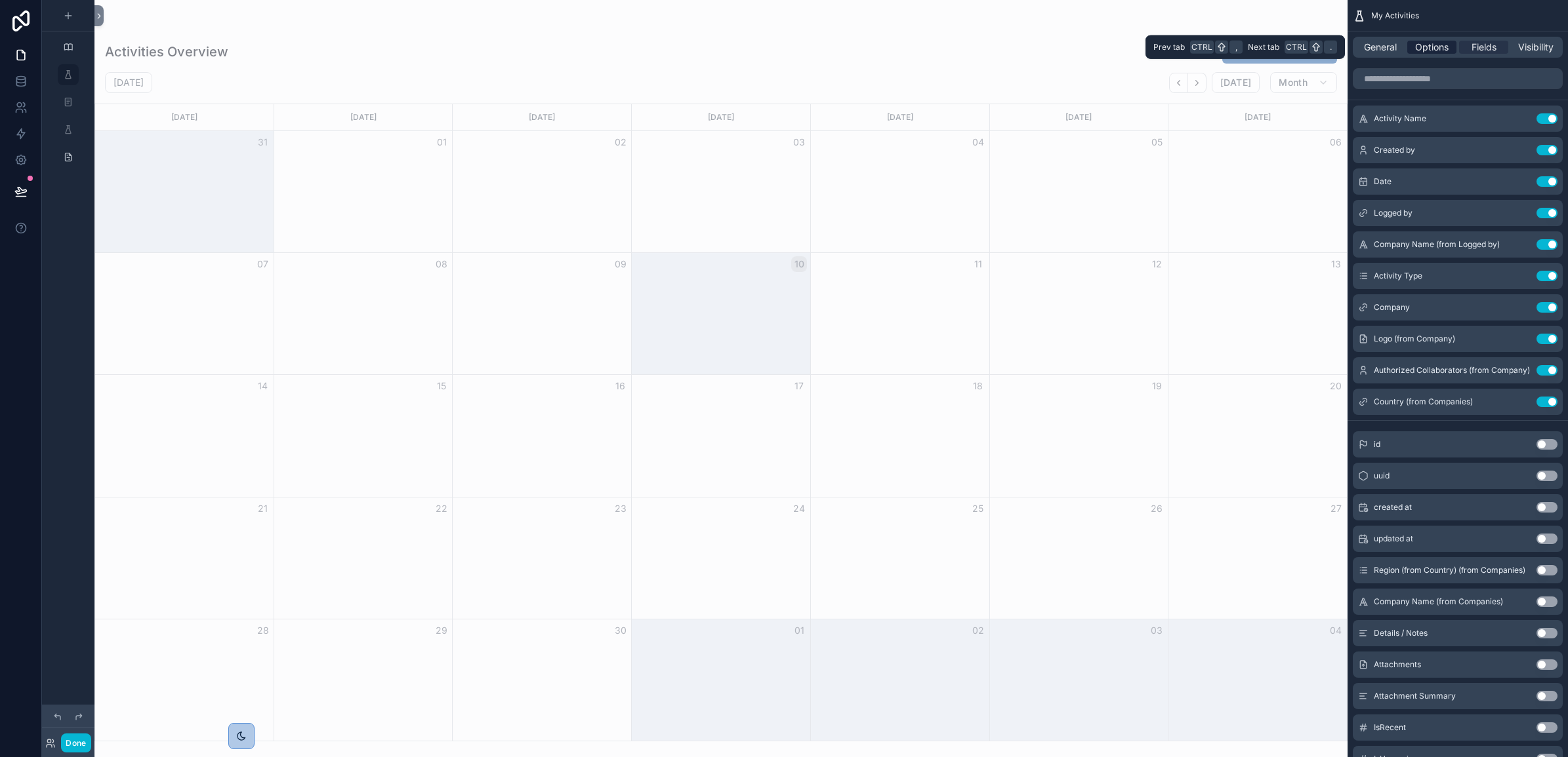
click at [1434, 47] on span "Options" at bounding box center [1431, 47] width 34 height 13
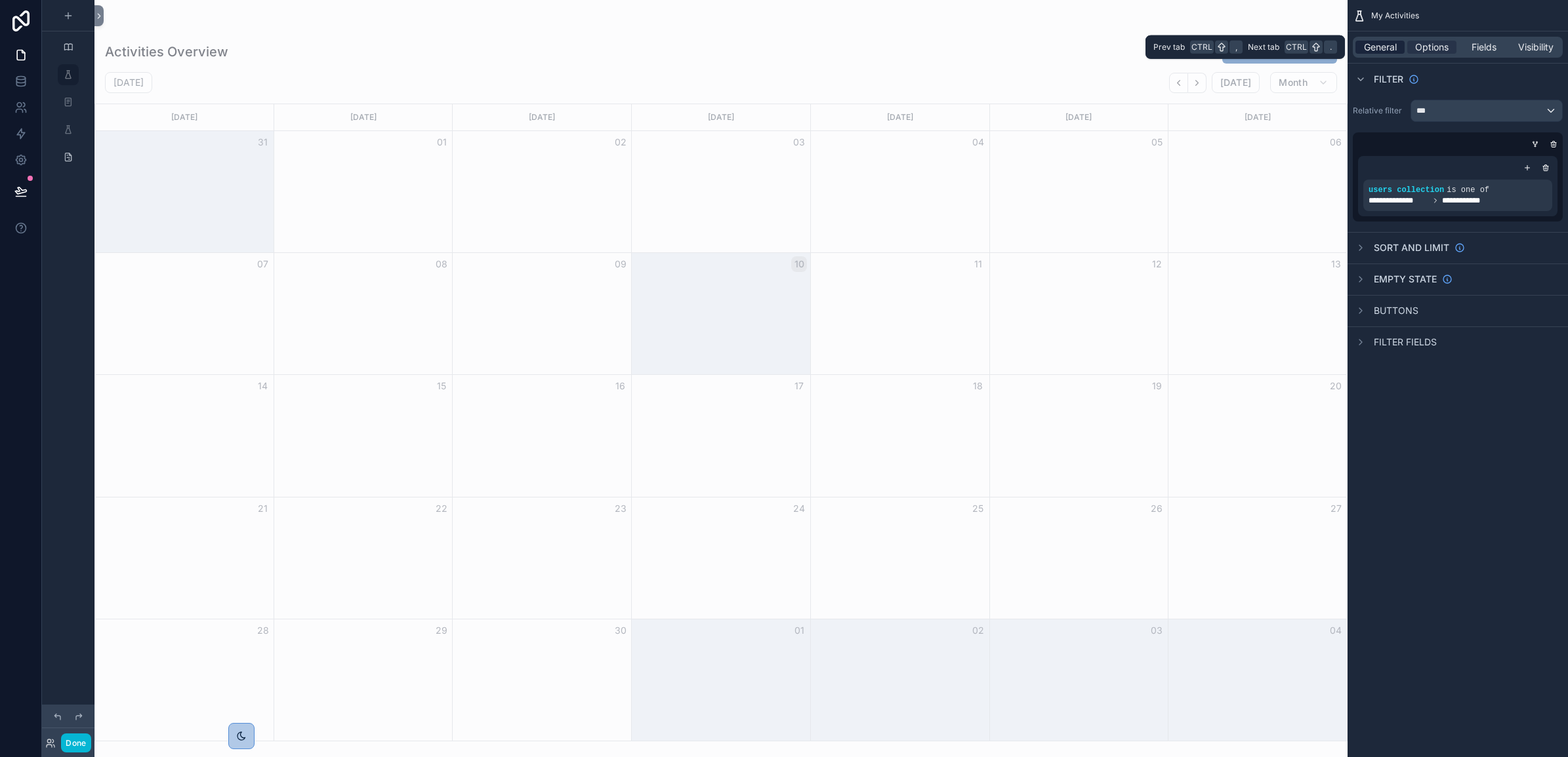
click at [1362, 41] on div "General" at bounding box center [1380, 47] width 49 height 13
